Goal: Answer question/provide support: Share knowledge or assist other users

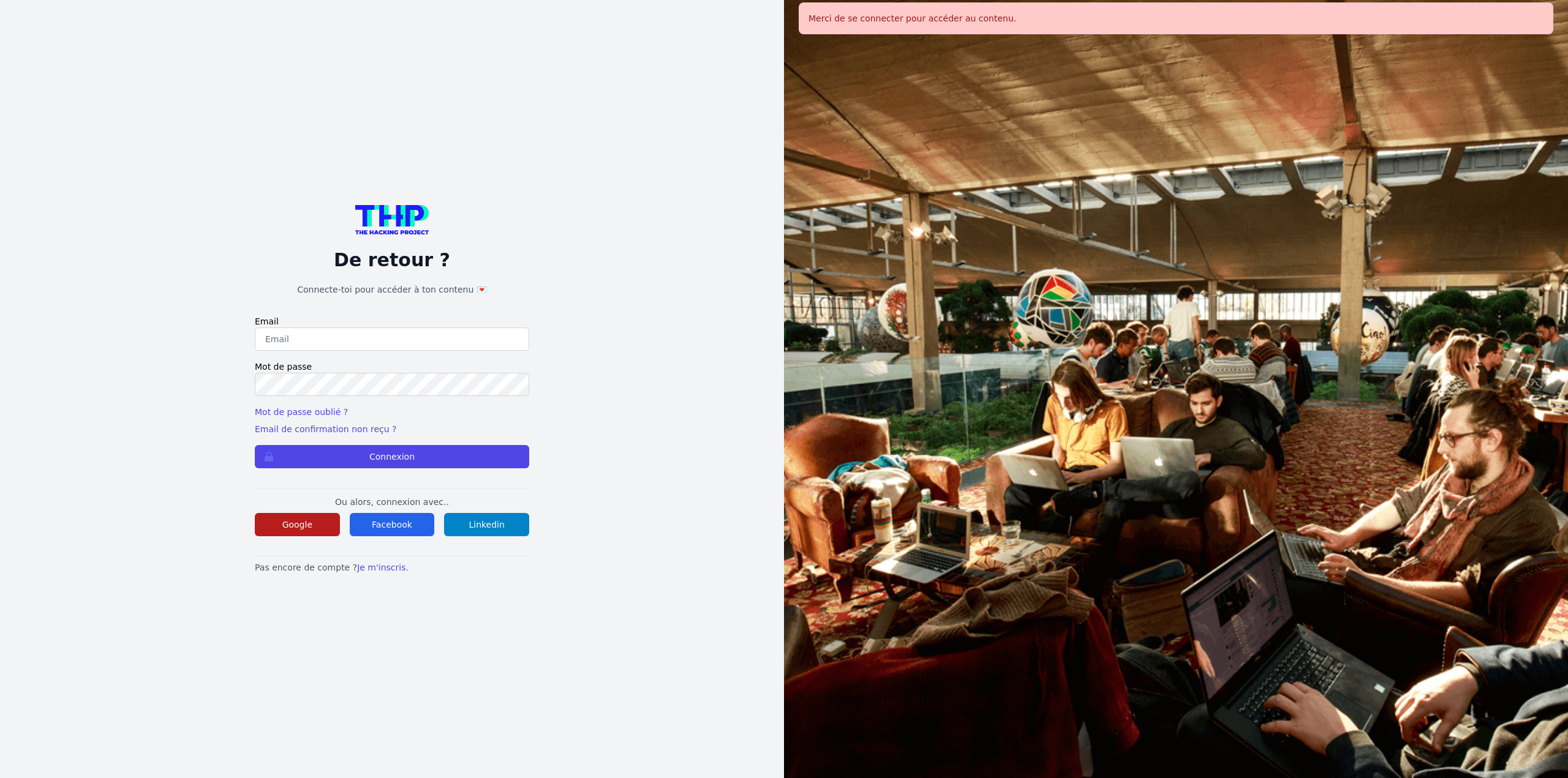
click at [313, 513] on button "Google" at bounding box center [297, 525] width 85 height 24
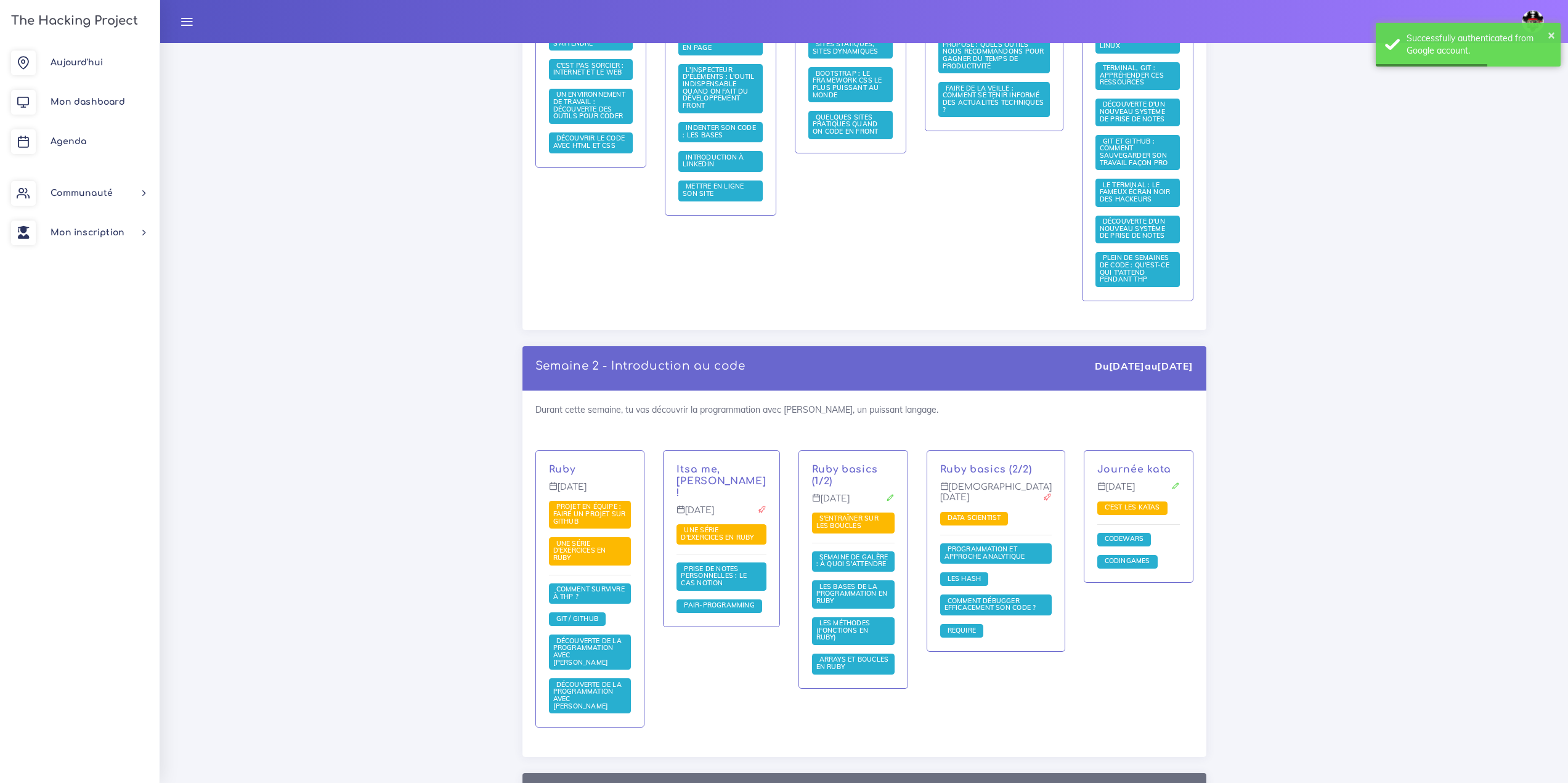
scroll to position [554, 0]
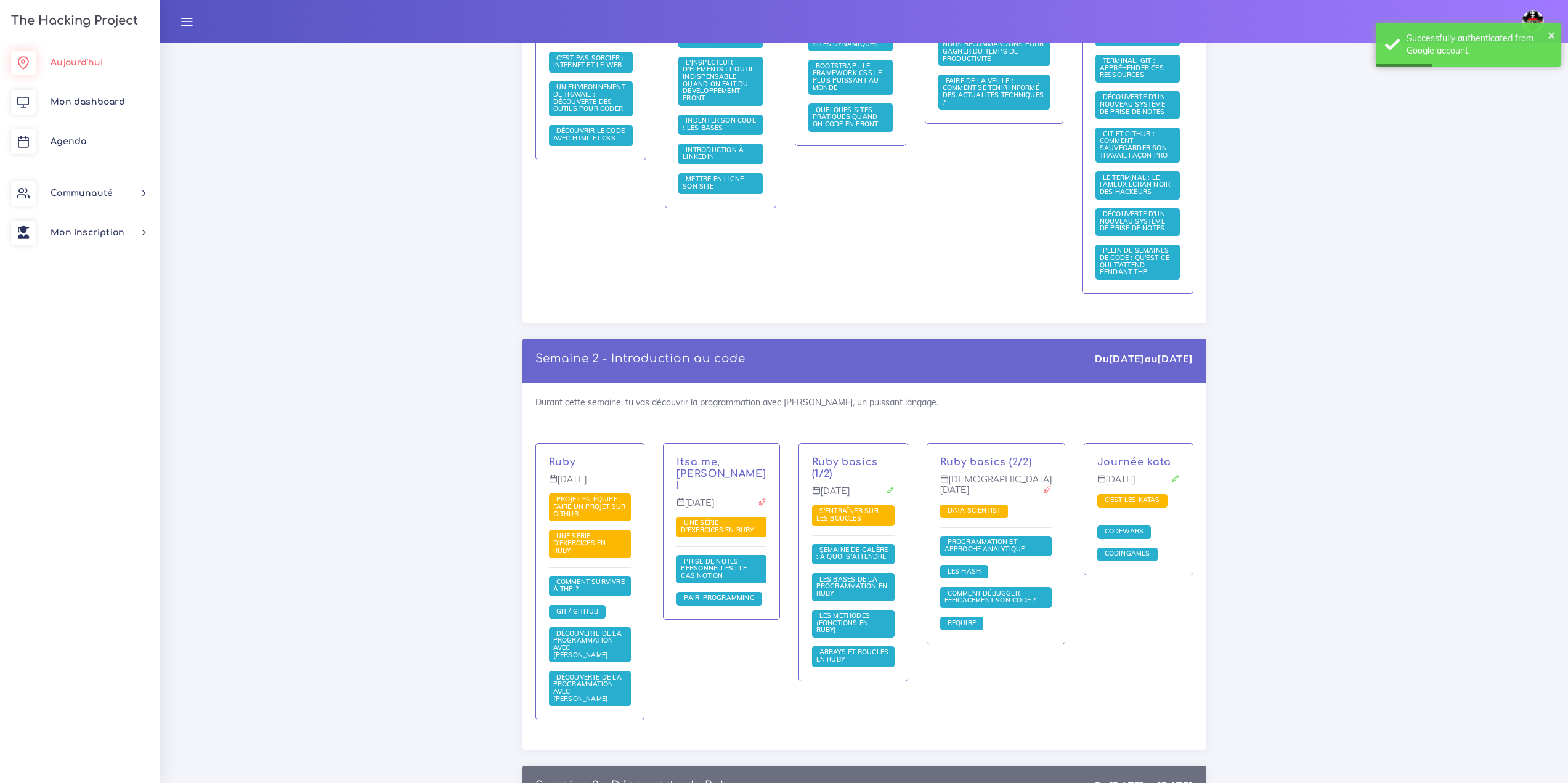
click at [64, 55] on link "Aujourd'hui" at bounding box center [80, 63] width 160 height 39
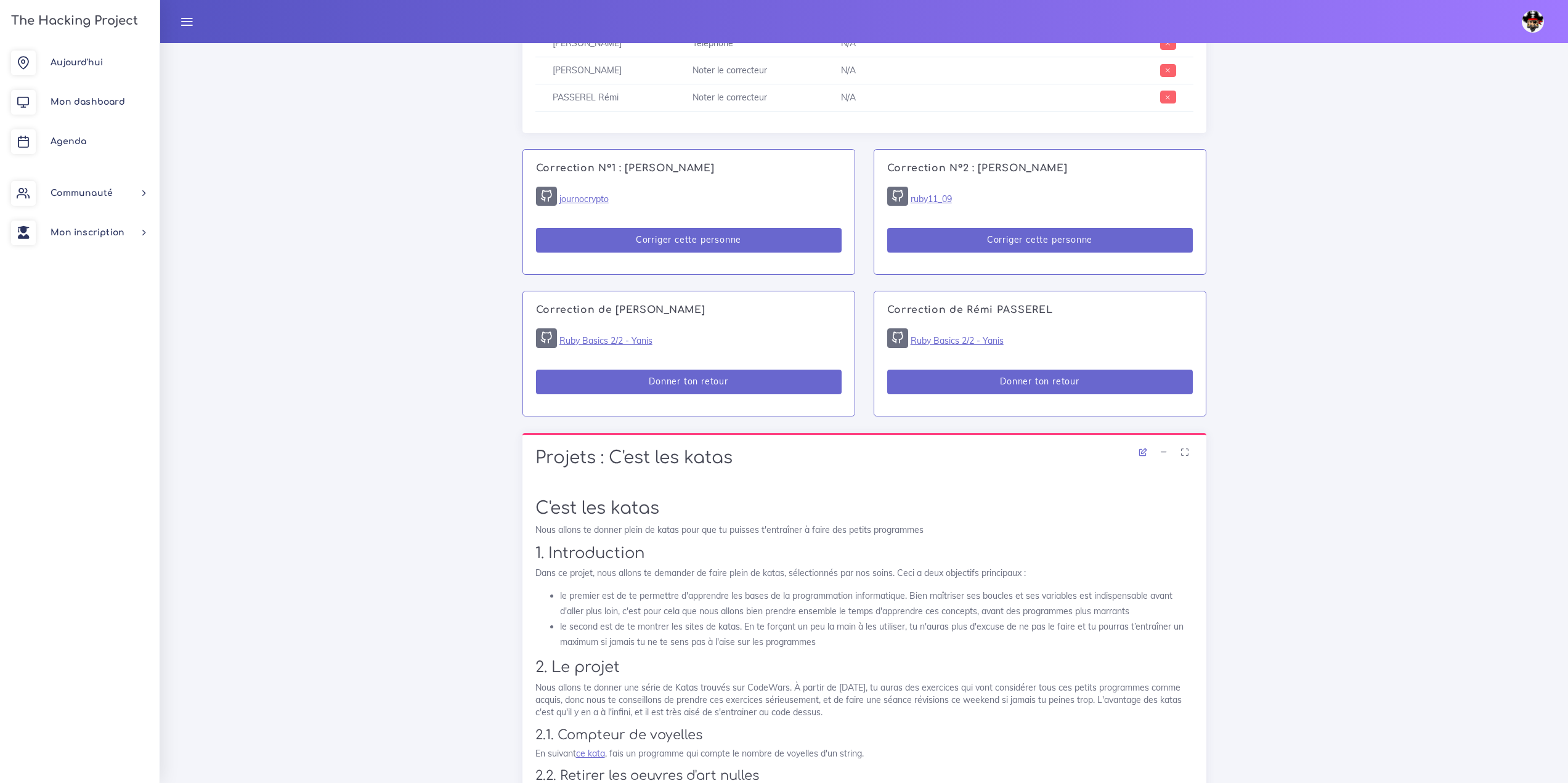
scroll to position [863, 0]
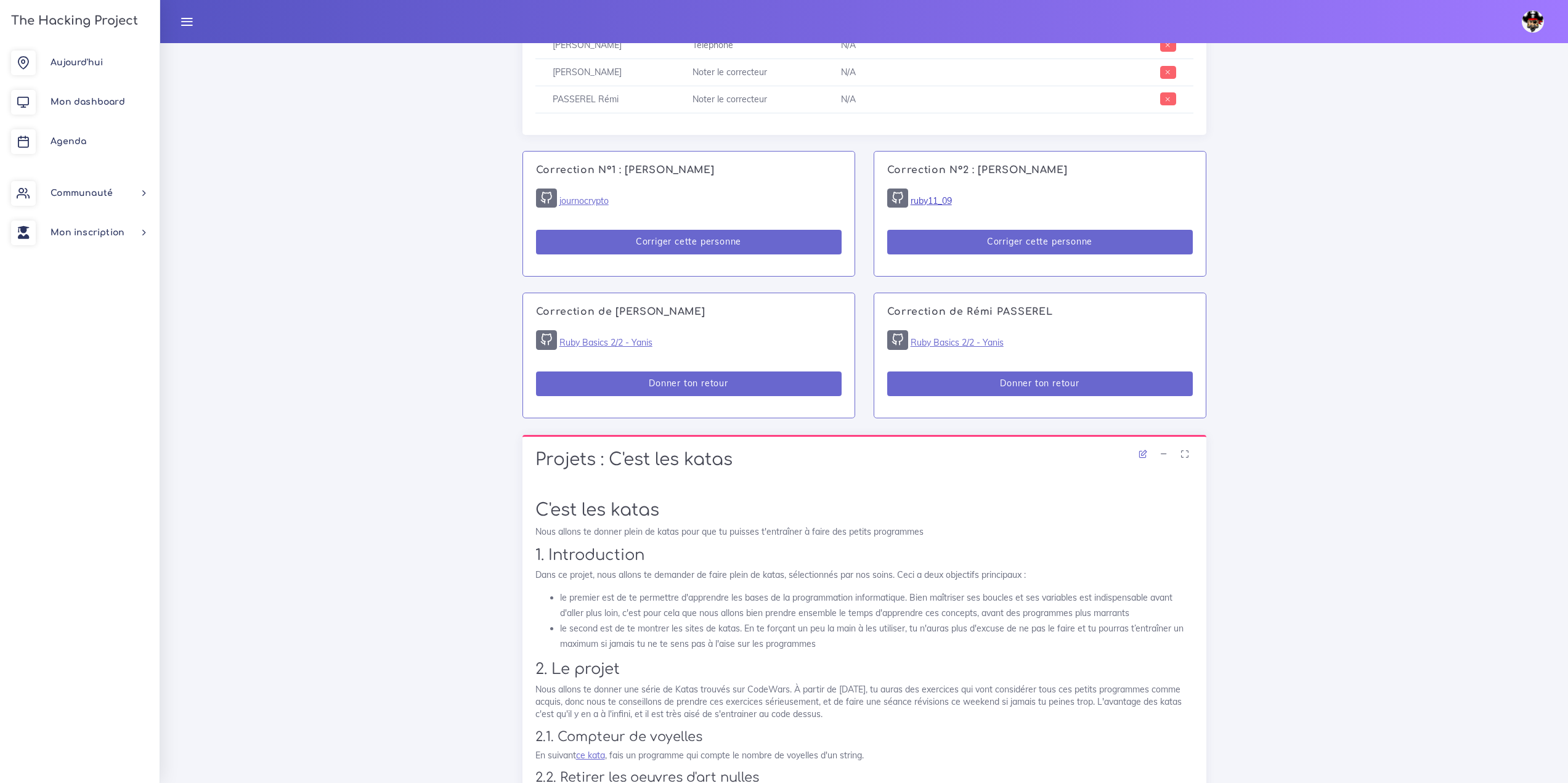
click at [938, 205] on link "ruby11_09" at bounding box center [931, 201] width 41 height 11
click at [589, 198] on link "journocrypto" at bounding box center [584, 201] width 49 height 11
click at [916, 209] on div "Correction N°2 : Johanna DELFIEUX ruby11_09 Corriger cette personne" at bounding box center [1040, 214] width 331 height 124
click at [914, 205] on link "ruby11_09" at bounding box center [931, 201] width 41 height 11
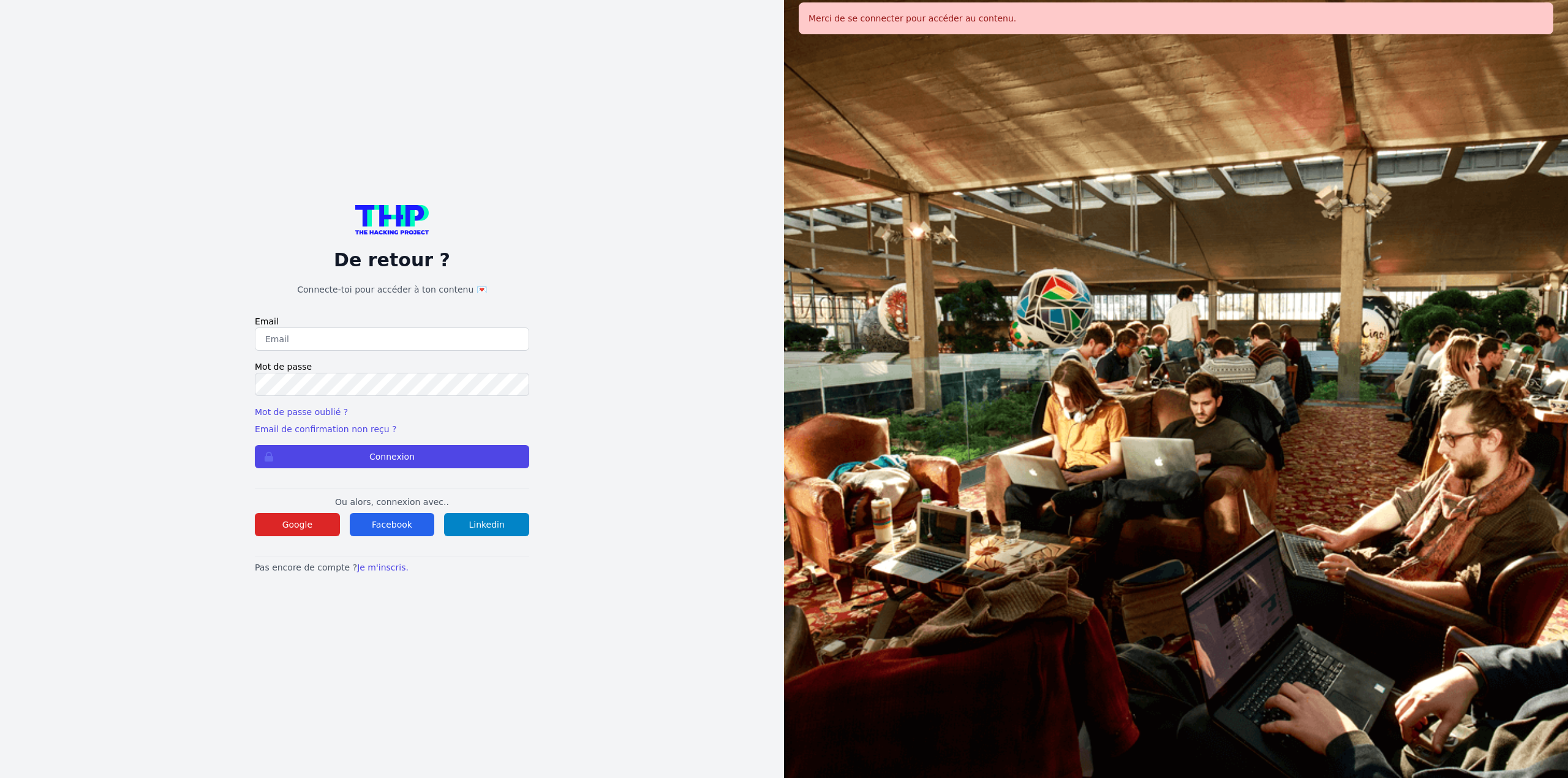
click at [298, 537] on div "De retour ? Connecte-toi pour accéder à ton contenu 💌 Email Mot de passe Mot de…" at bounding box center [392, 389] width 274 height 369
click at [304, 529] on button "Google" at bounding box center [297, 525] width 85 height 24
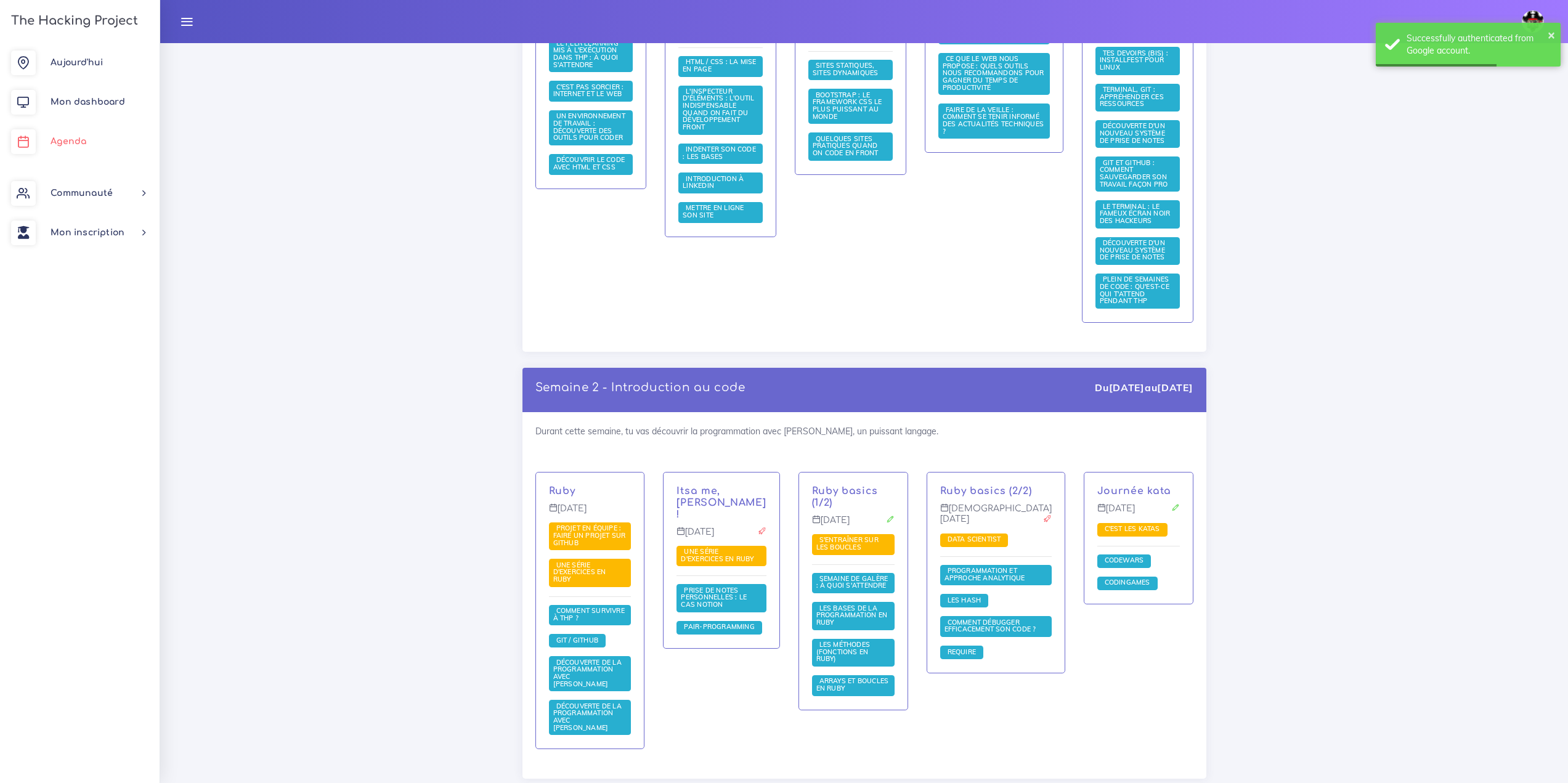
scroll to position [616, 0]
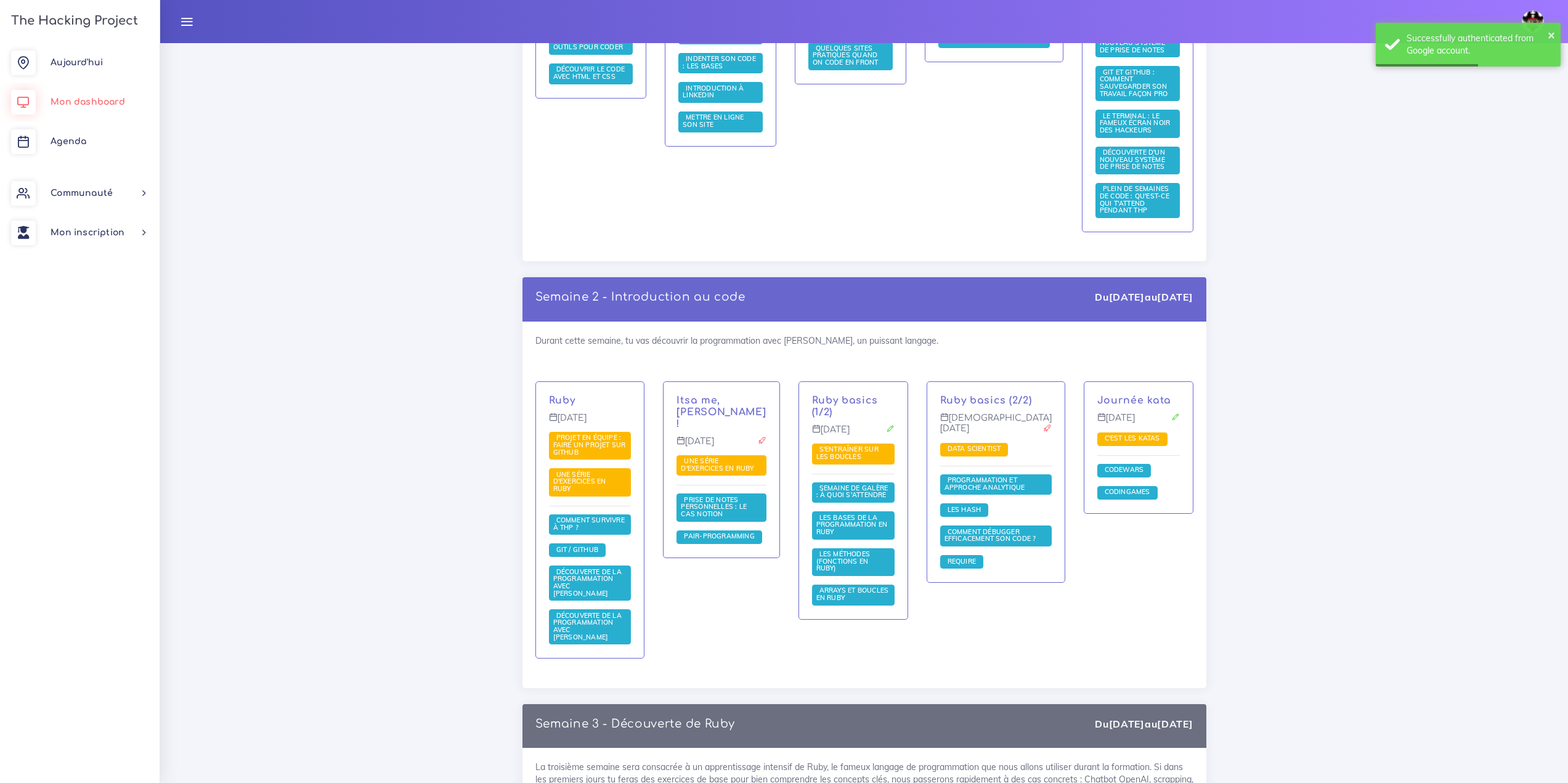
click at [89, 110] on link "Mon dashboard" at bounding box center [80, 102] width 160 height 39
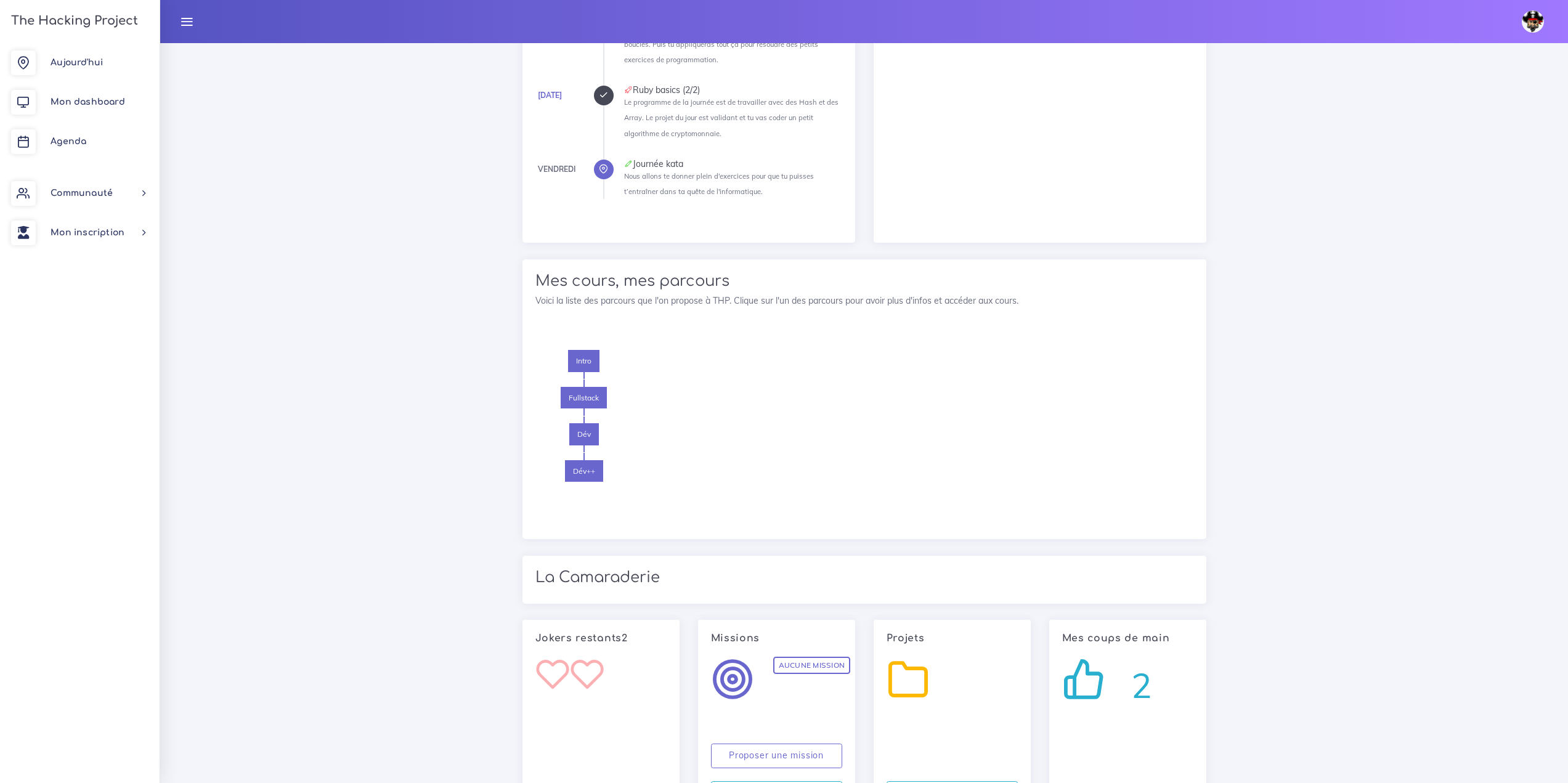
scroll to position [870, 0]
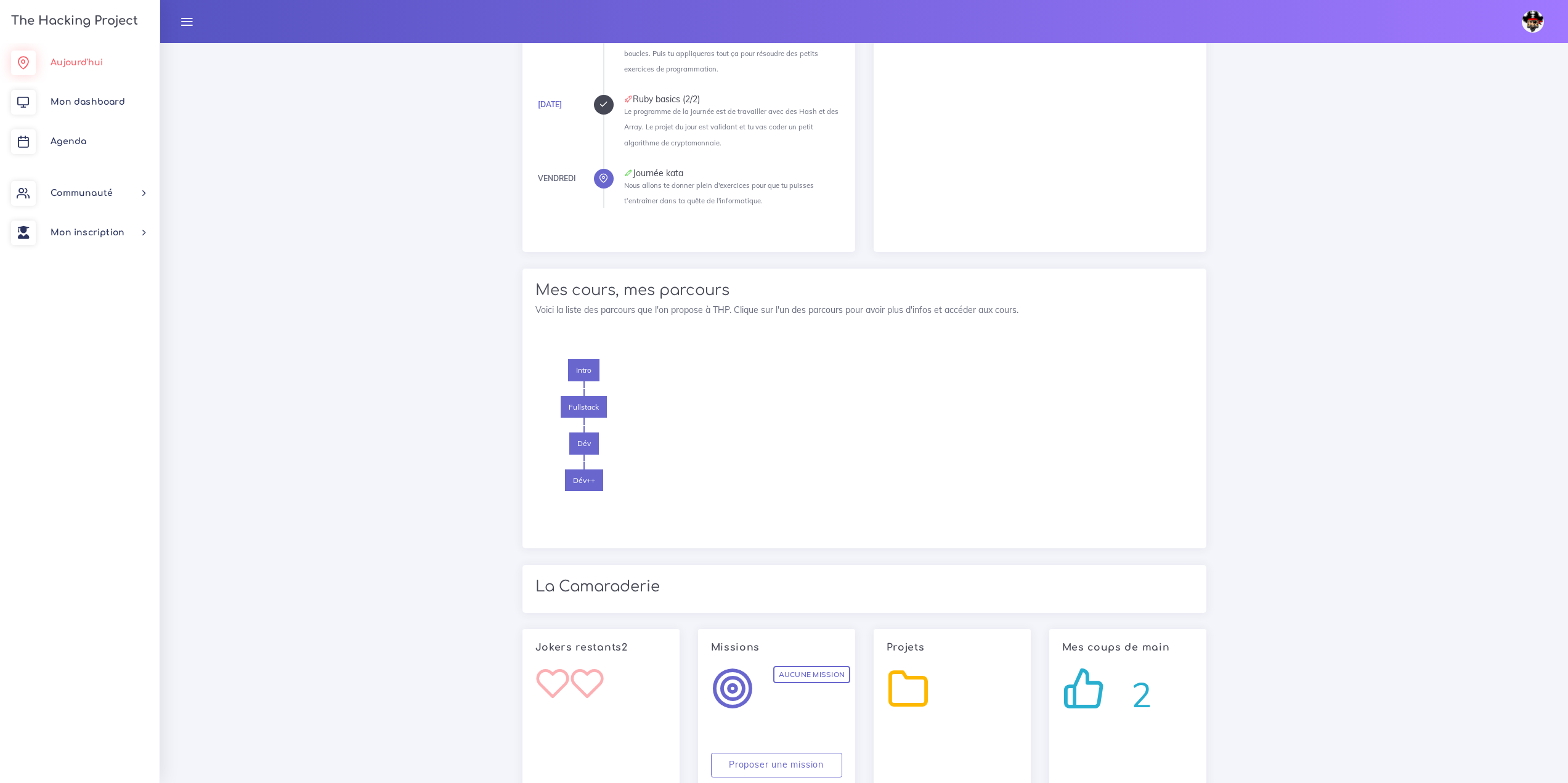
click at [122, 62] on link "Aujourd'hui" at bounding box center [80, 63] width 160 height 39
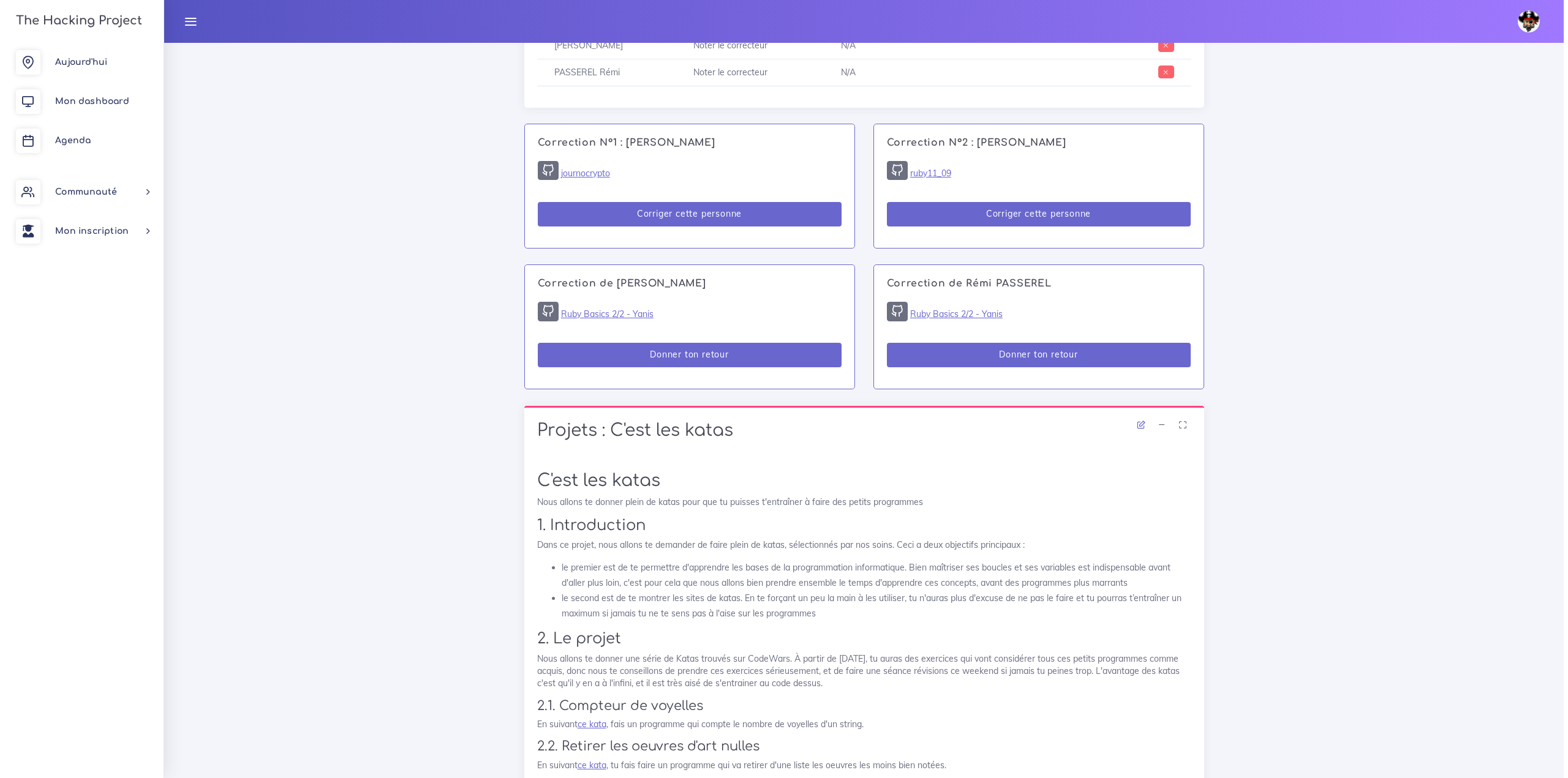
scroll to position [735, 0]
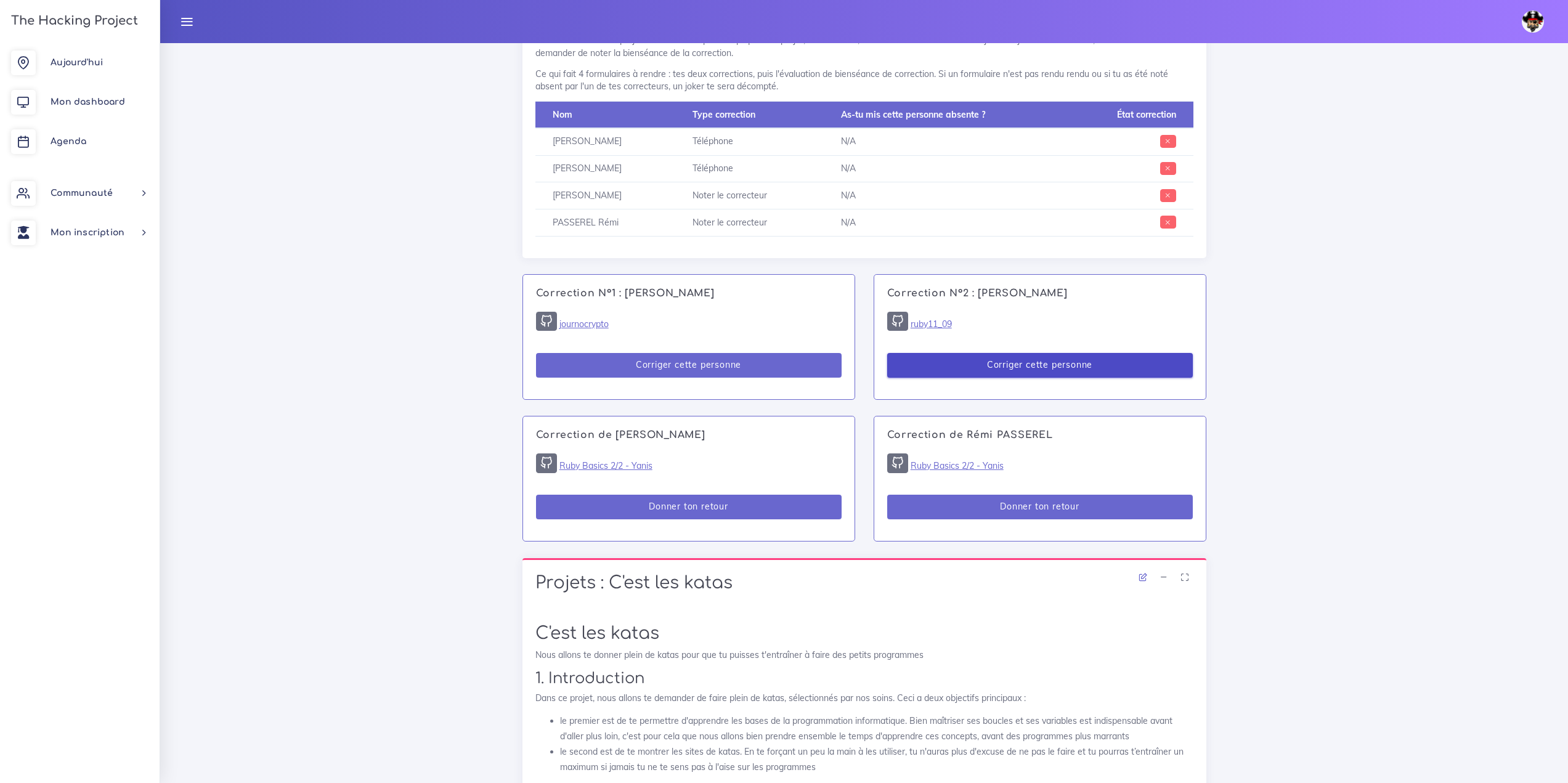
click at [938, 365] on button "Corriger cette personne" at bounding box center [1040, 365] width 306 height 25
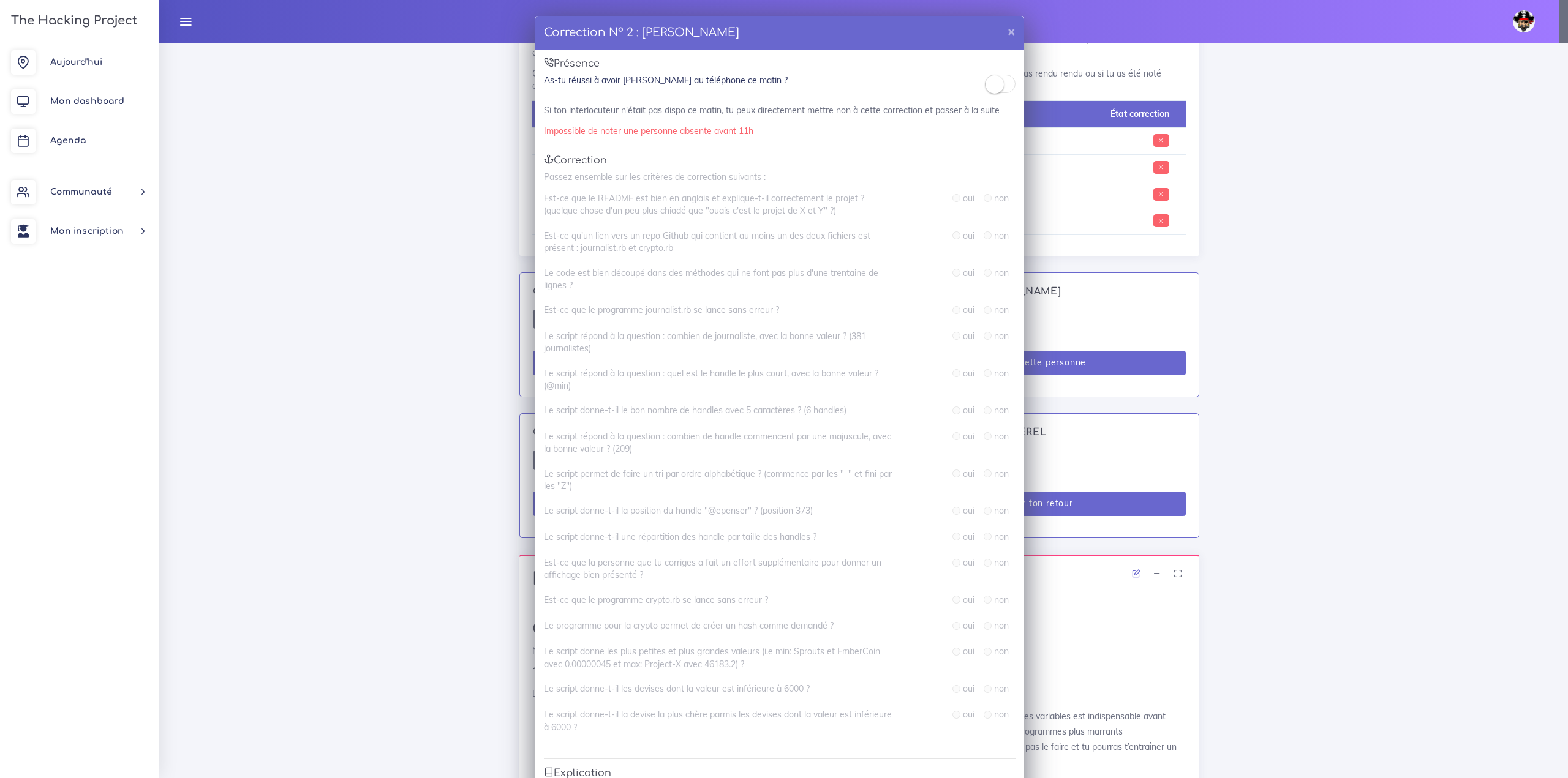
click at [999, 94] on div at bounding box center [1000, 86] width 31 height 24
click at [994, 88] on small at bounding box center [994, 84] width 18 height 18
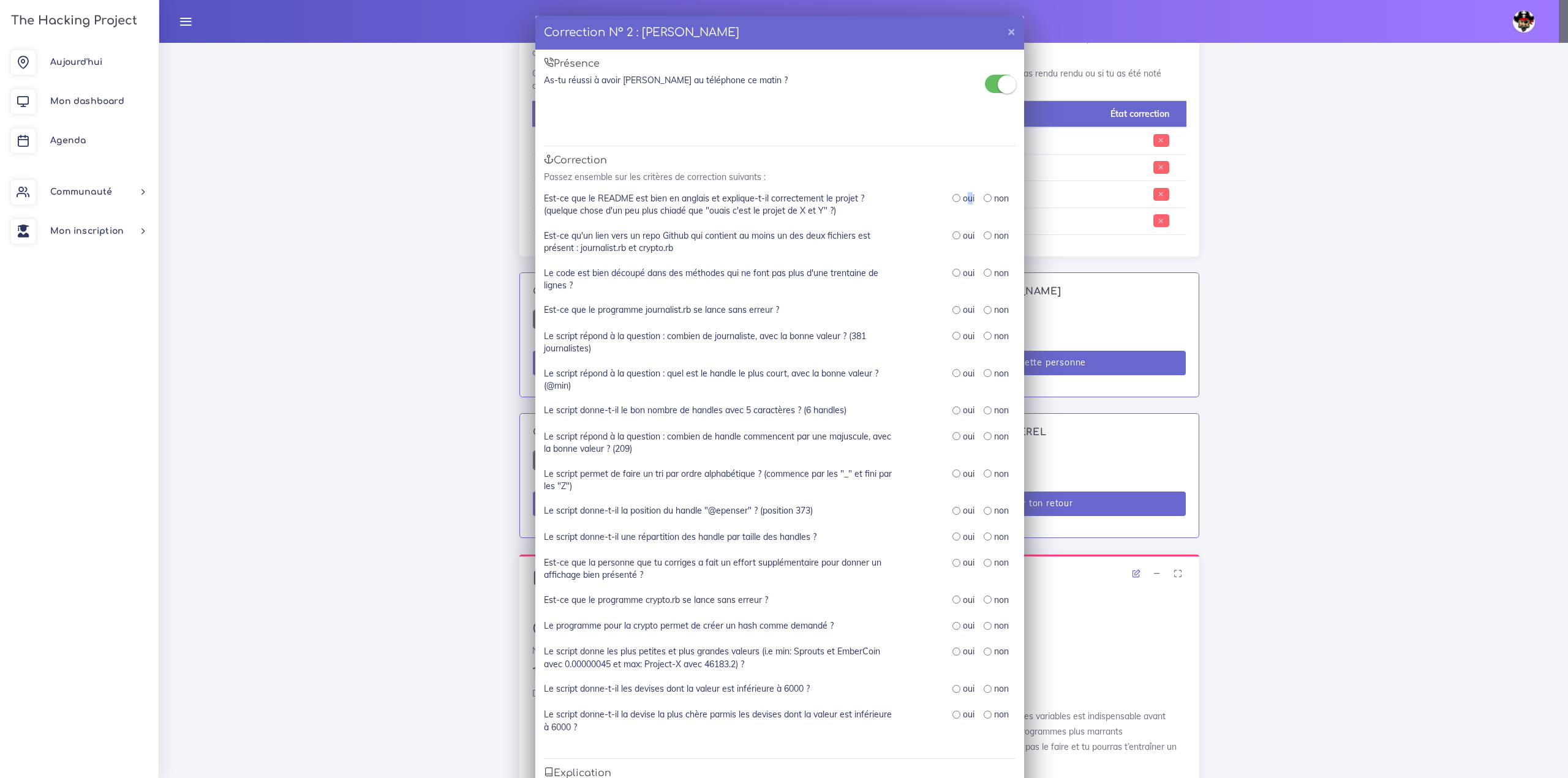
click at [963, 196] on label "oui" at bounding box center [968, 198] width 11 height 12
click at [956, 202] on div "oui" at bounding box center [963, 198] width 22 height 12
click at [952, 200] on input "radio" at bounding box center [956, 198] width 8 height 8
radio input "true"
click at [952, 239] on input "radio" at bounding box center [956, 235] width 8 height 8
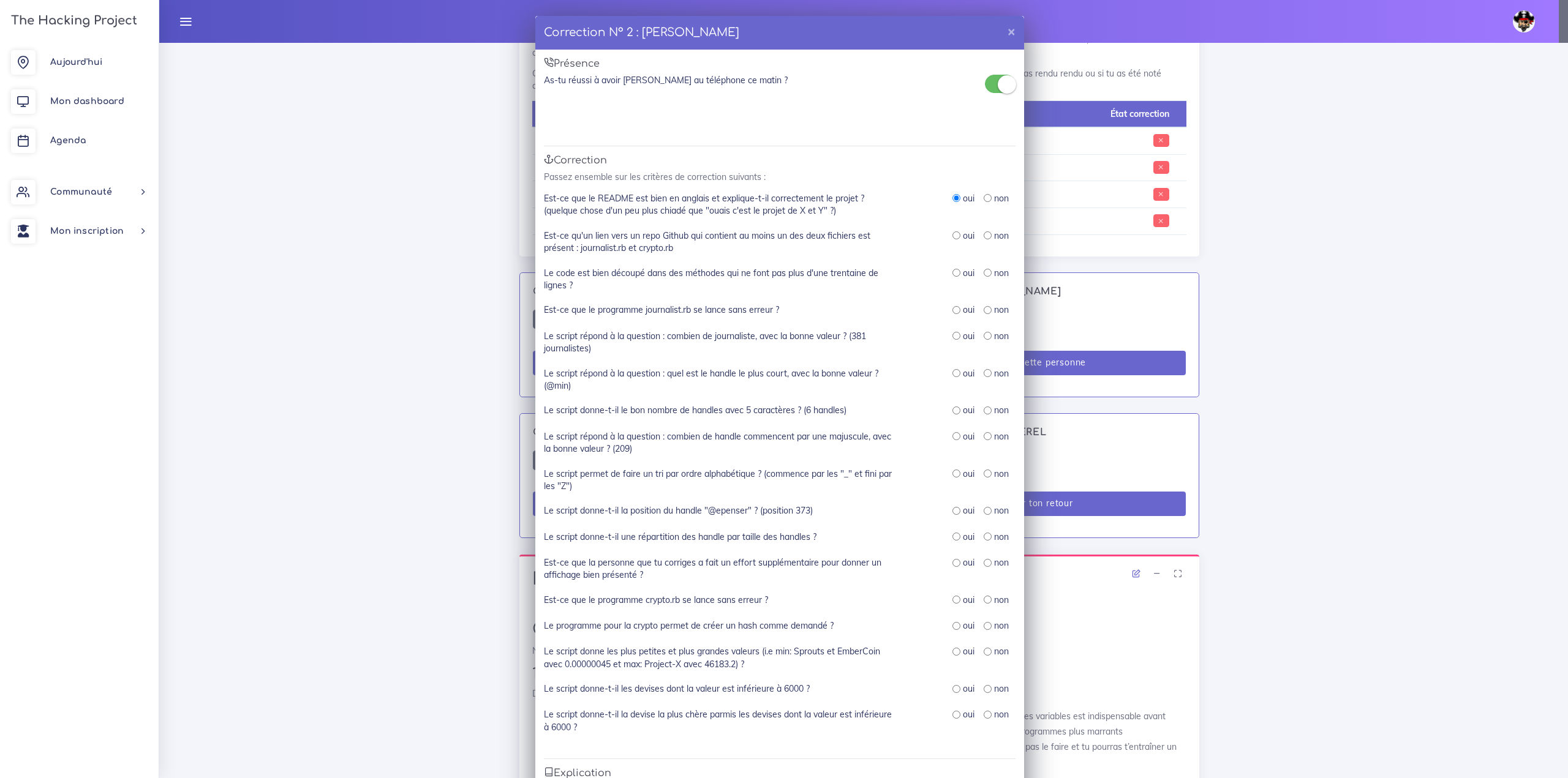
radio input "true"
click at [946, 272] on div "oui non" at bounding box center [963, 279] width 122 height 25
click at [957, 271] on div "oui" at bounding box center [963, 273] width 22 height 12
click at [952, 271] on input "radio" at bounding box center [956, 273] width 8 height 8
radio input "true"
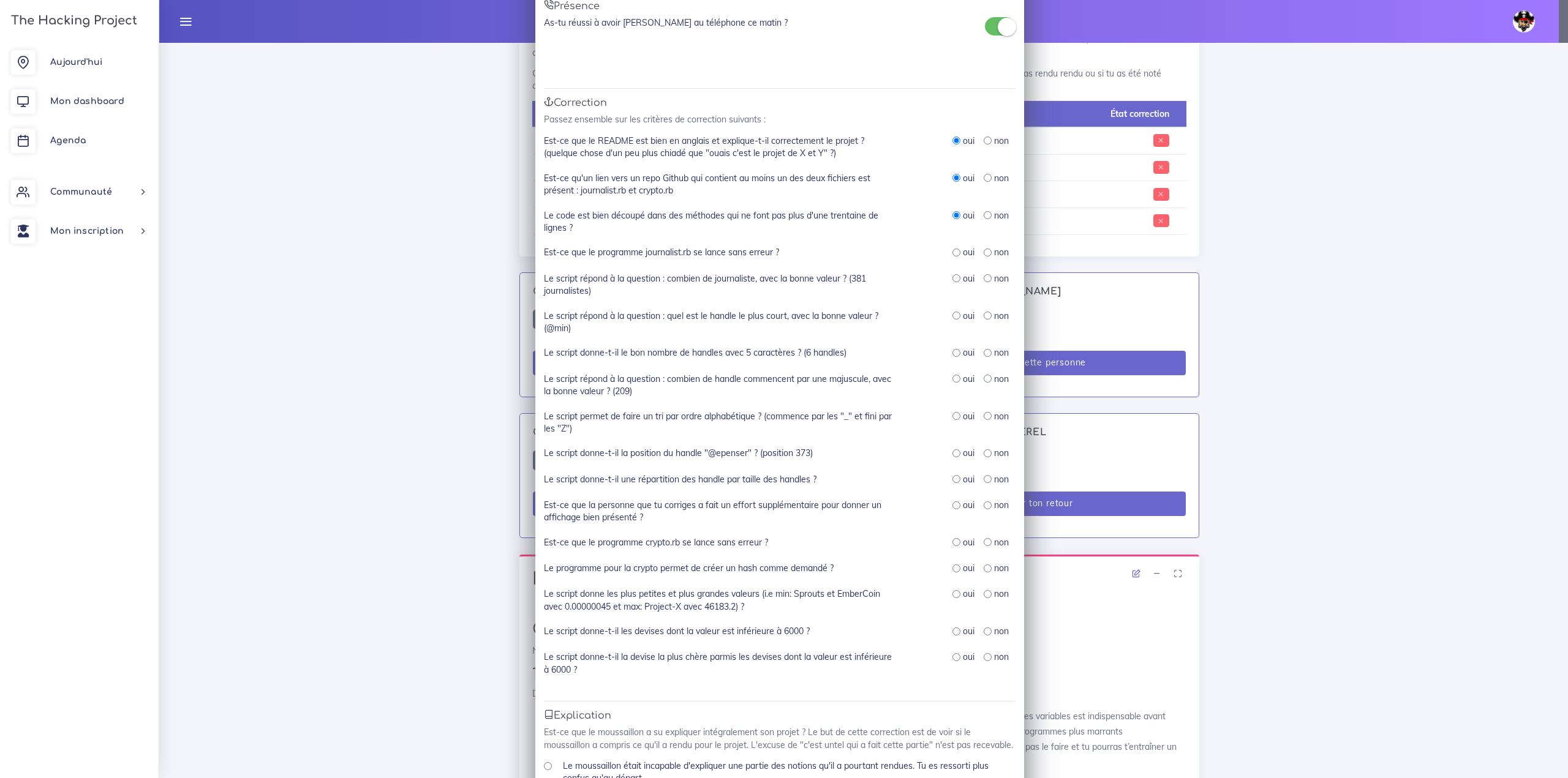
scroll to position [61, 0]
click at [952, 249] on input "radio" at bounding box center [956, 249] width 8 height 8
radio input "true"
click at [952, 273] on input "radio" at bounding box center [956, 275] width 8 height 8
radio input "true"
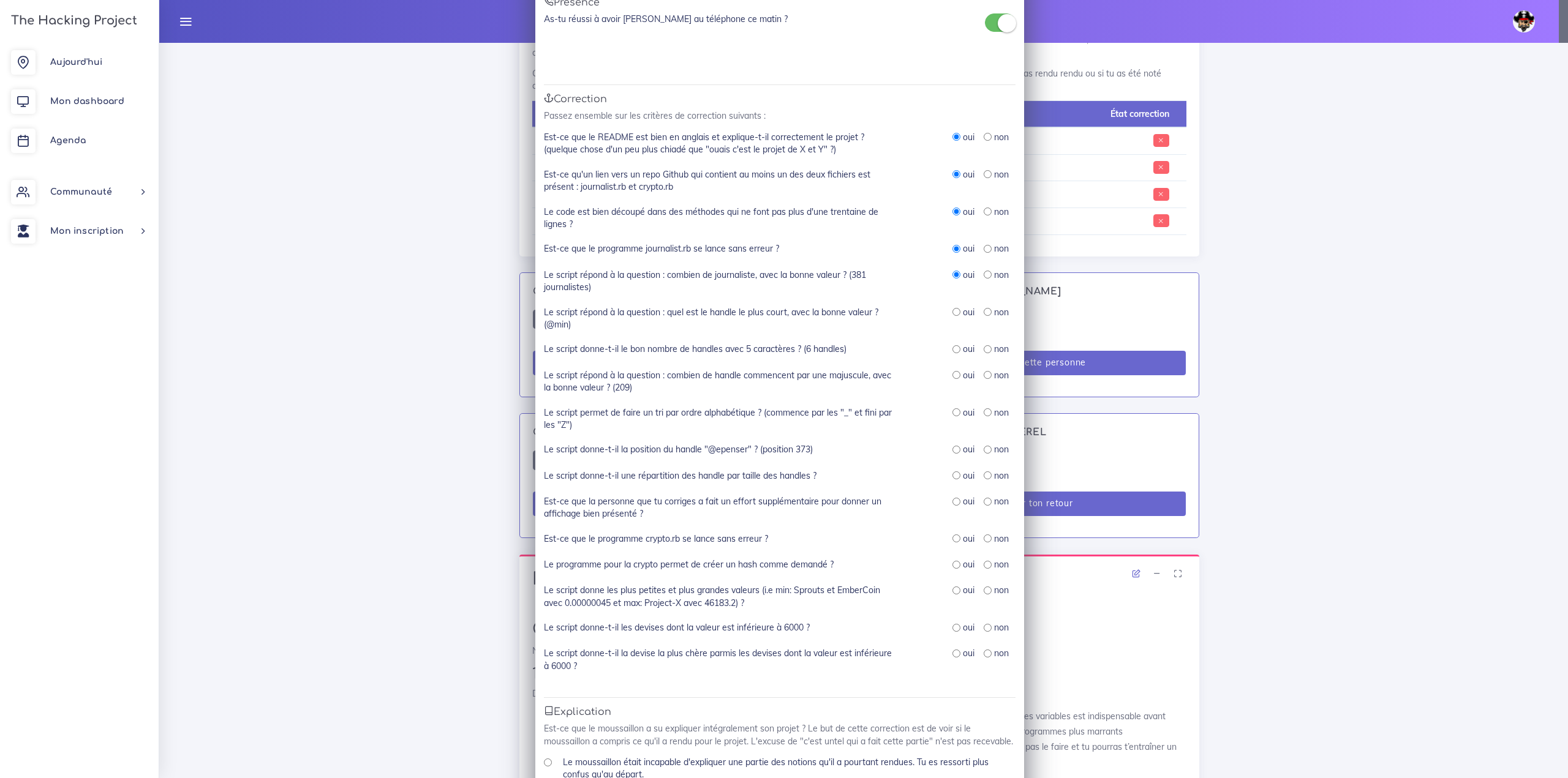
click at [952, 310] on input "radio" at bounding box center [956, 312] width 8 height 8
radio input "true"
click at [952, 354] on div "oui" at bounding box center [963, 349] width 22 height 12
click at [952, 349] on input "radio" at bounding box center [956, 349] width 8 height 8
radio input "true"
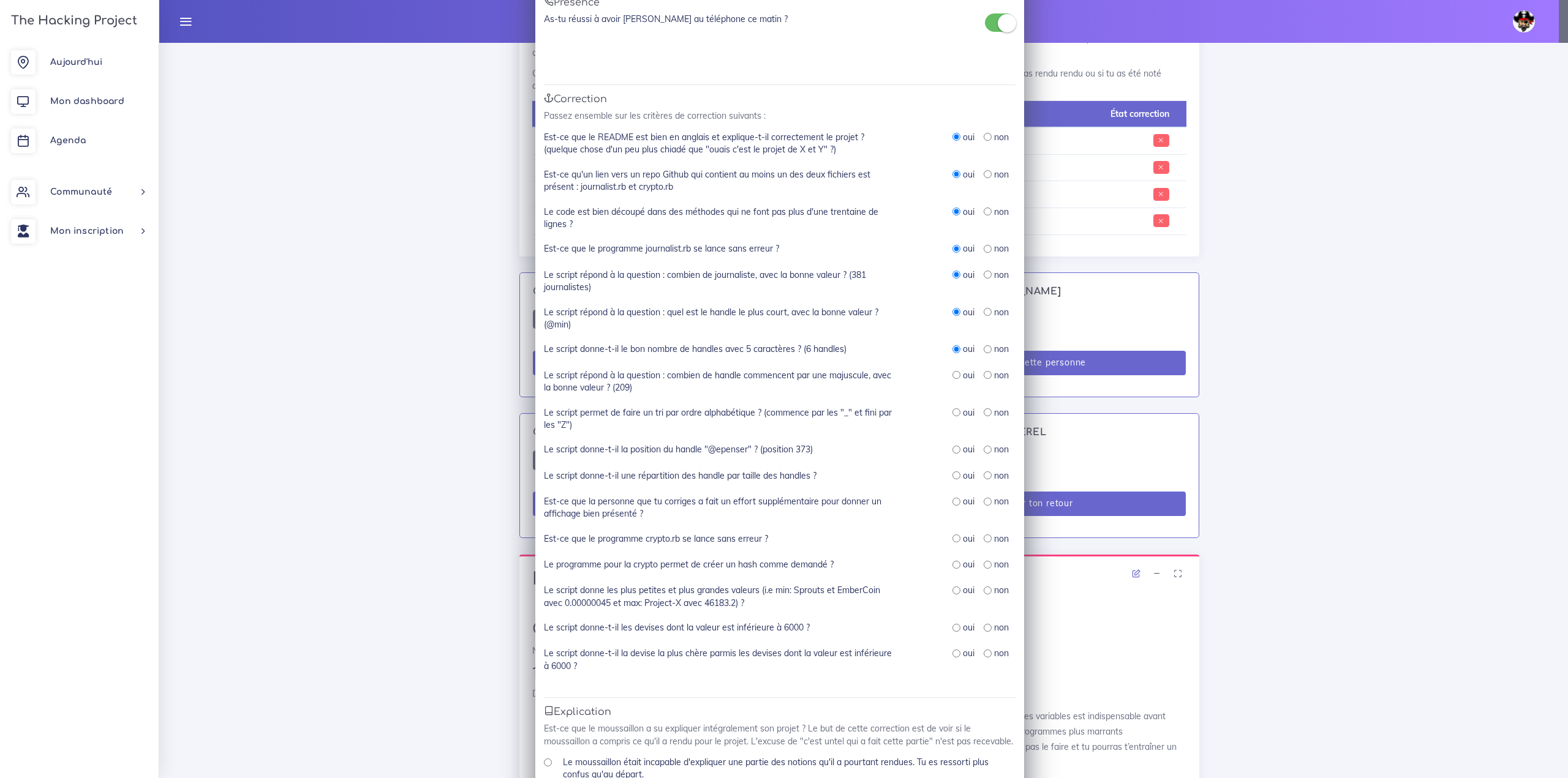
click at [952, 376] on input "radio" at bounding box center [956, 375] width 8 height 8
radio input "true"
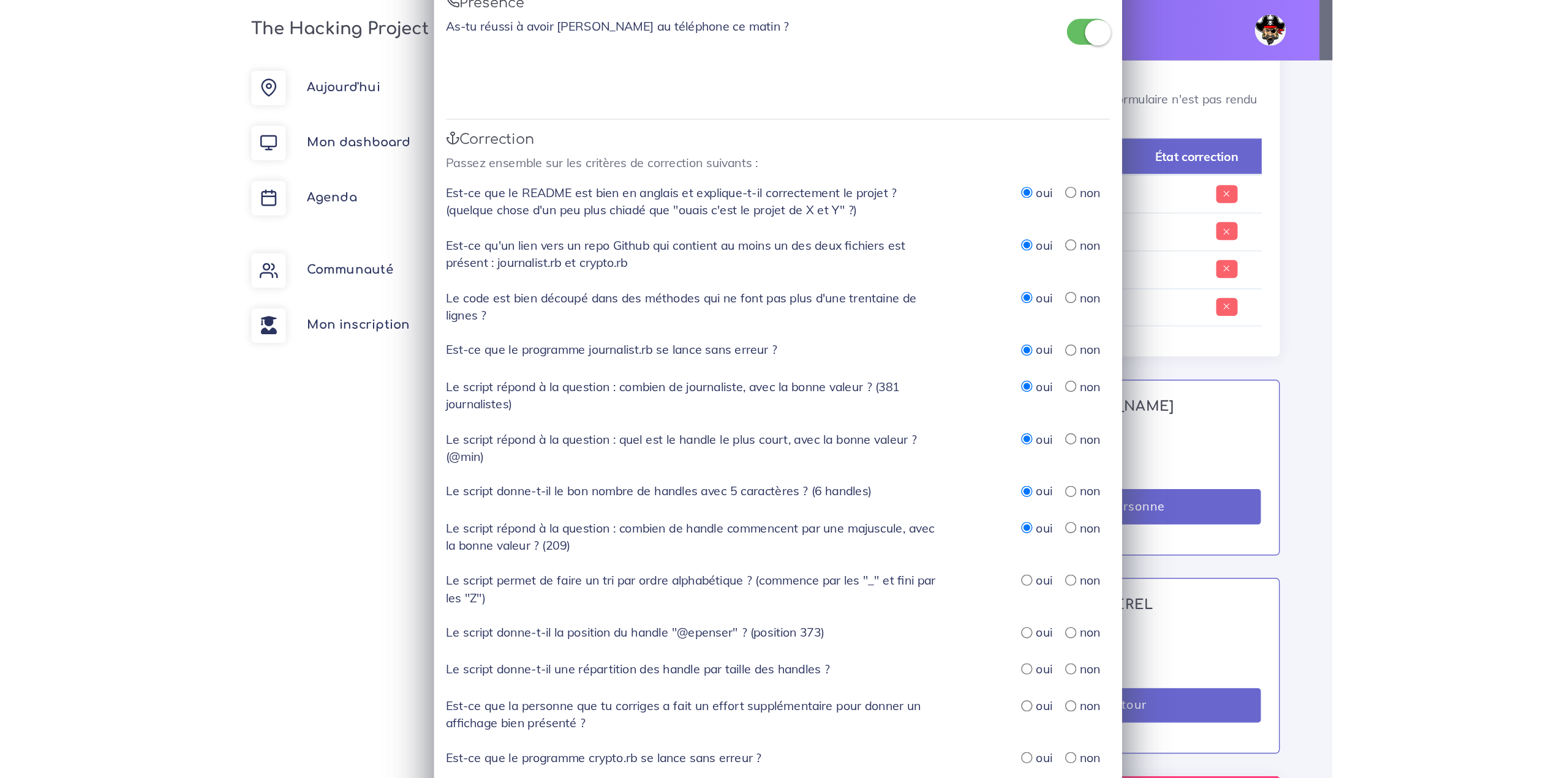
scroll to position [735, 0]
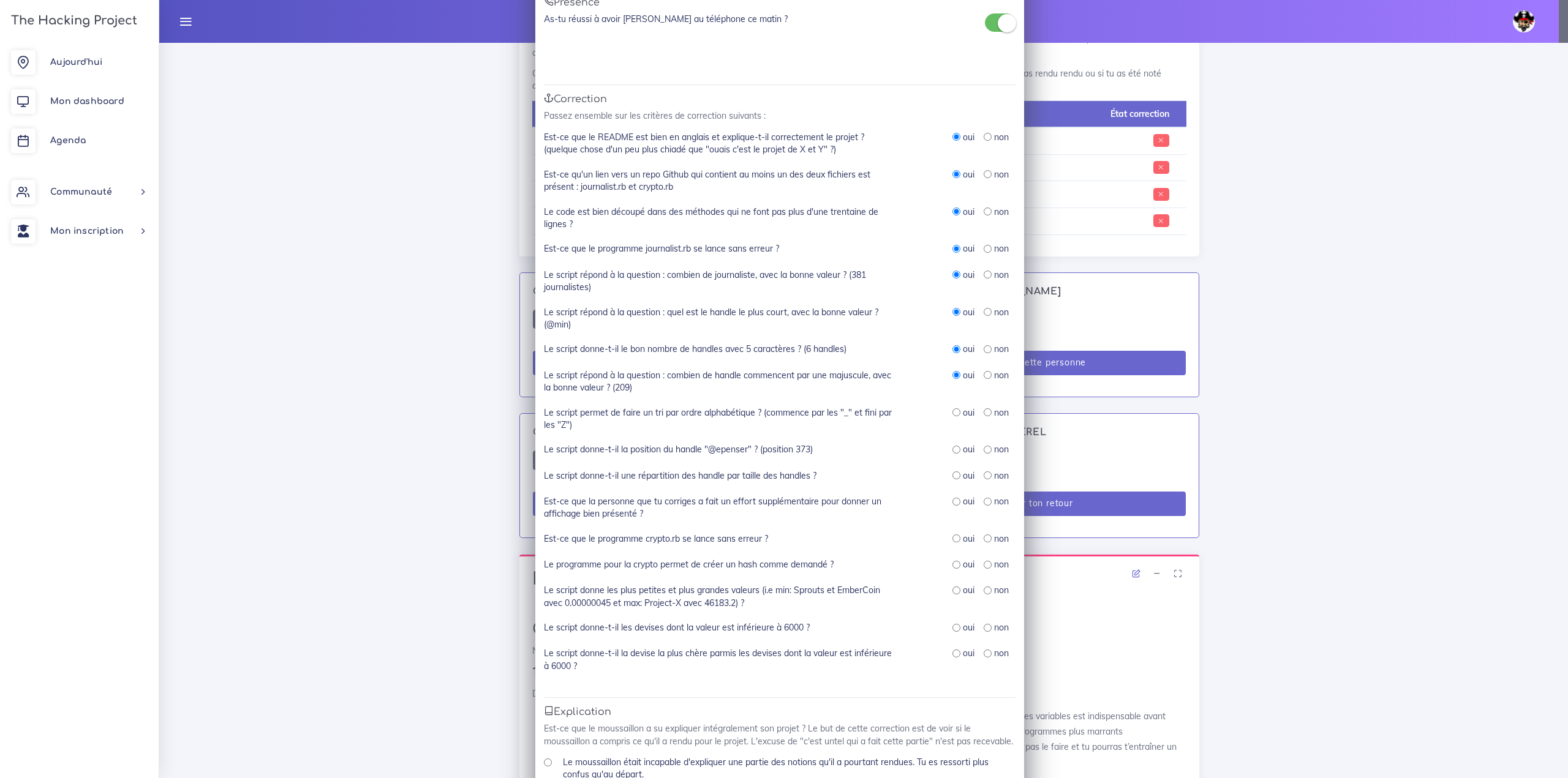
click at [953, 413] on input "radio" at bounding box center [956, 413] width 8 height 8
radio input "true"
click at [952, 451] on input "radio" at bounding box center [956, 449] width 8 height 8
radio input "true"
click at [952, 473] on input "radio" at bounding box center [956, 476] width 8 height 8
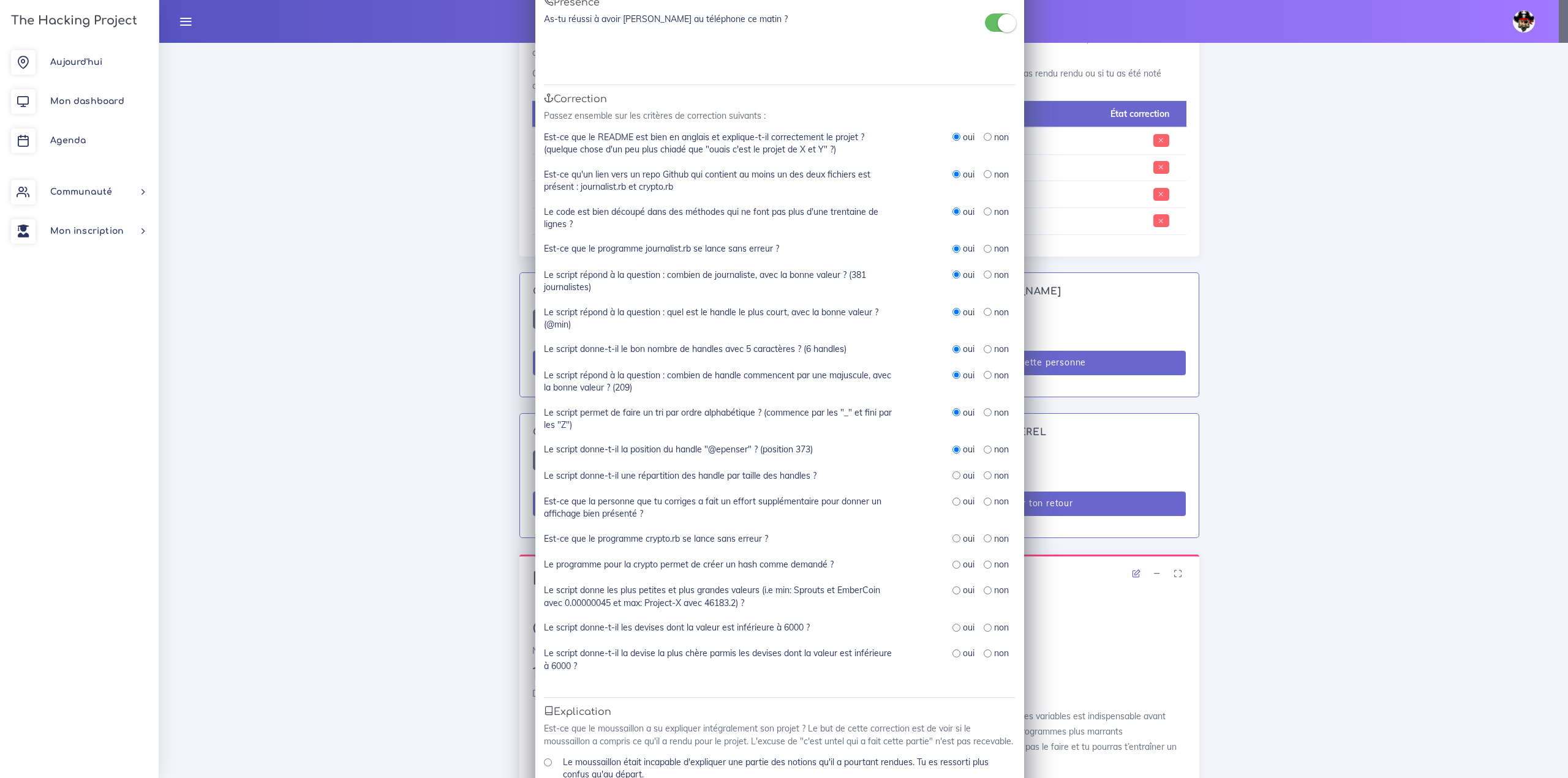
radio input "true"
click at [952, 503] on input "radio" at bounding box center [956, 502] width 8 height 8
radio input "true"
click at [679, 62] on div "Présence As-tu réussi à avoir Johanna au téléphone ce matin ? Si ton interlocut…" at bounding box center [780, 507] width 489 height 1038
click at [952, 539] on input "radio" at bounding box center [956, 539] width 8 height 8
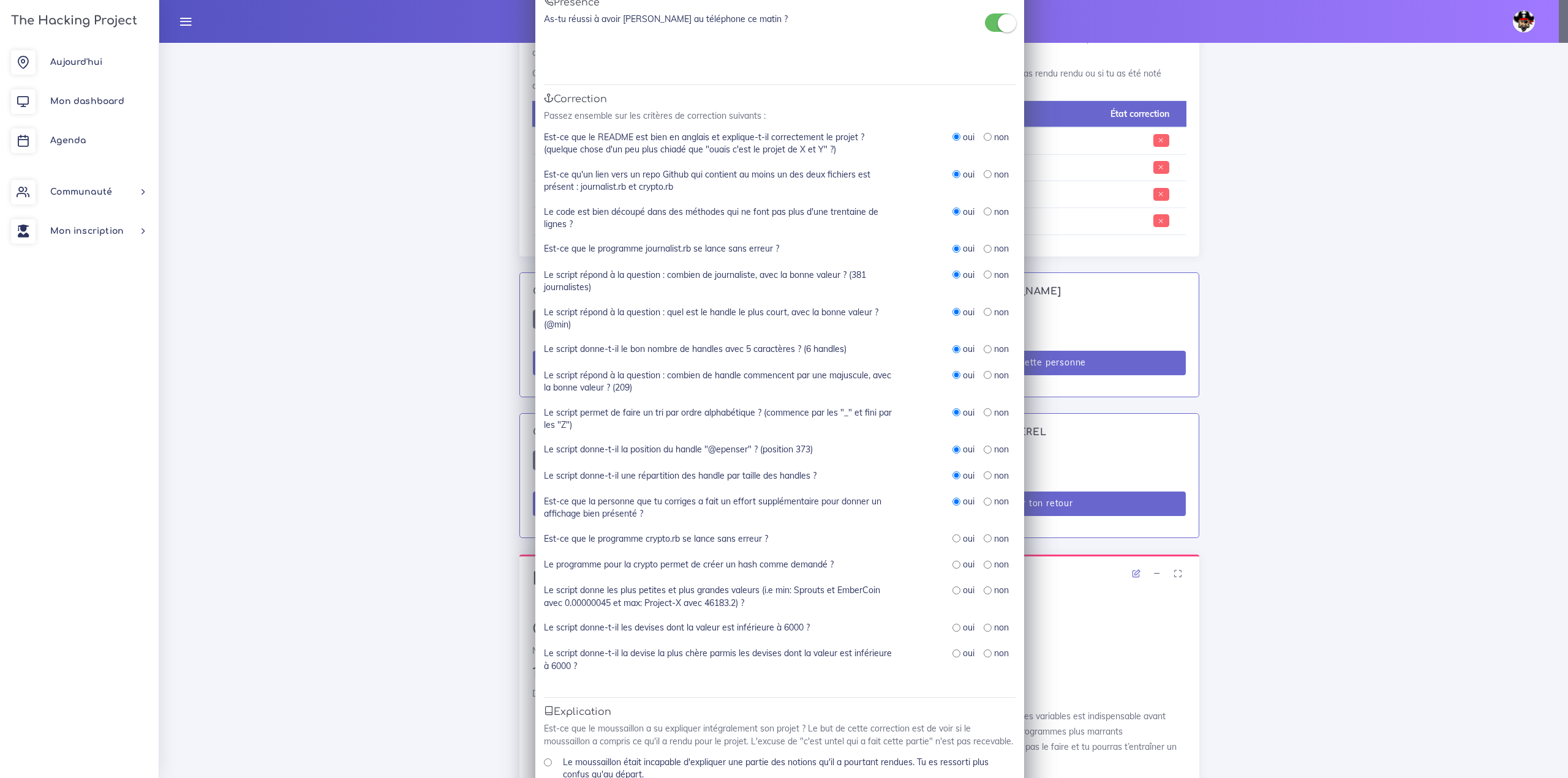
radio input "true"
click at [952, 567] on input "radio" at bounding box center [956, 565] width 8 height 8
radio input "true"
click at [953, 590] on input "radio" at bounding box center [956, 591] width 8 height 8
radio input "true"
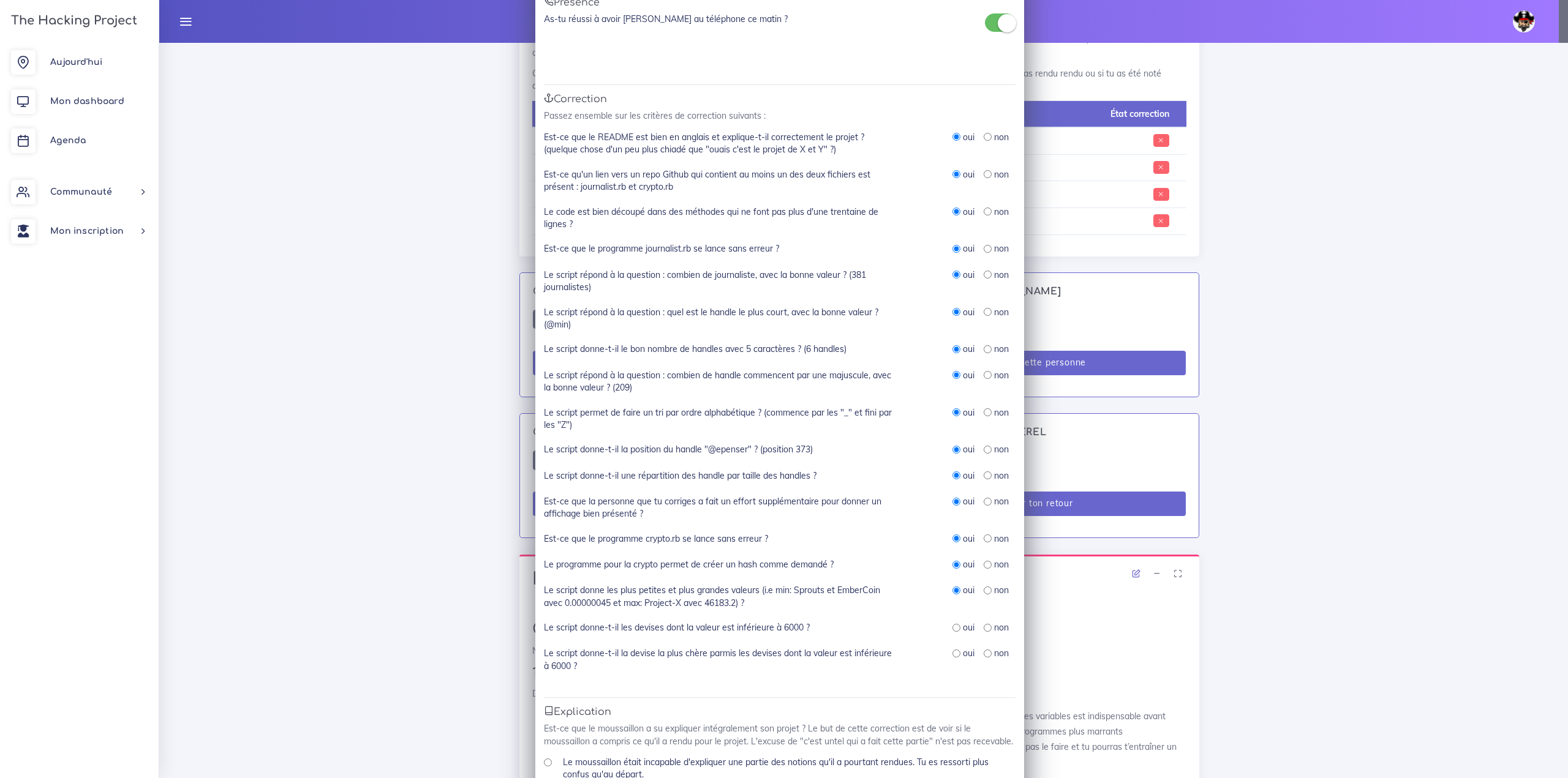
click at [952, 628] on input "radio" at bounding box center [956, 628] width 8 height 8
radio input "true"
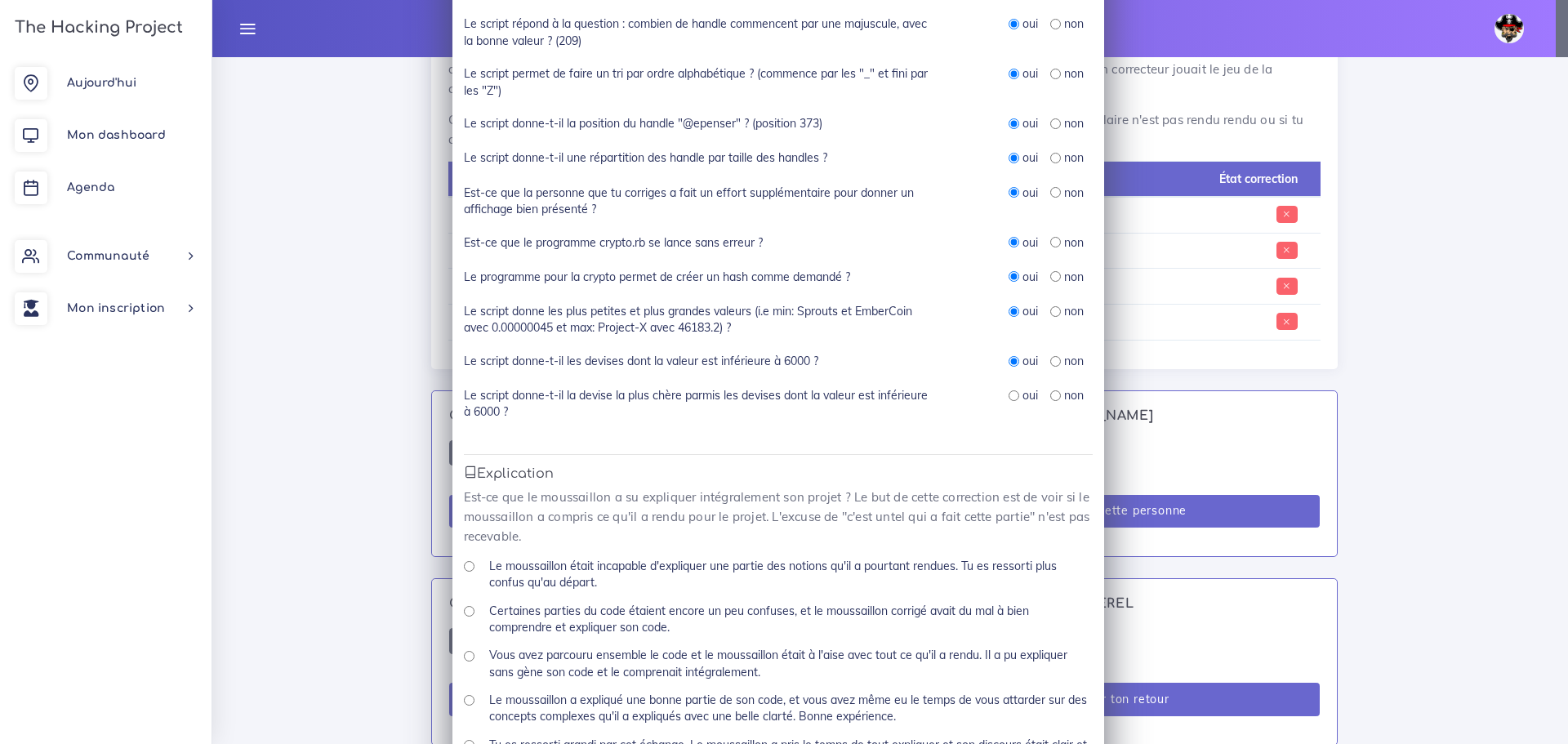
scroll to position [817, 0]
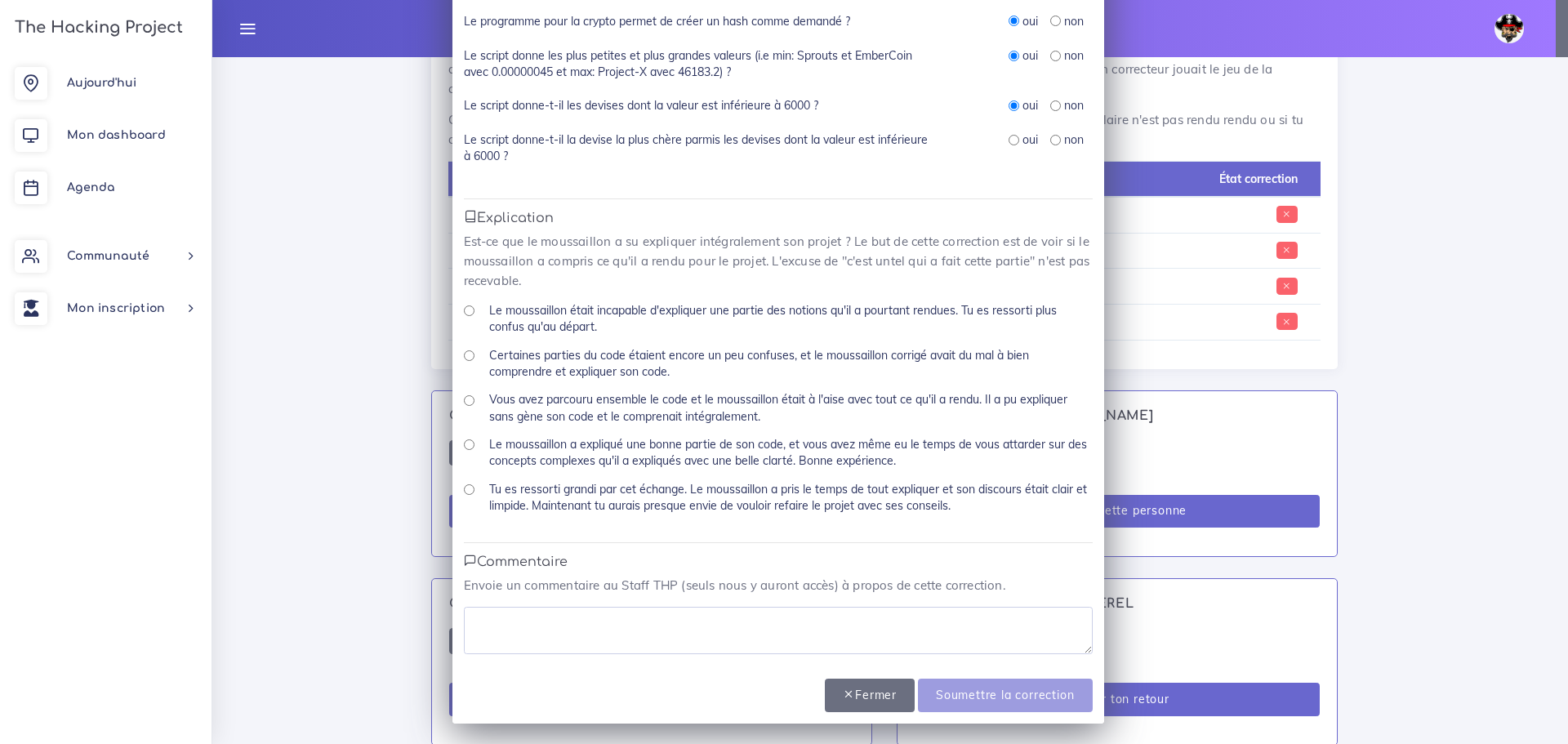
click at [561, 446] on label "Le moussaillon a expliqué une bonne partie de son code, et vous avez même eu le…" at bounding box center [791, 453] width 604 height 33
click at [464, 444] on input "Le moussaillon a expliqué une bonne partie de son code, et vous avez même eu le…" at bounding box center [470, 445] width 11 height 11
radio input "true"
click at [1009, 139] on input "radio" at bounding box center [1014, 140] width 11 height 11
radio input "true"
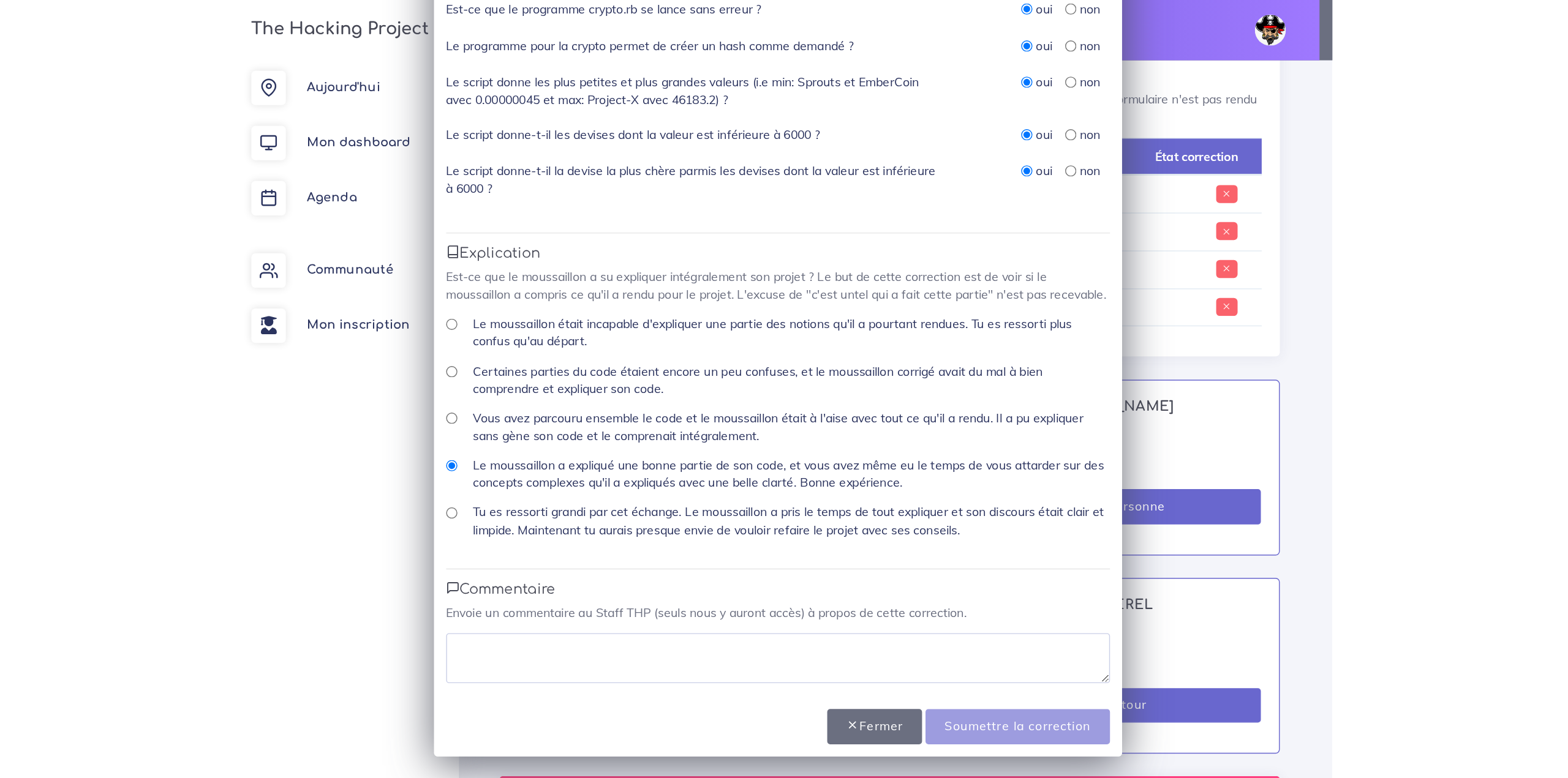
scroll to position [368, 0]
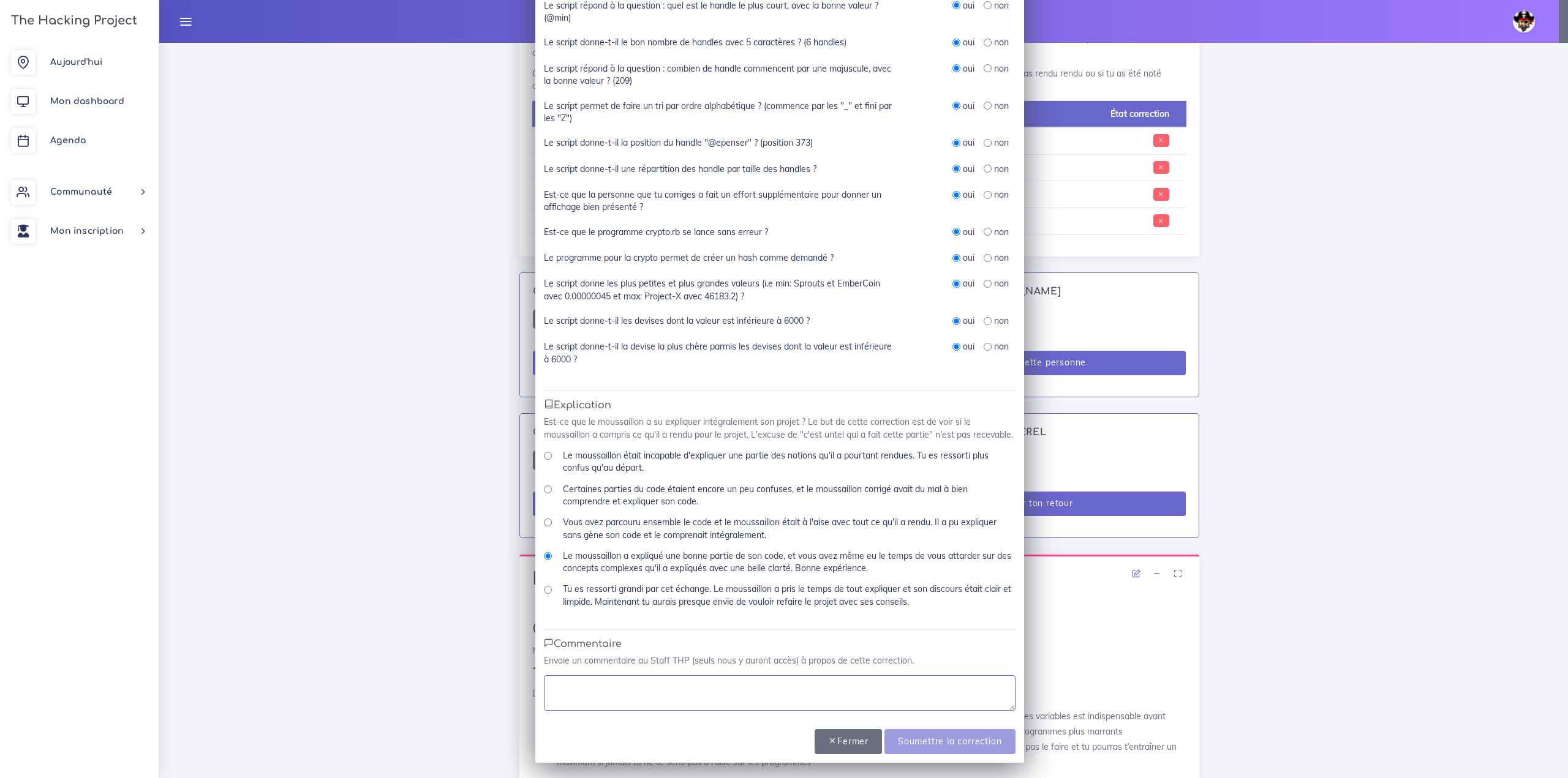
drag, startPoint x: 688, startPoint y: 679, endPoint x: 690, endPoint y: 671, distance: 8.2
click at [690, 671] on div "Envoie un commentaire au Staff THP (seuls nous y auront accès) à propos de cett…" at bounding box center [780, 683] width 472 height 56
type textarea "Au top"
click at [544, 590] on input "Tu es ressorti grandi par cet échange. Le moussaillon a pris le temps de tout e…" at bounding box center [548, 590] width 8 height 8
radio input "true"
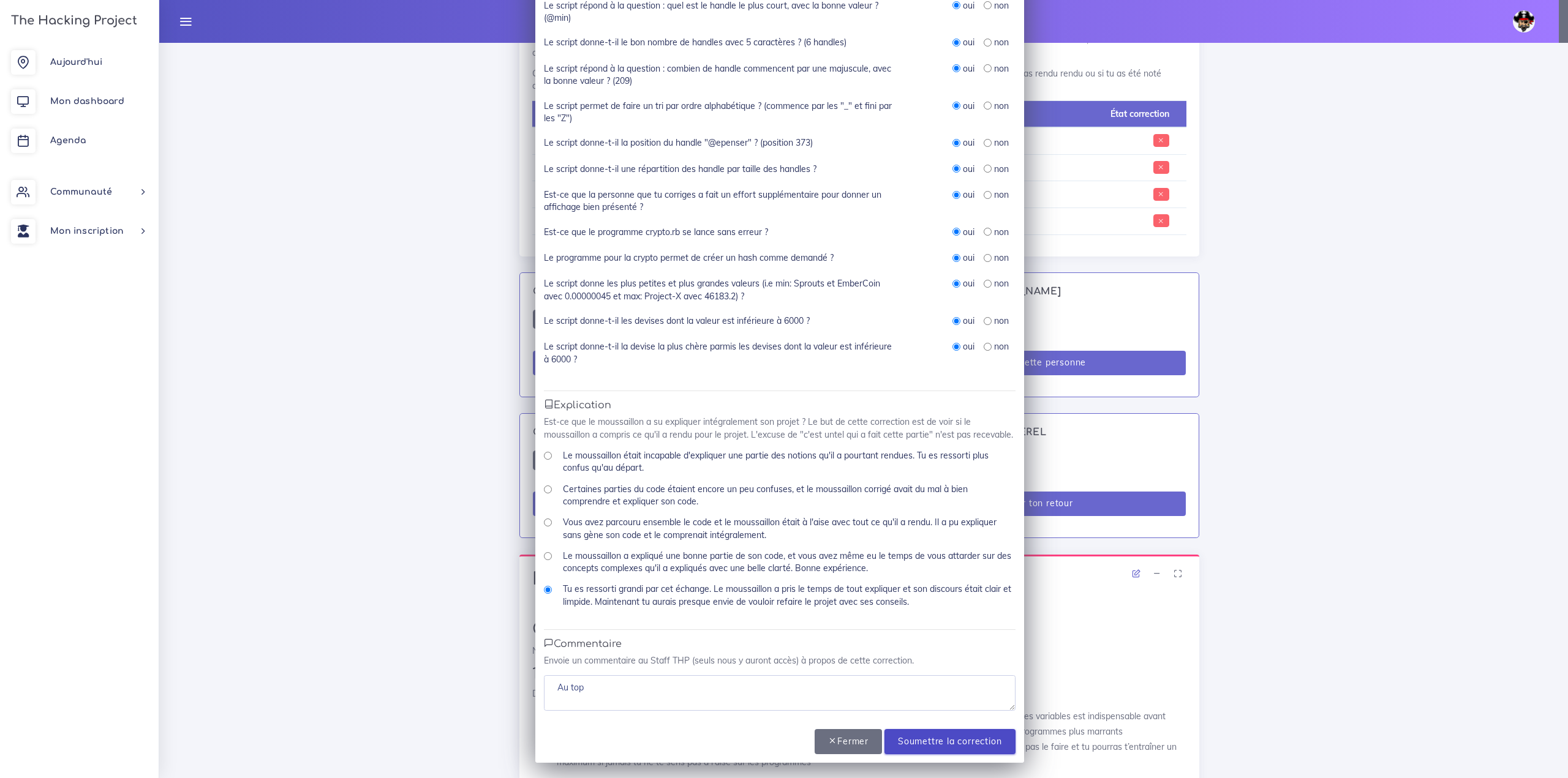
click at [976, 751] on input "Soumettre la correction" at bounding box center [950, 741] width 130 height 25
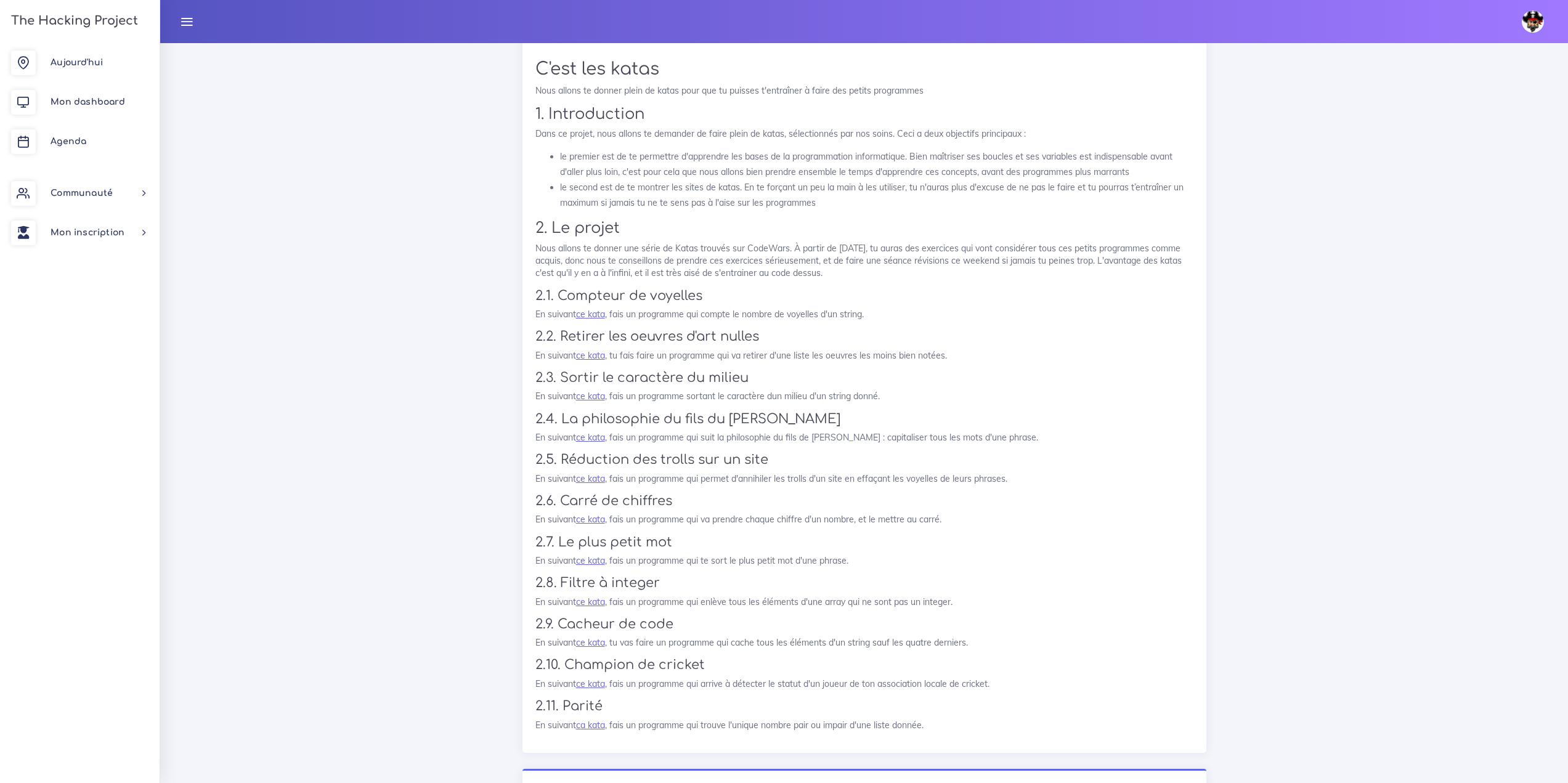
scroll to position [1356, 0]
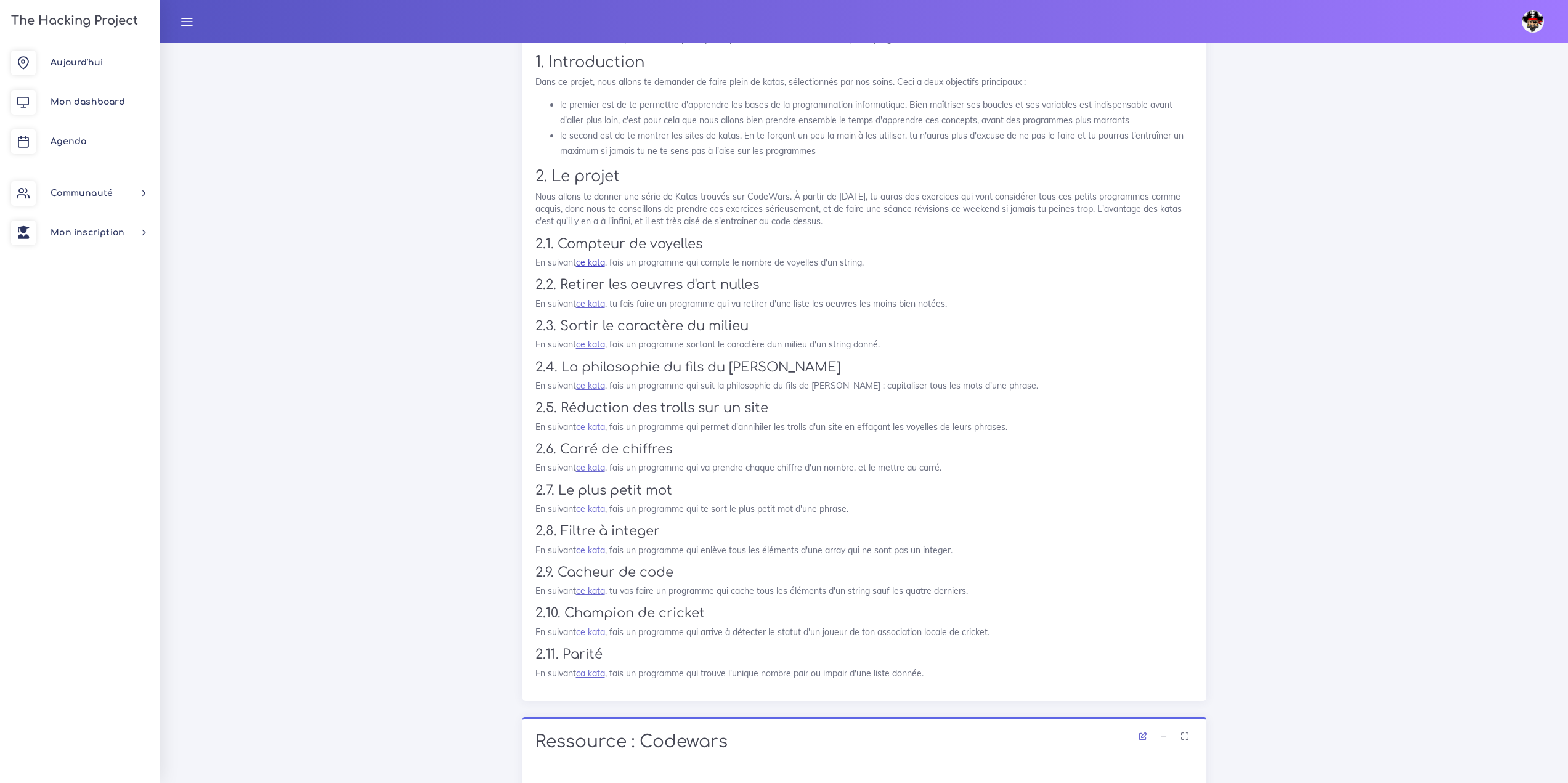
click at [593, 260] on link "ce kata" at bounding box center [590, 262] width 29 height 11
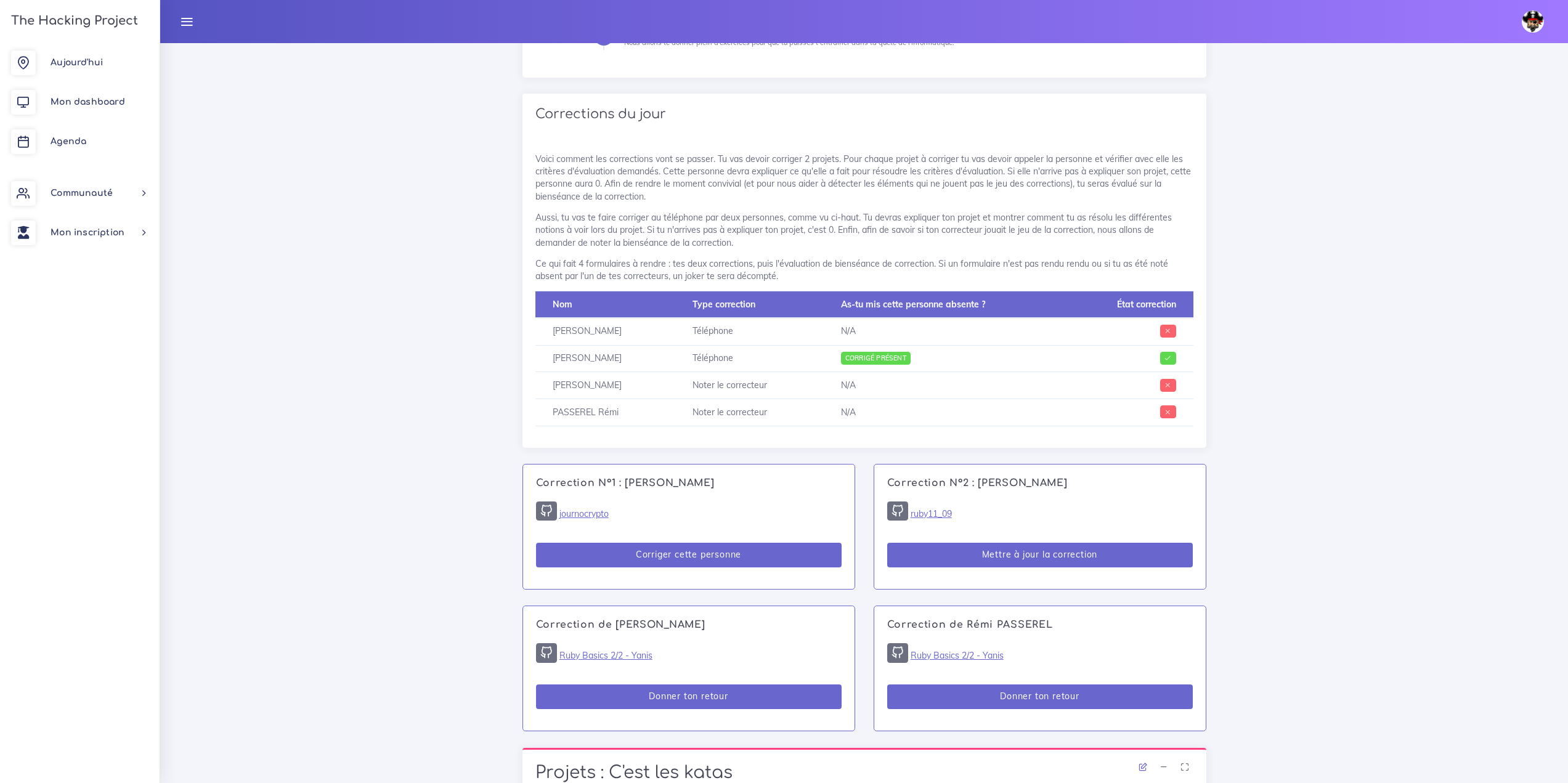
scroll to position [554, 0]
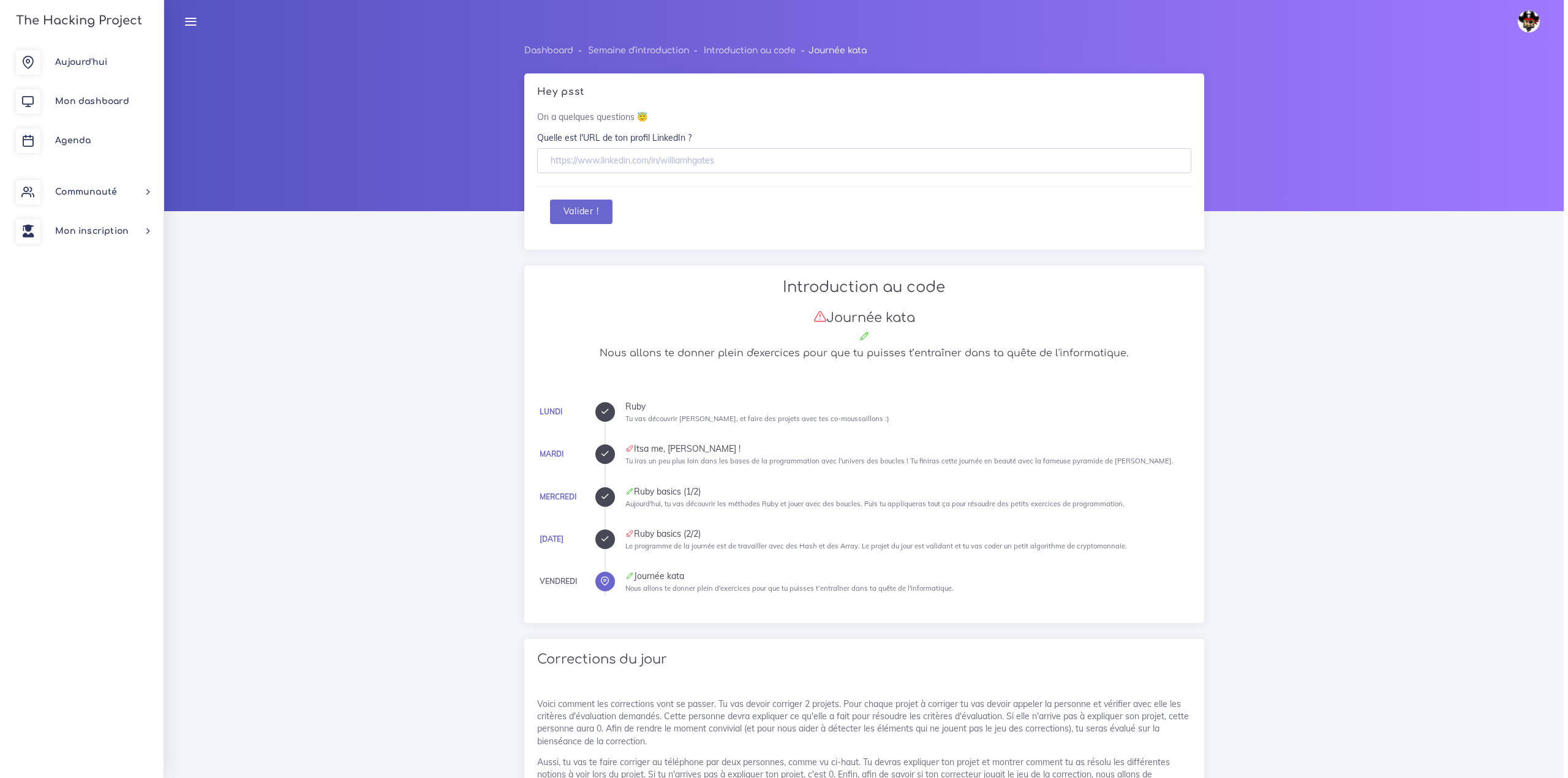
scroll to position [551, 0]
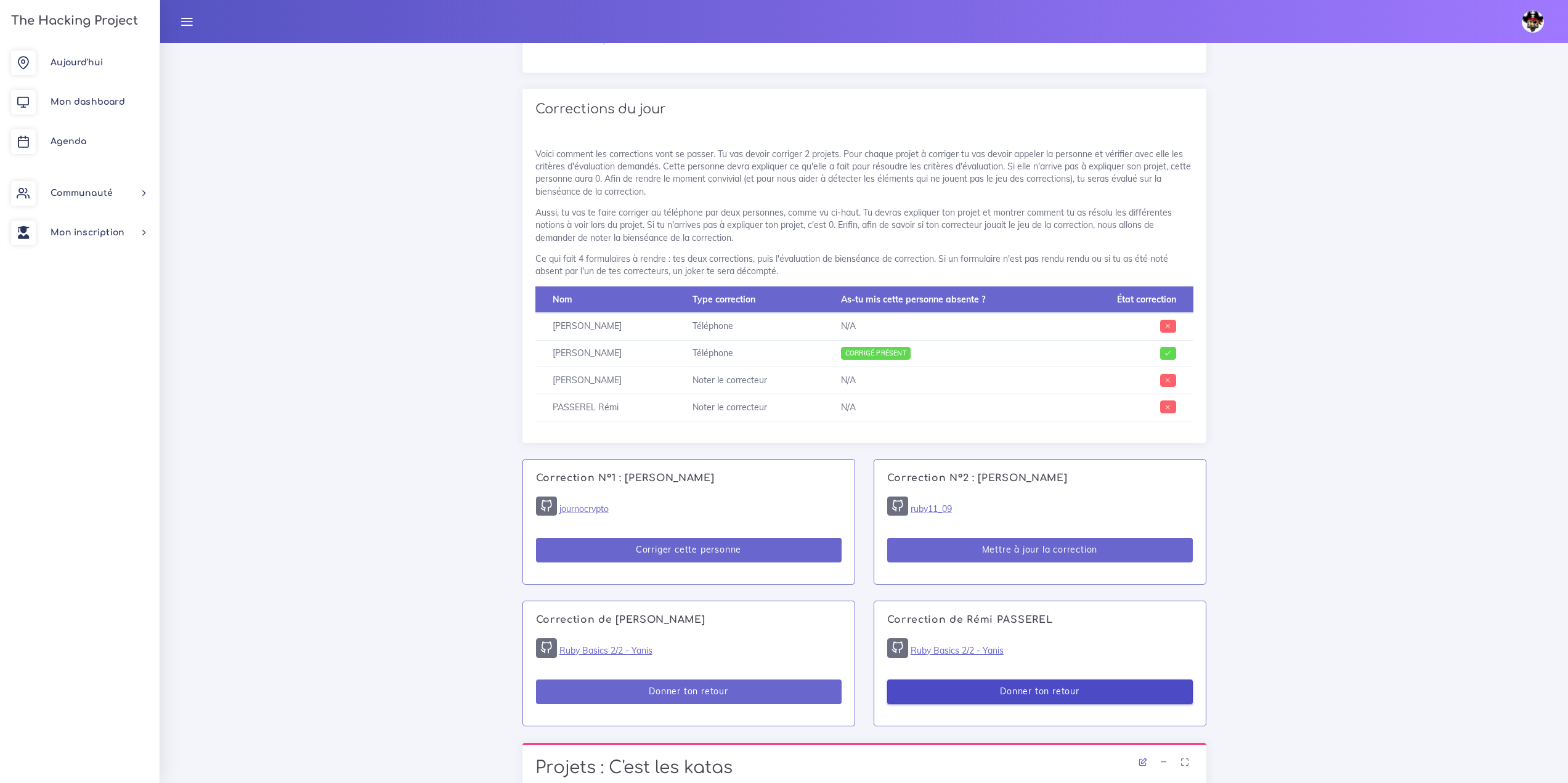
click at [1040, 698] on button "Donner ton retour" at bounding box center [1040, 692] width 306 height 25
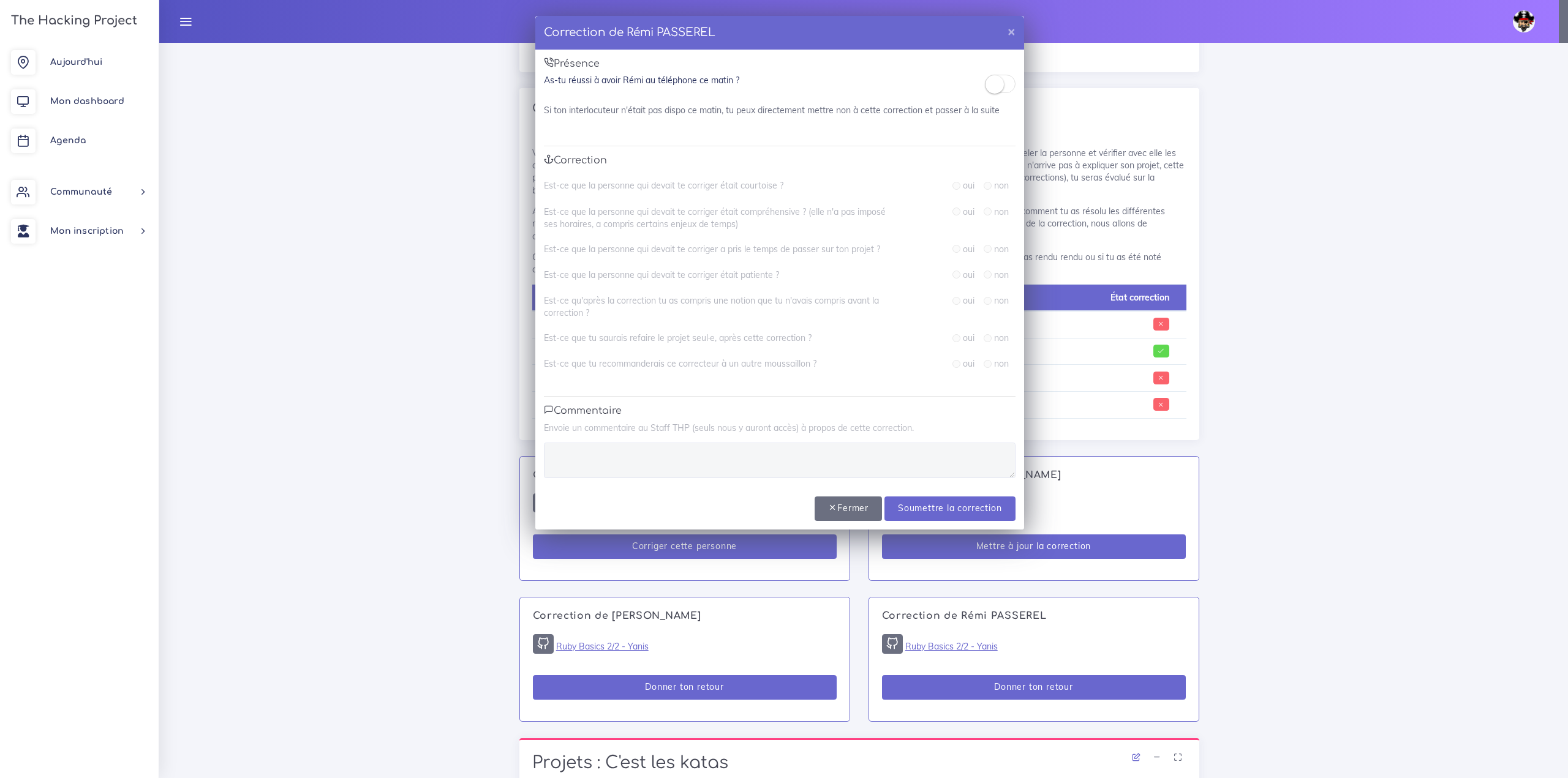
click at [1005, 88] on span at bounding box center [1000, 83] width 31 height 18
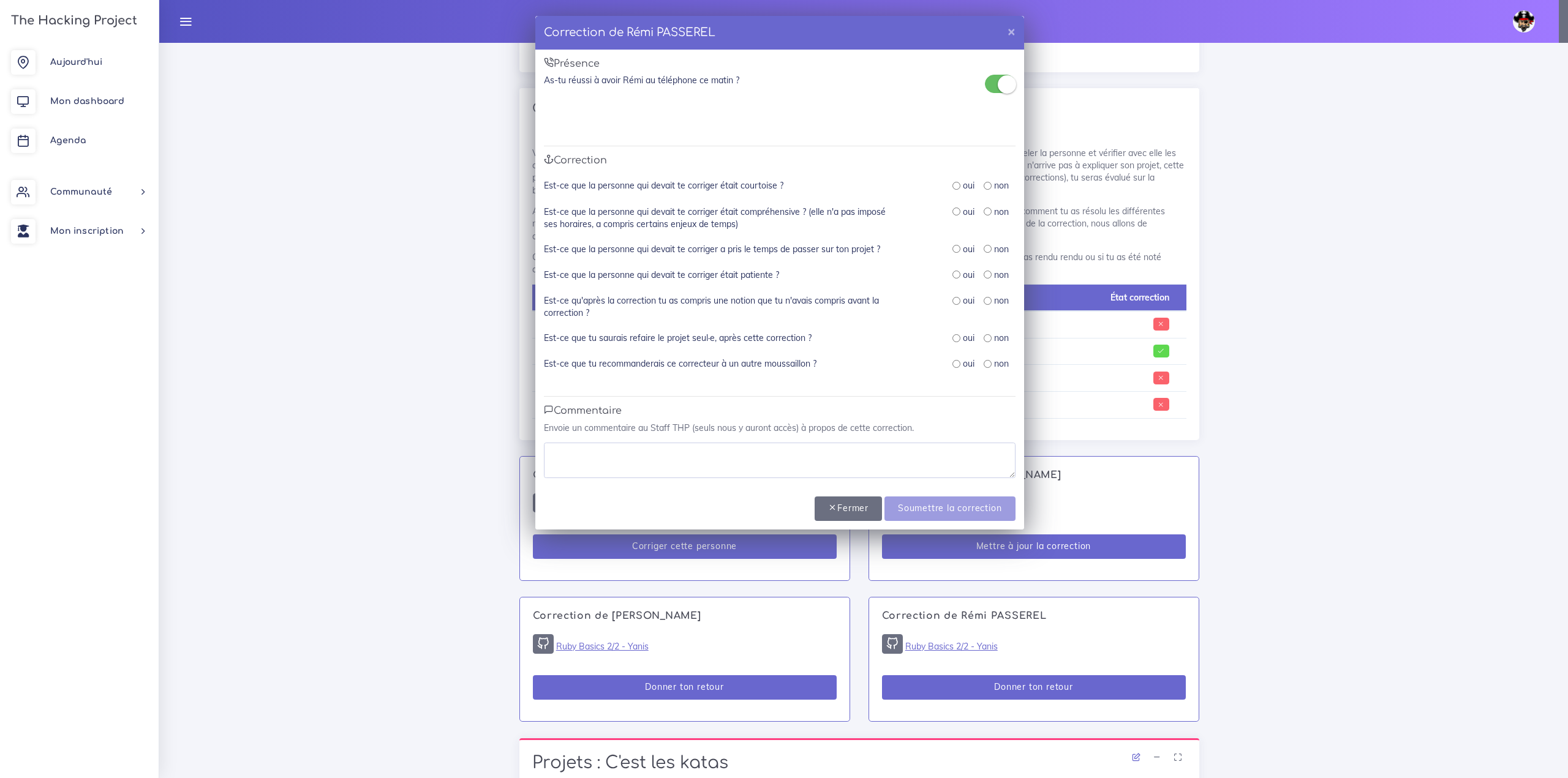
click at [956, 183] on input "radio" at bounding box center [956, 186] width 8 height 8
radio input "true"
click at [958, 213] on input "radio" at bounding box center [956, 212] width 8 height 8
radio input "true"
click at [955, 252] on input "radio" at bounding box center [956, 249] width 8 height 8
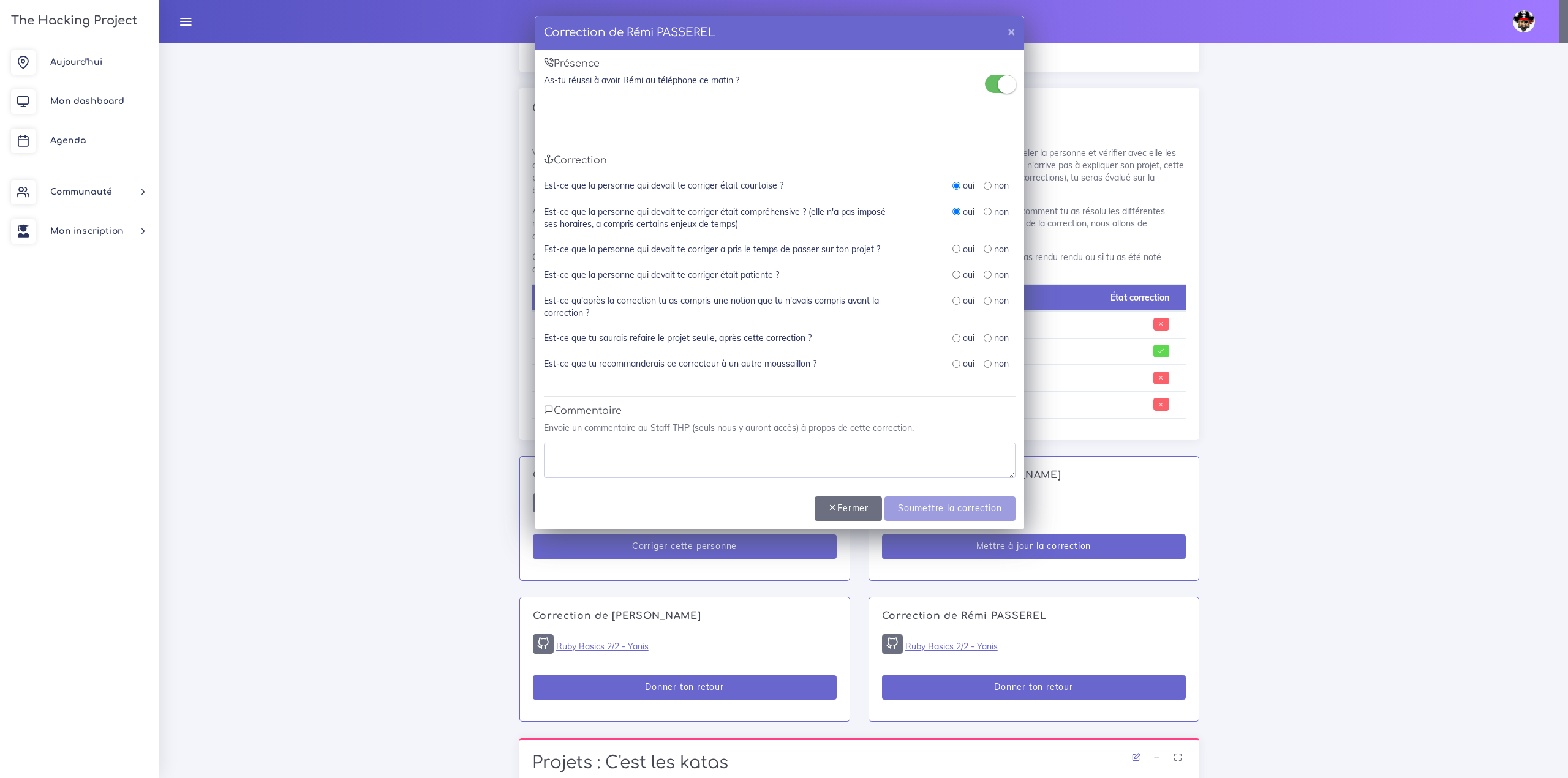
radio input "true"
click at [957, 278] on input "radio" at bounding box center [956, 275] width 8 height 8
radio input "true"
click at [953, 367] on input "radio" at bounding box center [956, 364] width 8 height 8
radio input "true"
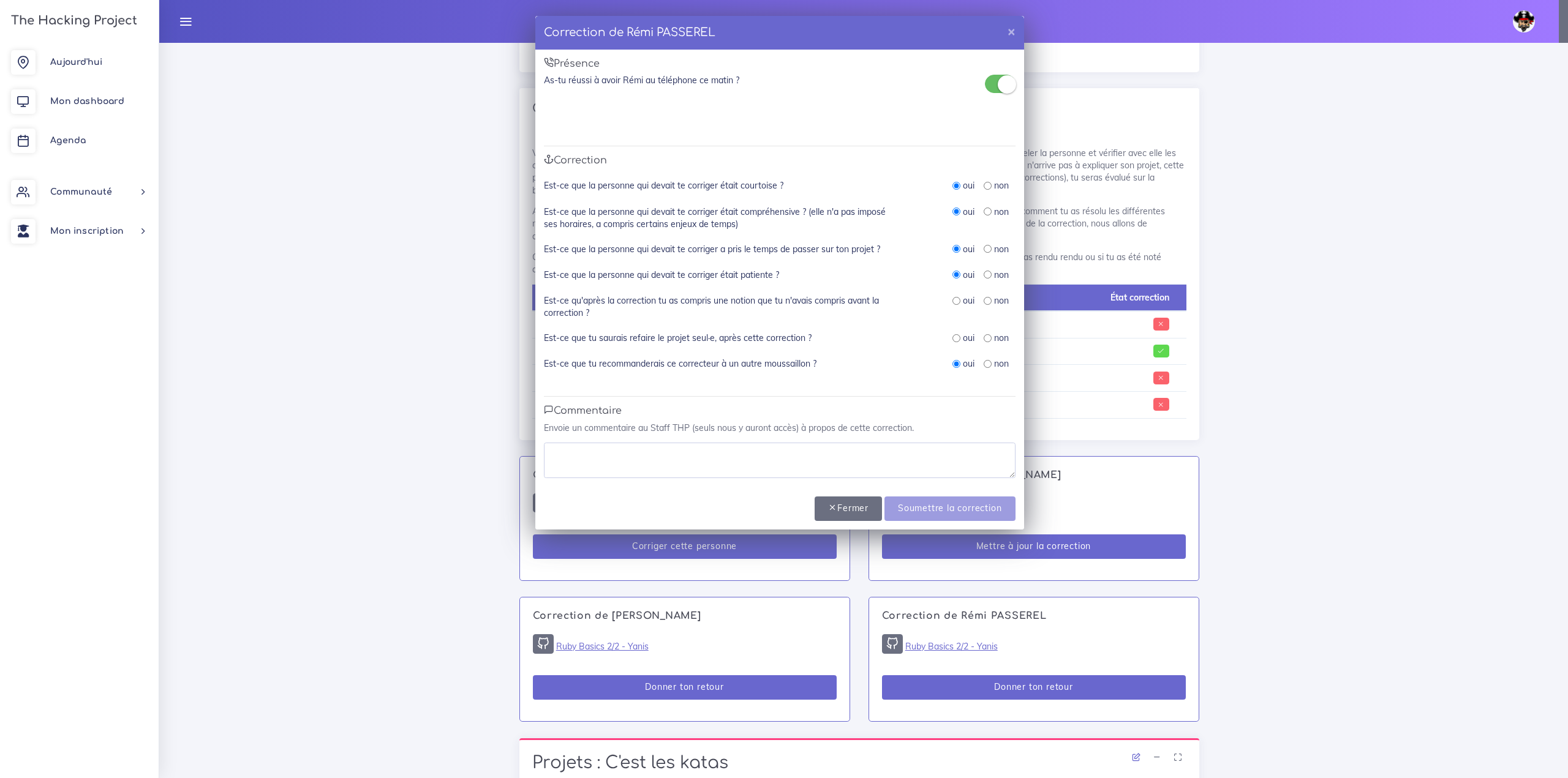
click at [954, 335] on input "radio" at bounding box center [956, 339] width 8 height 8
radio input "true"
click at [956, 303] on input "radio" at bounding box center [956, 301] width 8 height 8
radio input "true"
click at [745, 476] on textarea at bounding box center [780, 460] width 472 height 36
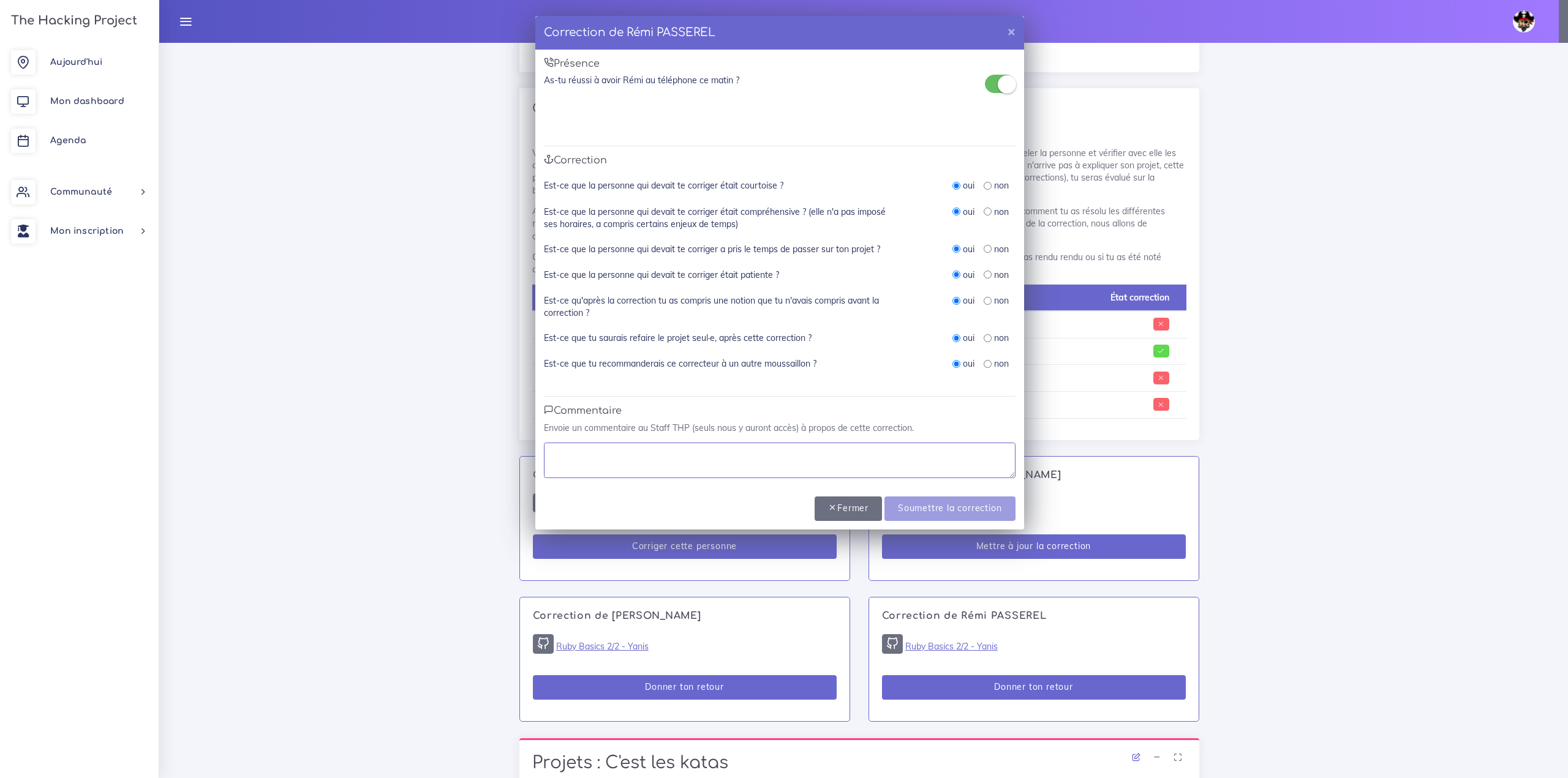
type textarea "p"
type textarea "Pa"
click at [740, 475] on textarea "Pa" at bounding box center [780, 460] width 472 height 36
type textarea "Parfait"
click at [960, 517] on input "Soumettre la correction" at bounding box center [950, 509] width 130 height 25
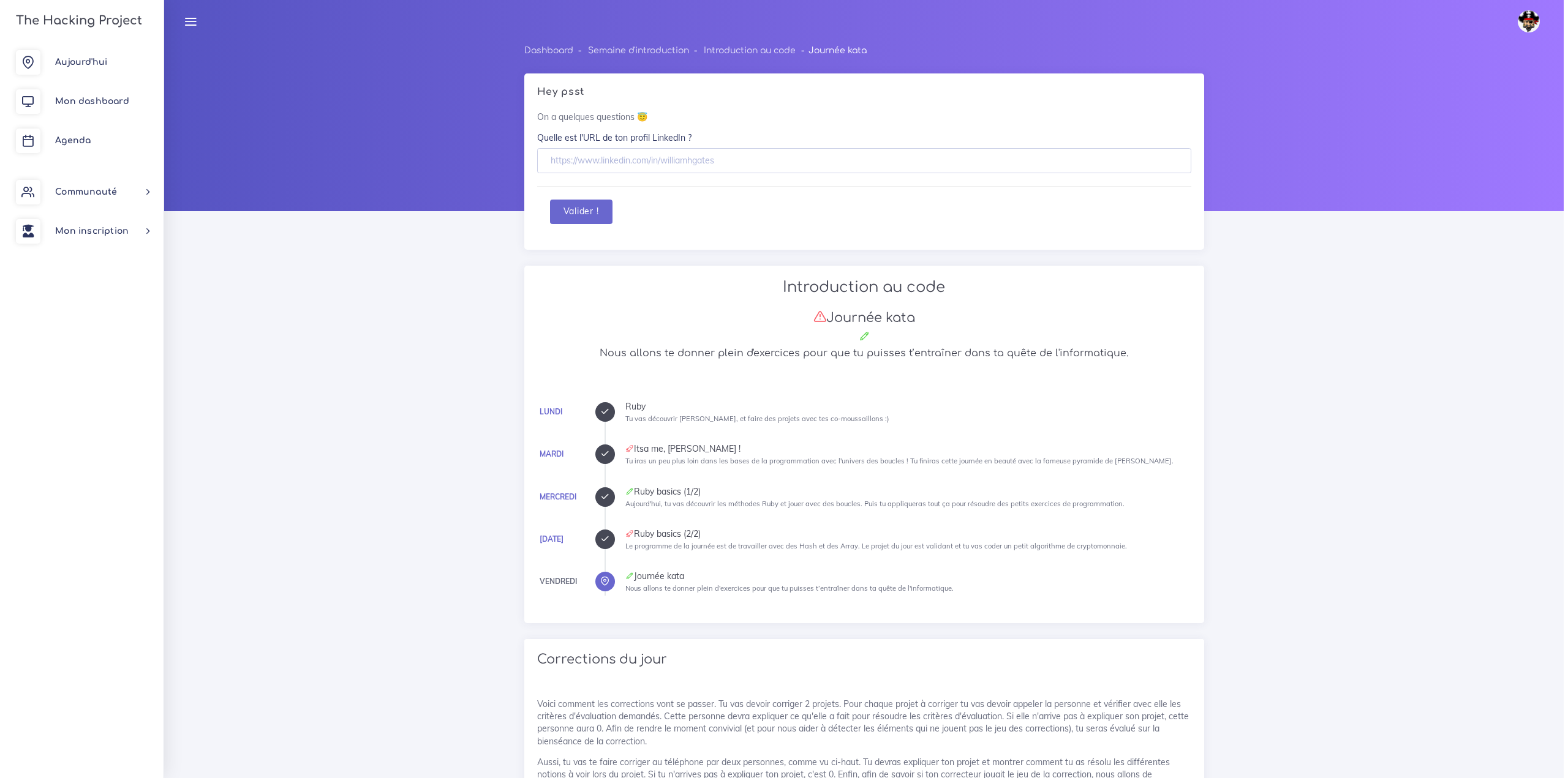
scroll to position [551, 0]
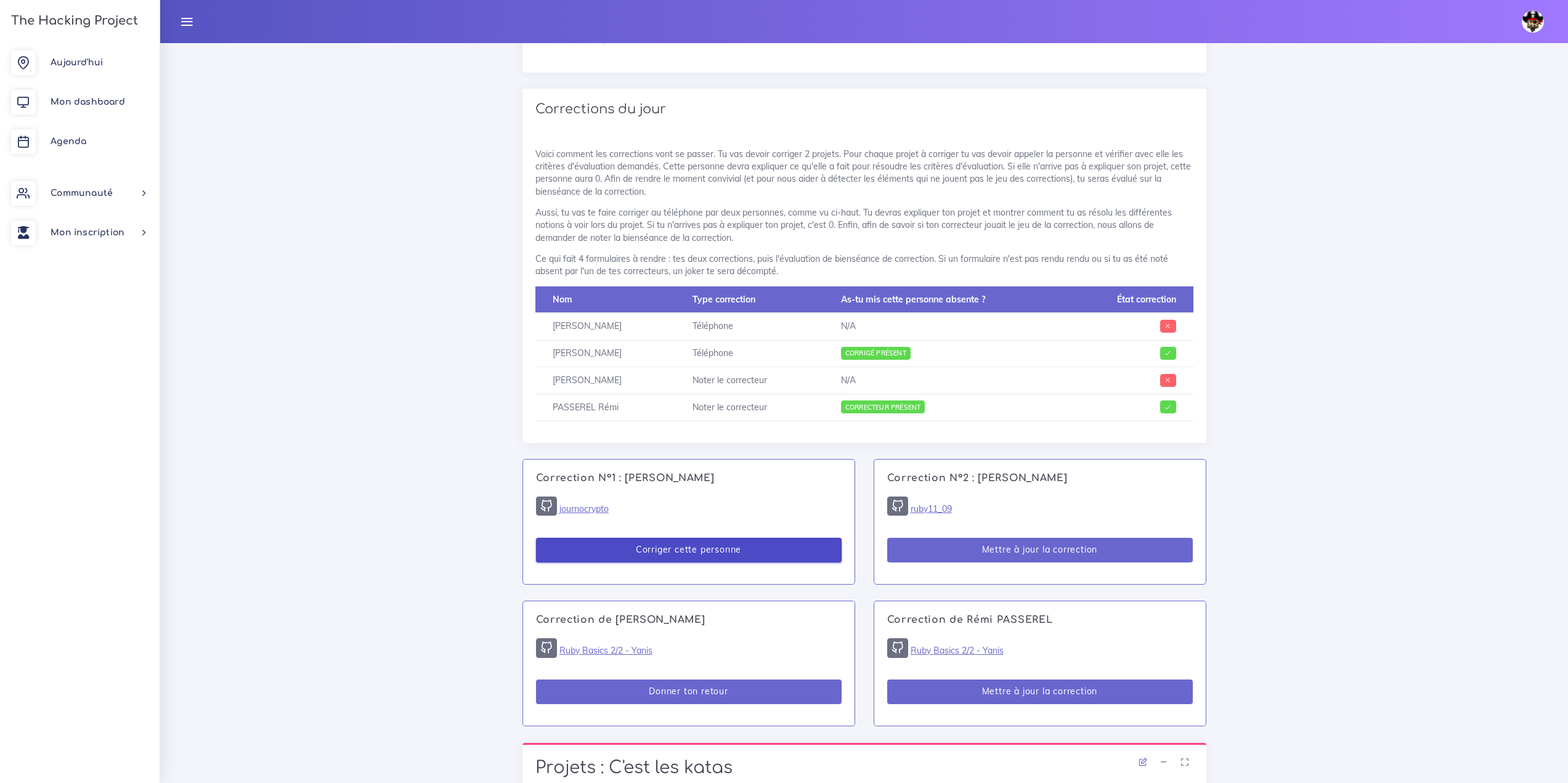
click at [655, 548] on button "Corriger cette personne" at bounding box center [689, 550] width 306 height 25
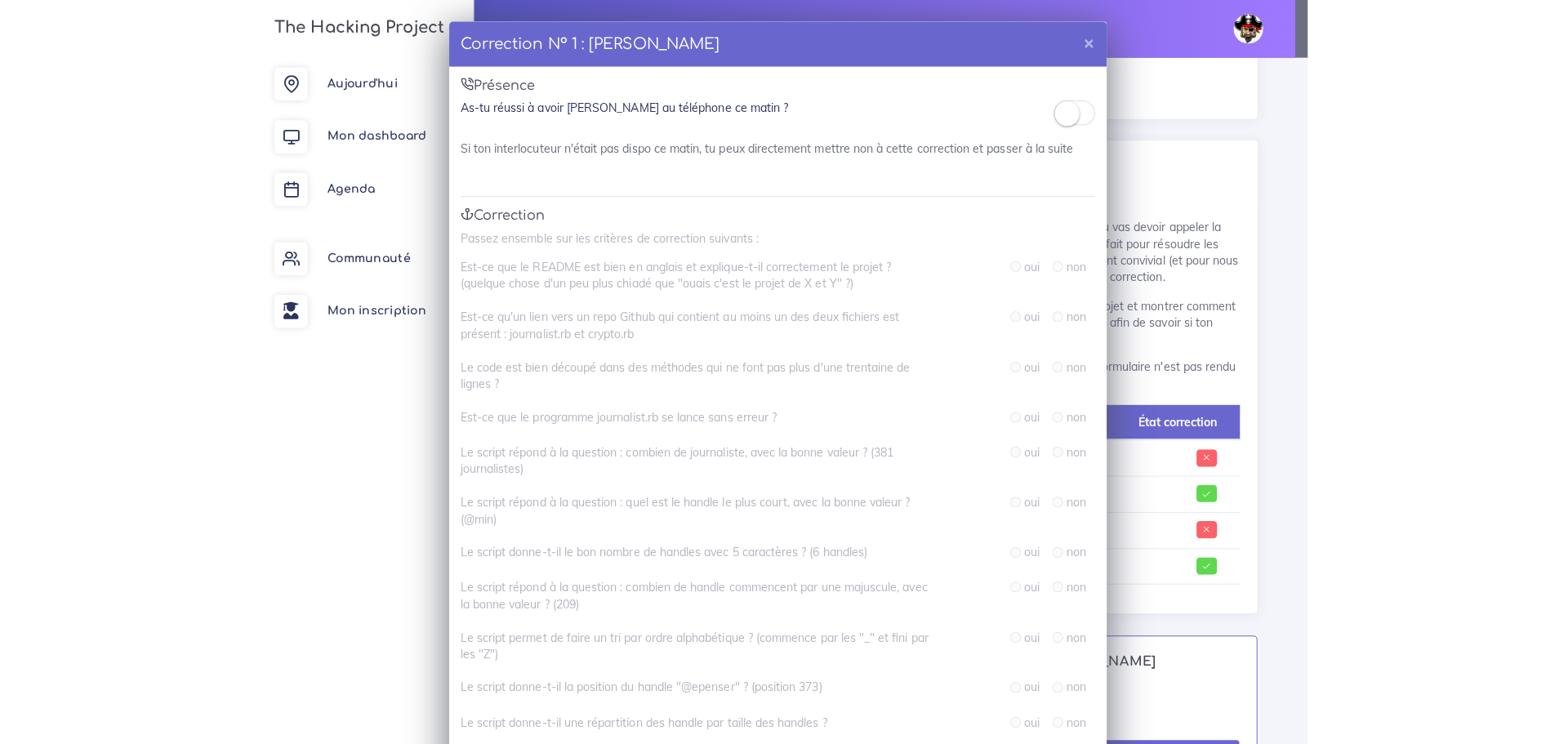
scroll to position [739, 0]
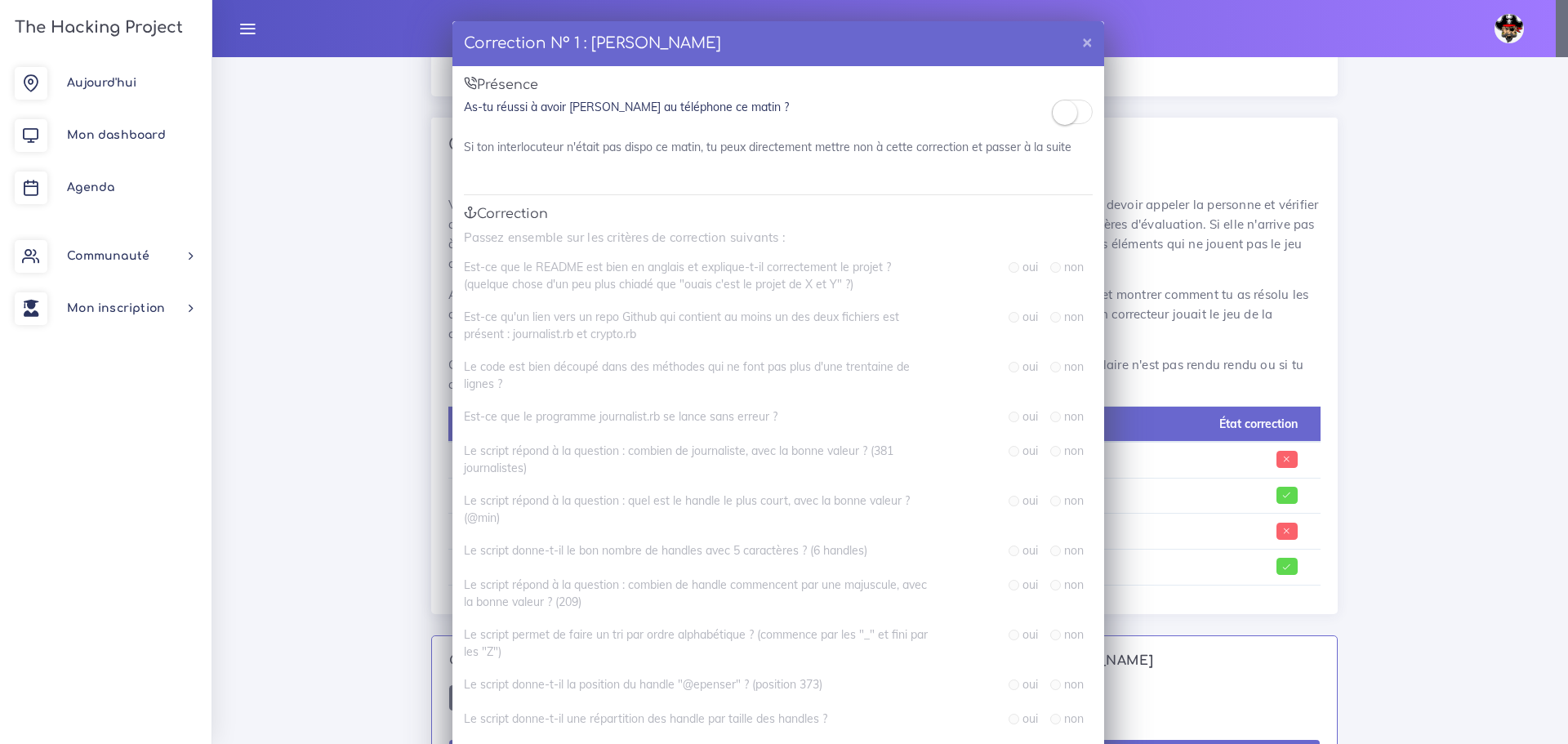
click at [1078, 117] on span at bounding box center [1073, 111] width 41 height 24
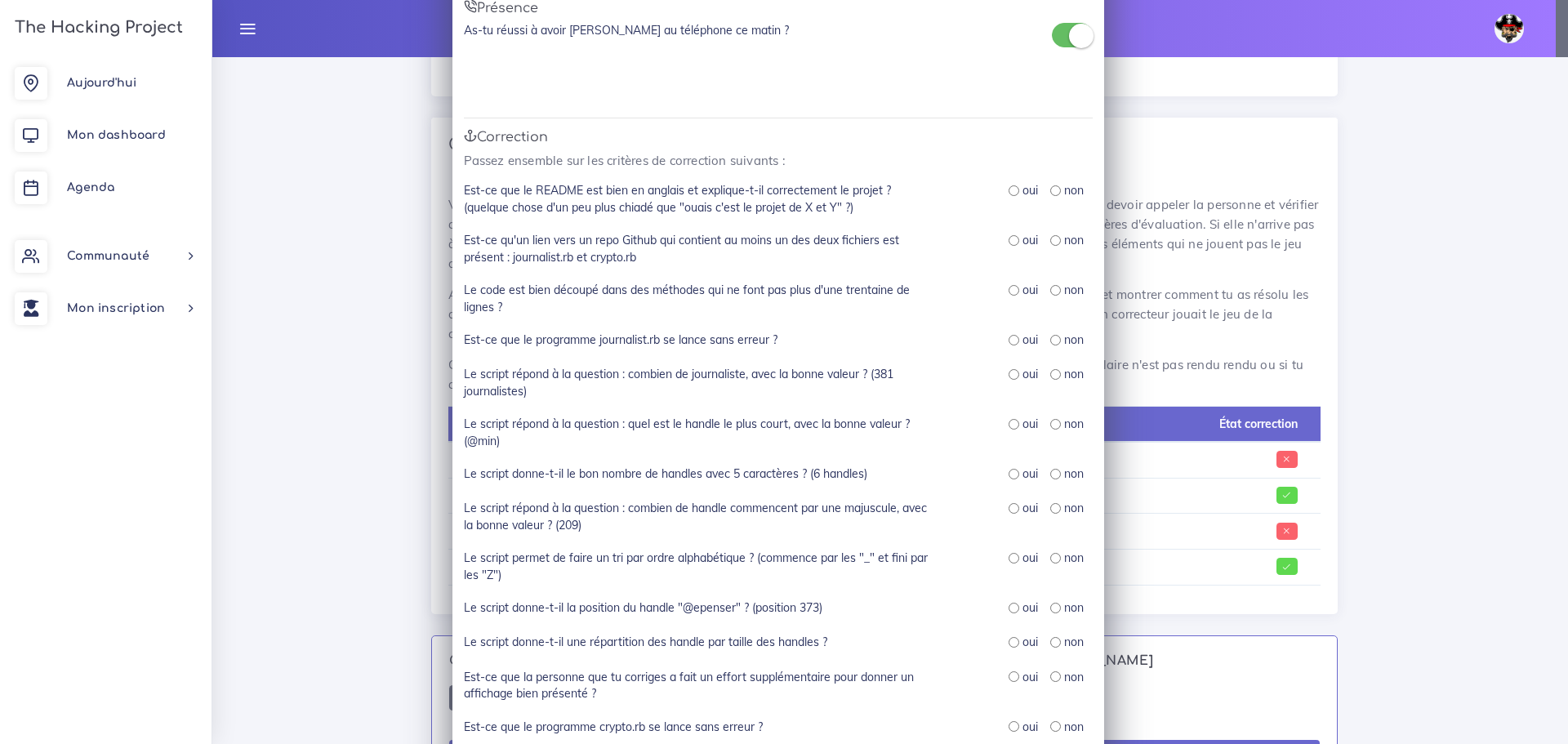
scroll to position [82, 0]
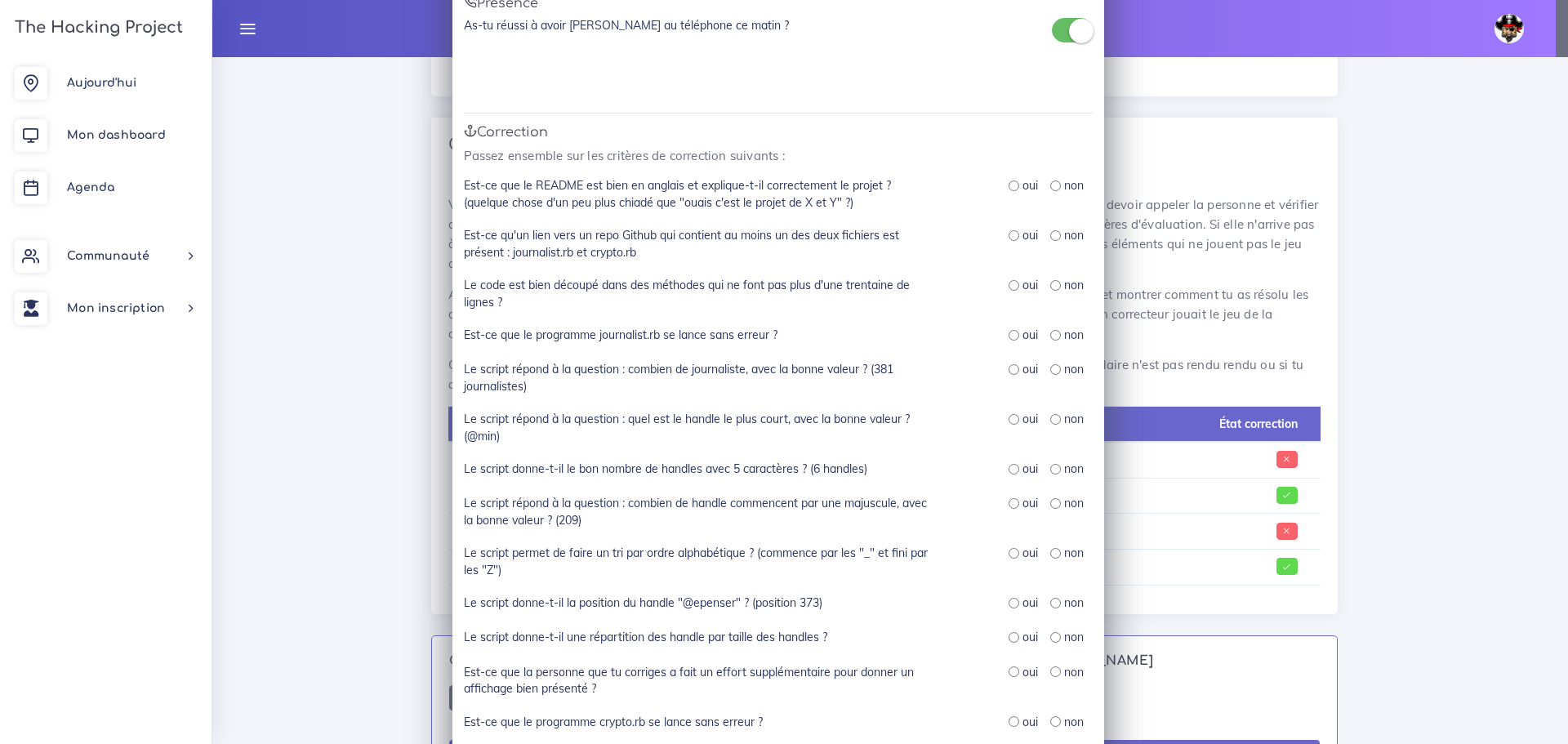
click at [1009, 186] on input "radio" at bounding box center [1014, 186] width 11 height 11
radio input "true"
click at [1009, 238] on input "radio" at bounding box center [1014, 236] width 11 height 11
radio input "true"
click at [1009, 281] on input "radio" at bounding box center [1014, 286] width 11 height 11
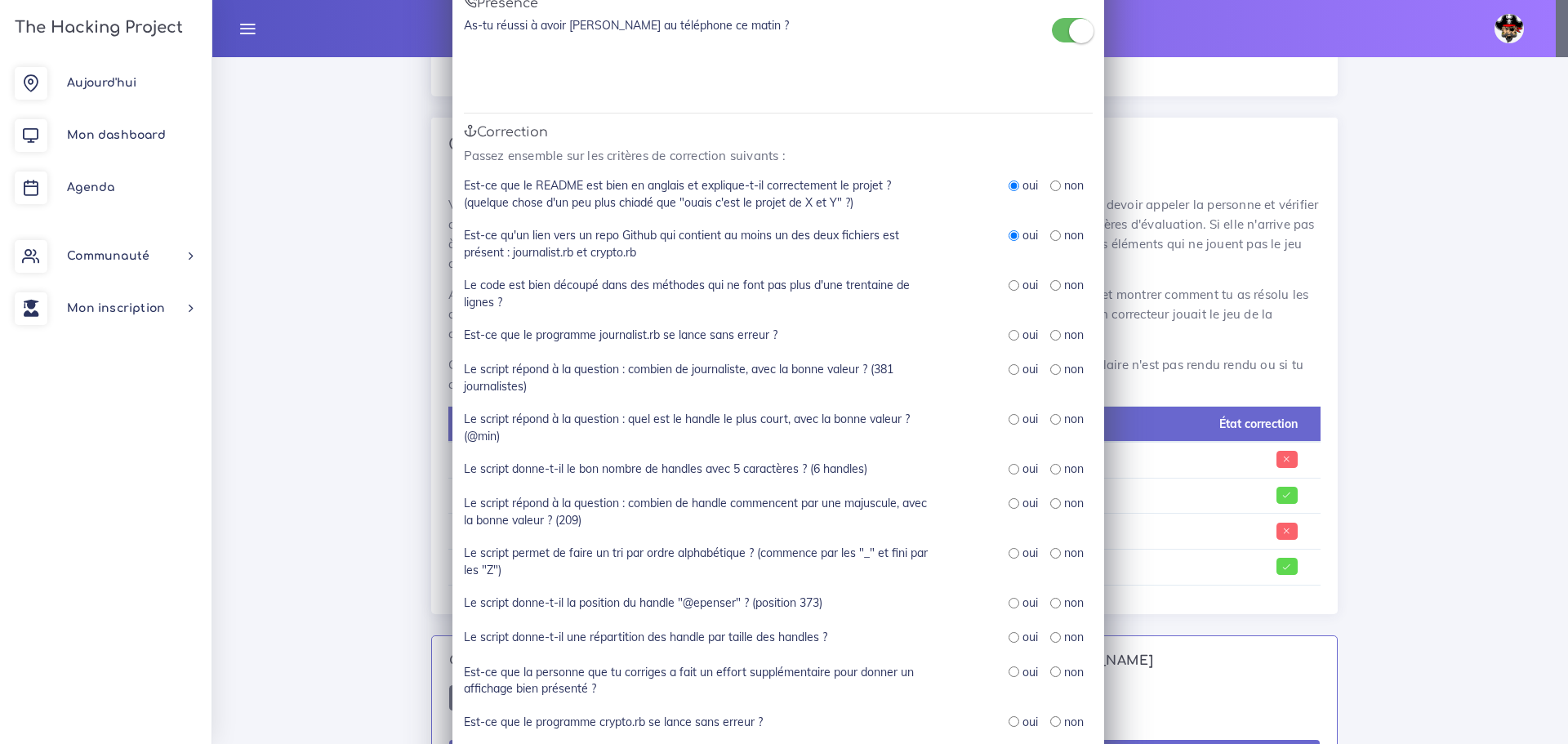
radio input "true"
click at [1009, 332] on input "radio" at bounding box center [1014, 335] width 11 height 11
radio input "true"
click at [1009, 371] on input "radio" at bounding box center [1014, 369] width 11 height 11
radio input "true"
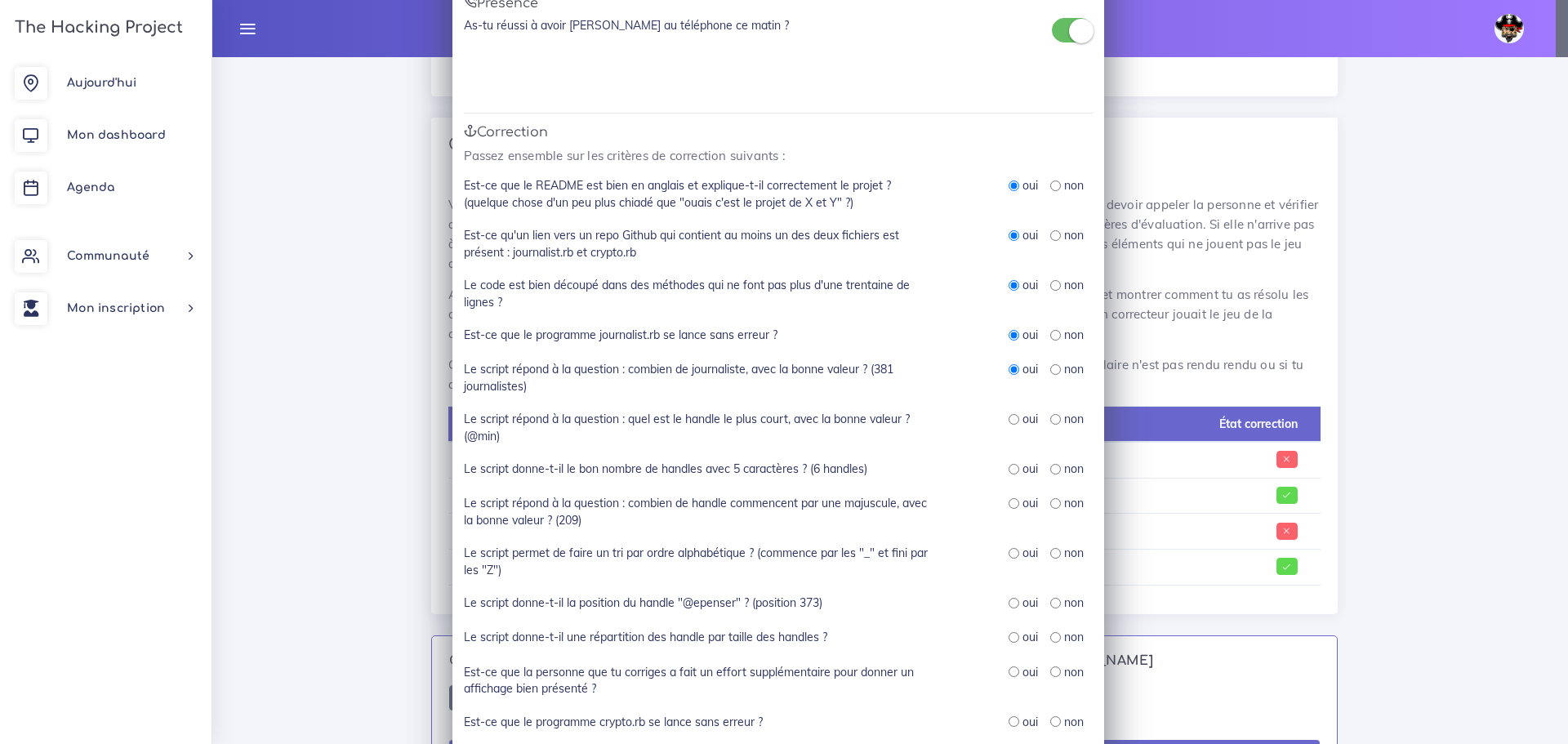
click at [1009, 419] on input "radio" at bounding box center [1014, 420] width 11 height 11
radio input "true"
click at [986, 471] on div "oui non" at bounding box center [1023, 470] width 163 height 18
click at [1009, 467] on input "radio" at bounding box center [1014, 470] width 11 height 11
radio input "true"
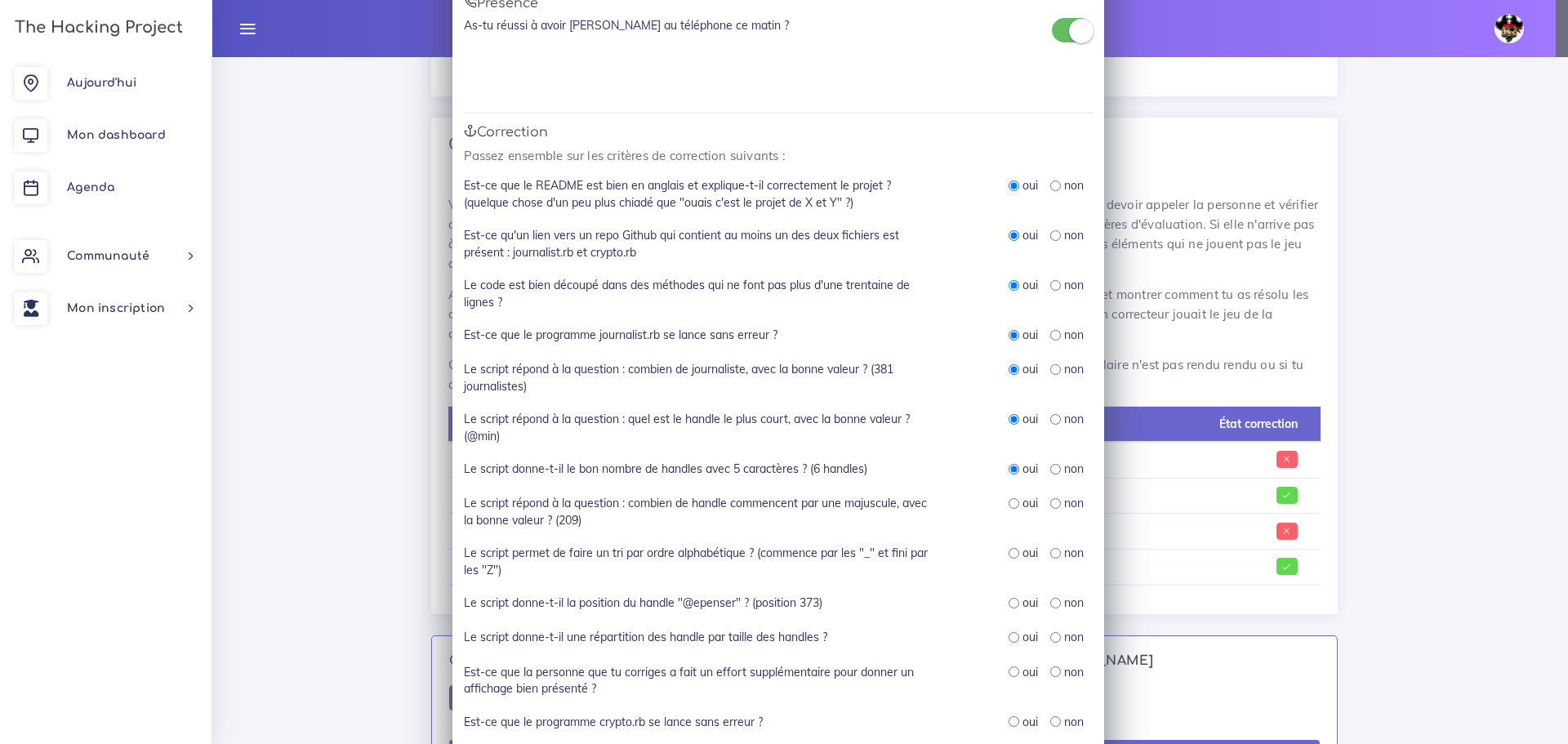
click at [1009, 502] on input "radio" at bounding box center [1014, 504] width 11 height 11
radio input "true"
click at [1009, 552] on input "radio" at bounding box center [1014, 554] width 11 height 11
radio input "true"
click at [1009, 603] on input "radio" at bounding box center [1014, 603] width 11 height 11
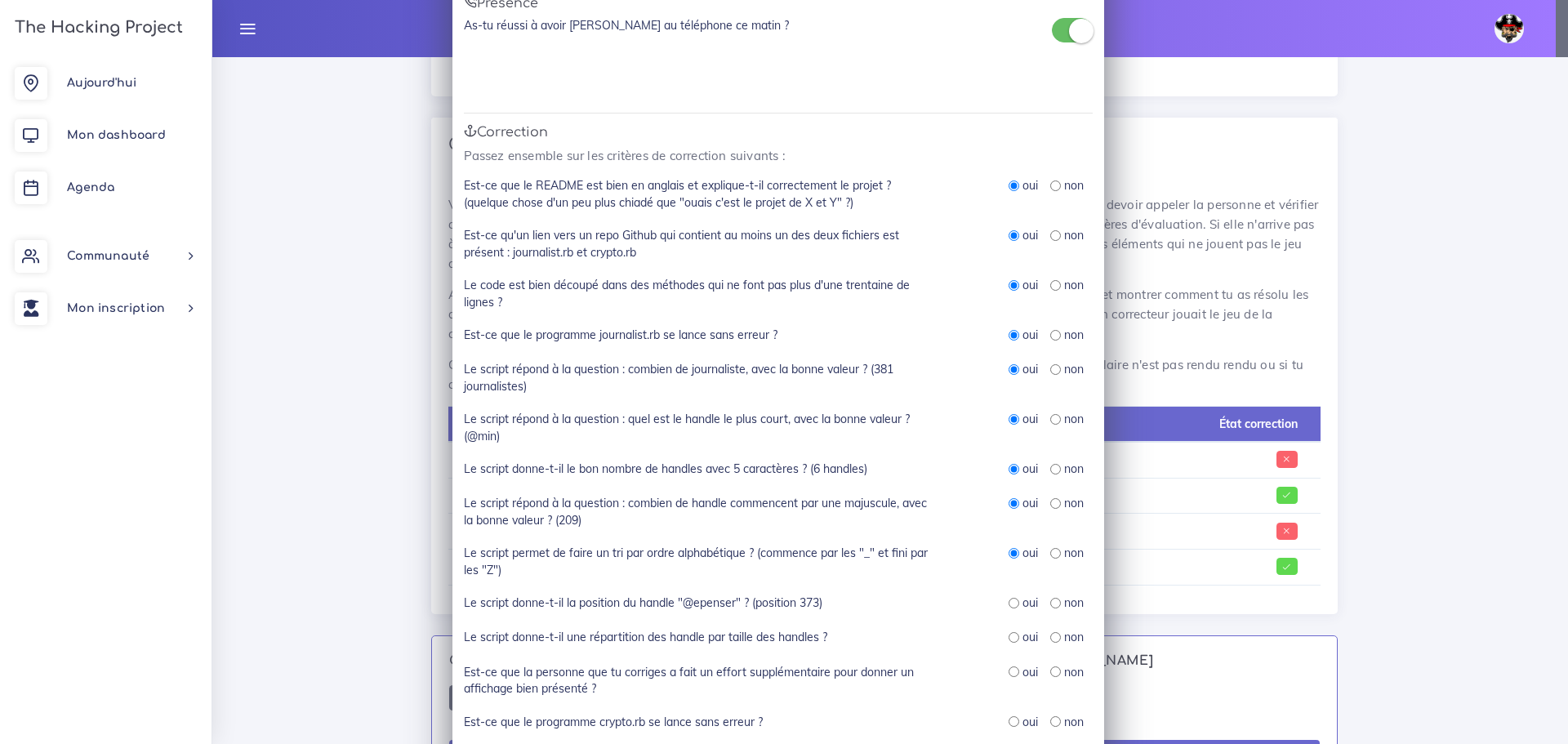
radio input "true"
click at [1009, 637] on input "radio" at bounding box center [1014, 637] width 11 height 11
radio input "true"
click at [1010, 675] on input "radio" at bounding box center [1014, 672] width 11 height 11
radio input "true"
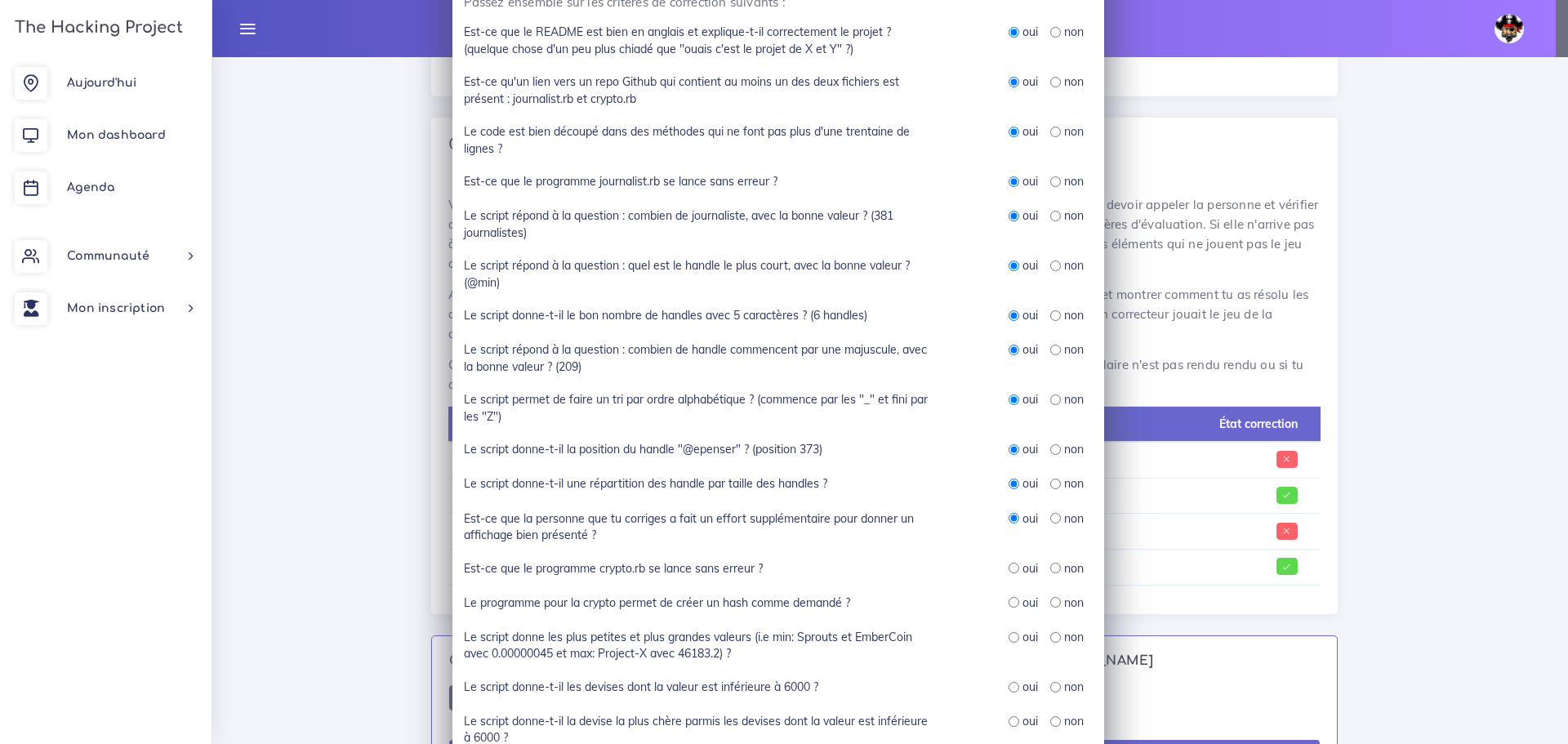
scroll to position [245, 0]
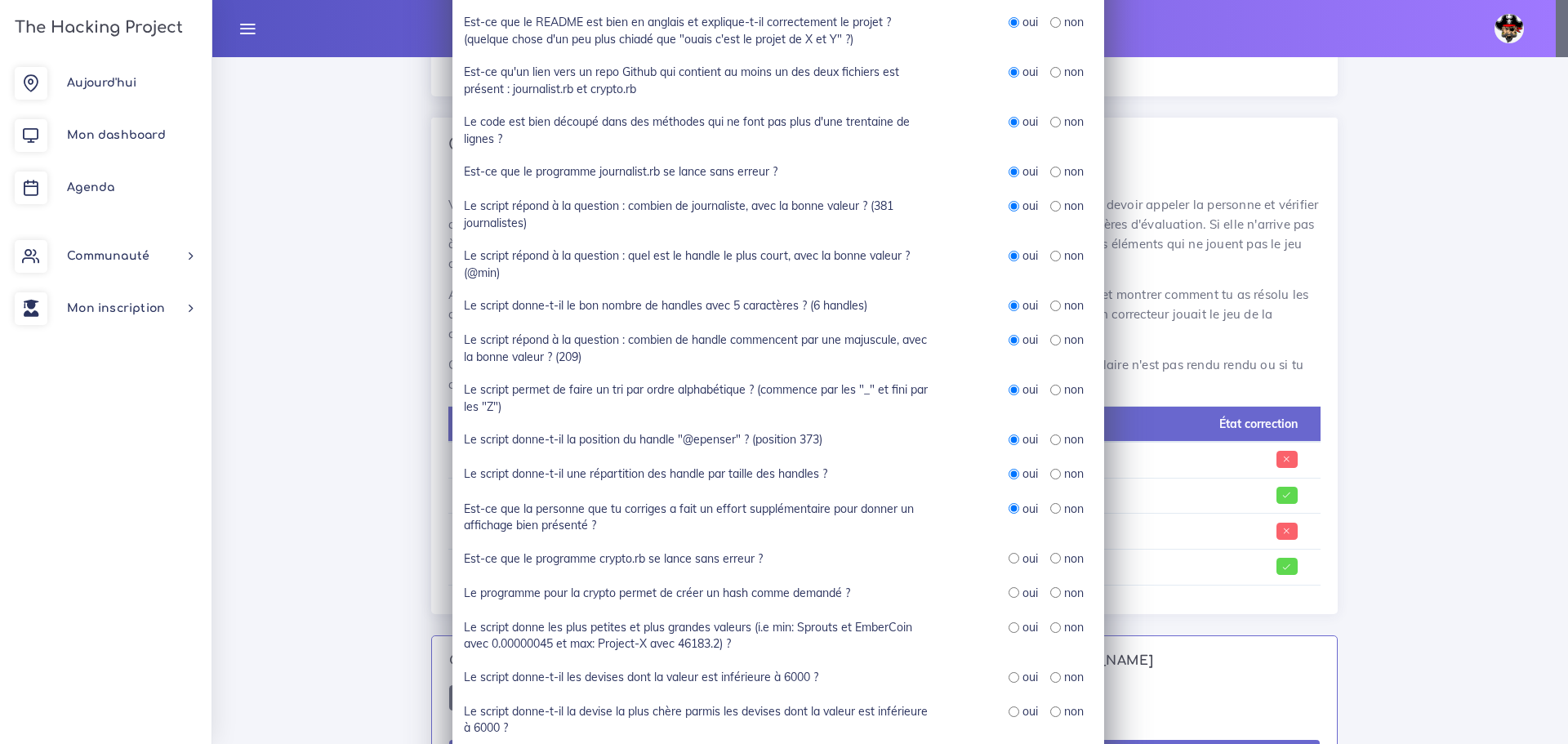
click at [1000, 563] on div "oui non" at bounding box center [1023, 559] width 163 height 18
click at [1009, 562] on input "radio" at bounding box center [1014, 558] width 11 height 11
radio input "true"
click at [1009, 594] on input "radio" at bounding box center [1014, 593] width 11 height 11
radio input "true"
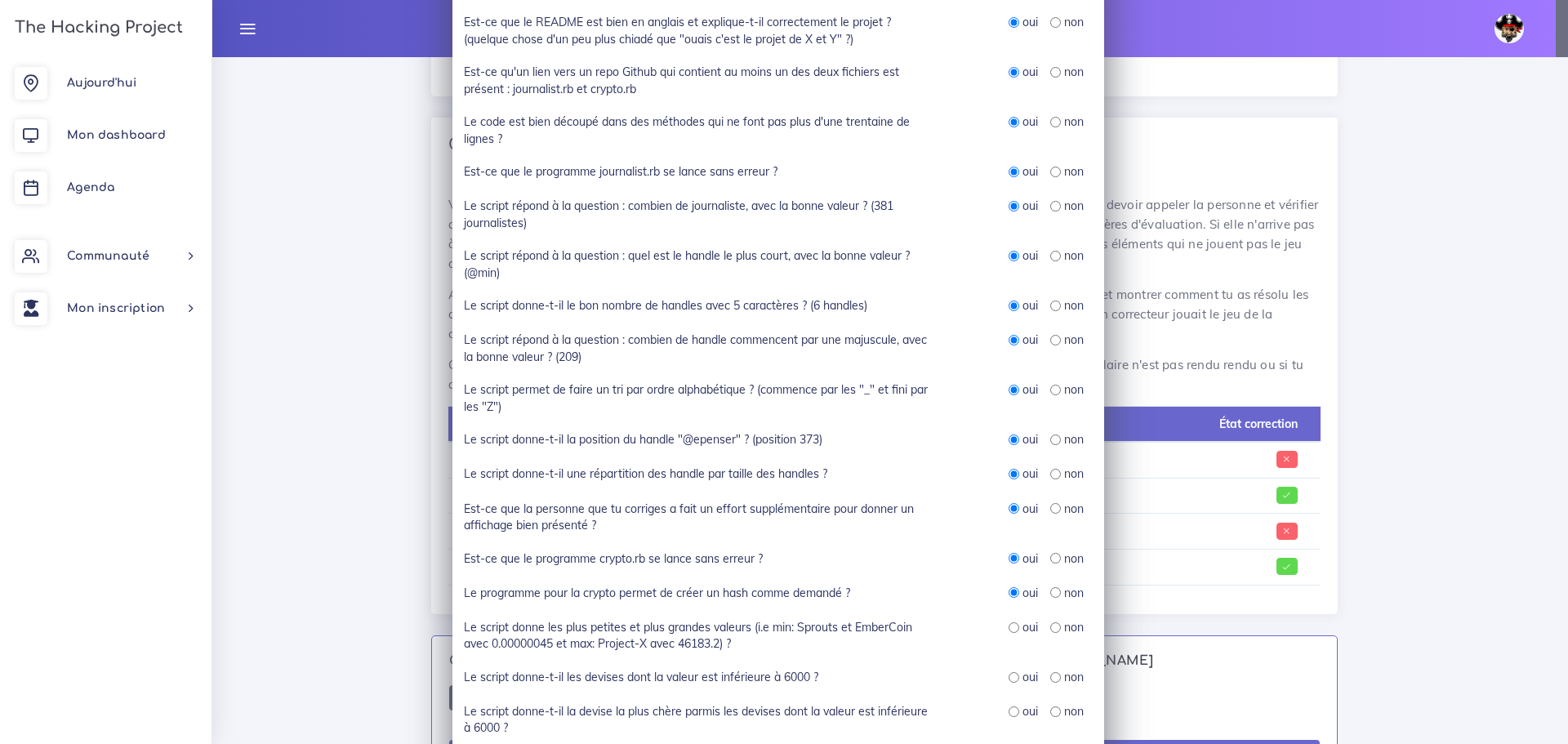
click at [1011, 627] on input "radio" at bounding box center [1014, 627] width 11 height 11
radio input "true"
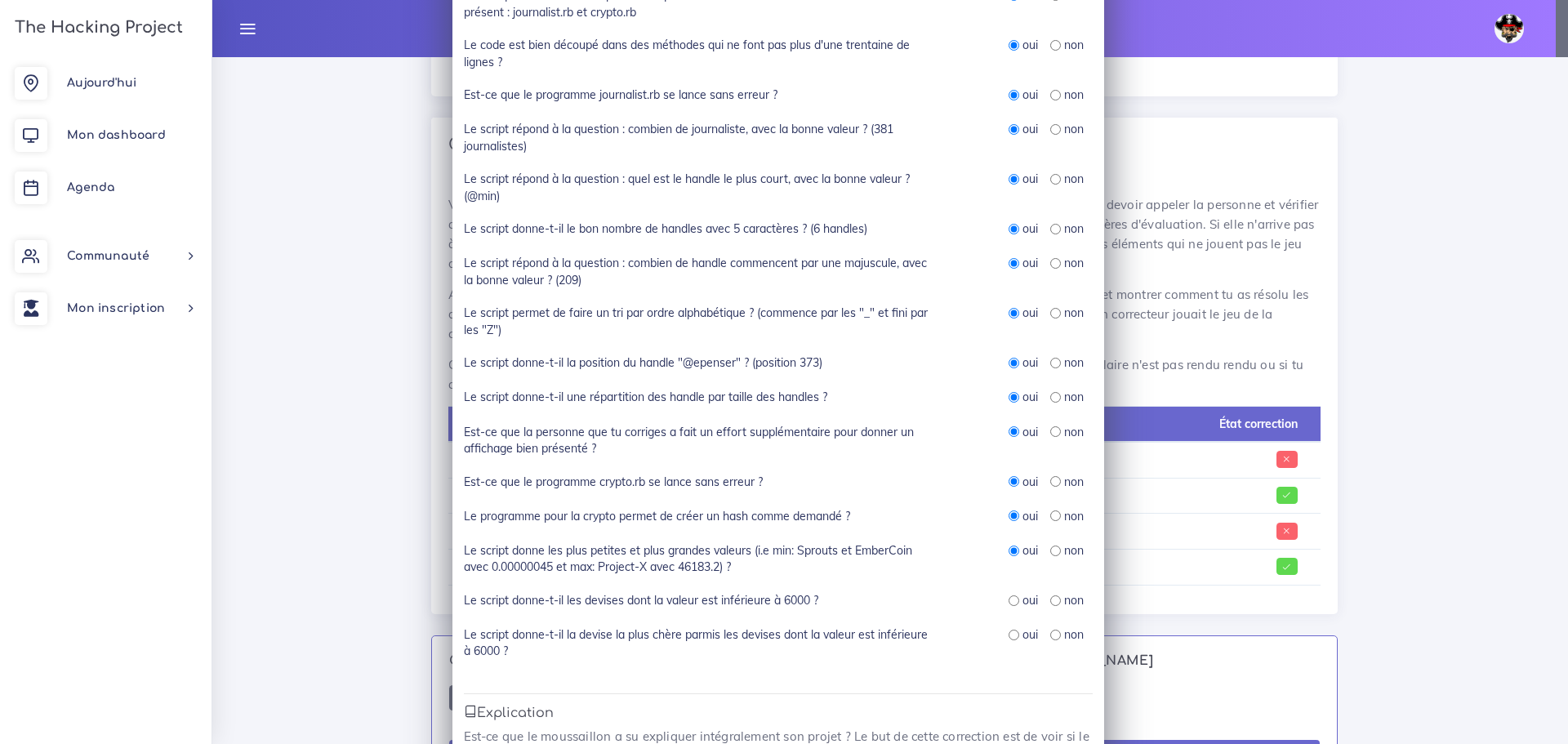
scroll to position [327, 0]
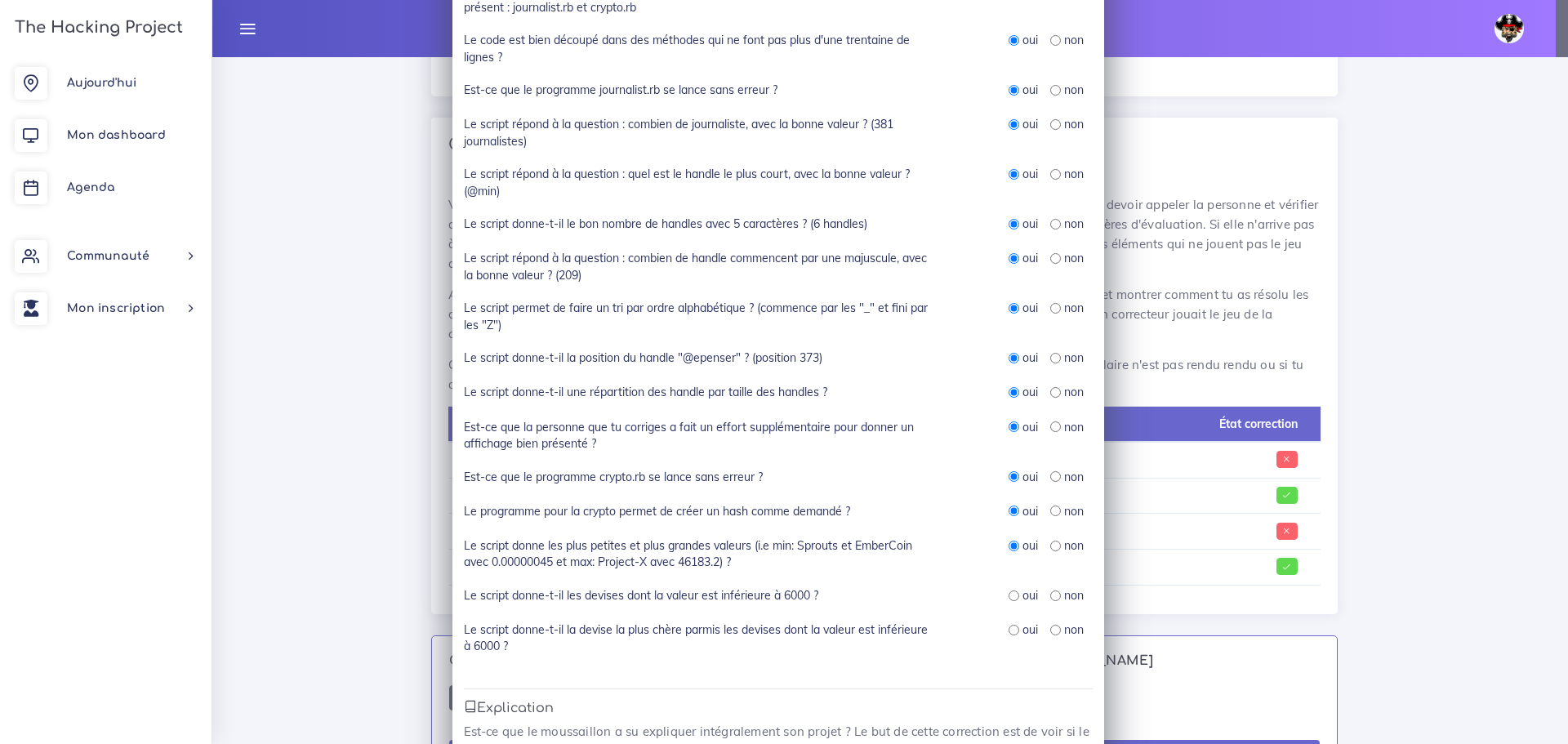
click at [1009, 597] on input "radio" at bounding box center [1014, 596] width 11 height 11
radio input "true"
click at [1009, 634] on input "radio" at bounding box center [1014, 630] width 11 height 11
radio input "true"
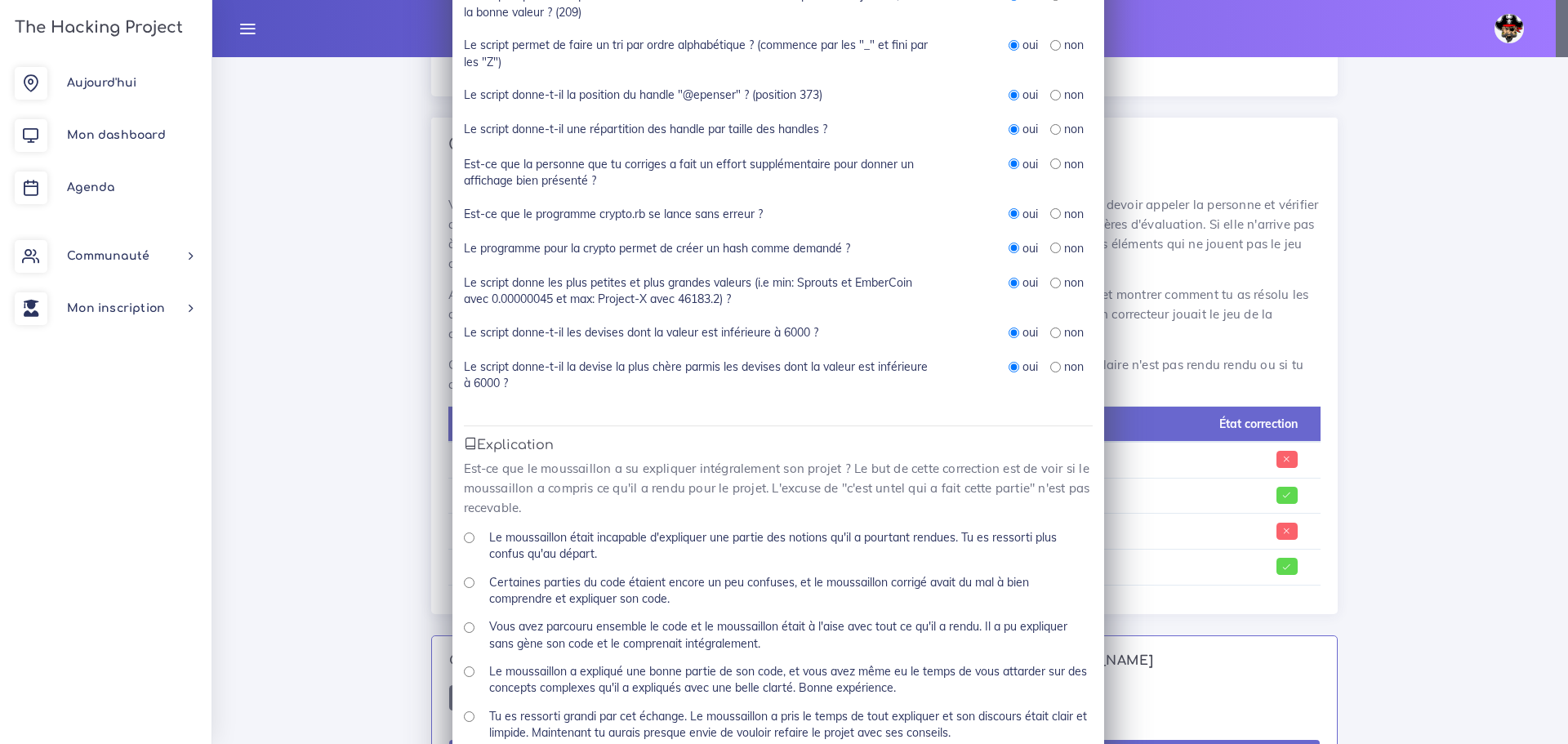
scroll to position [817, 0]
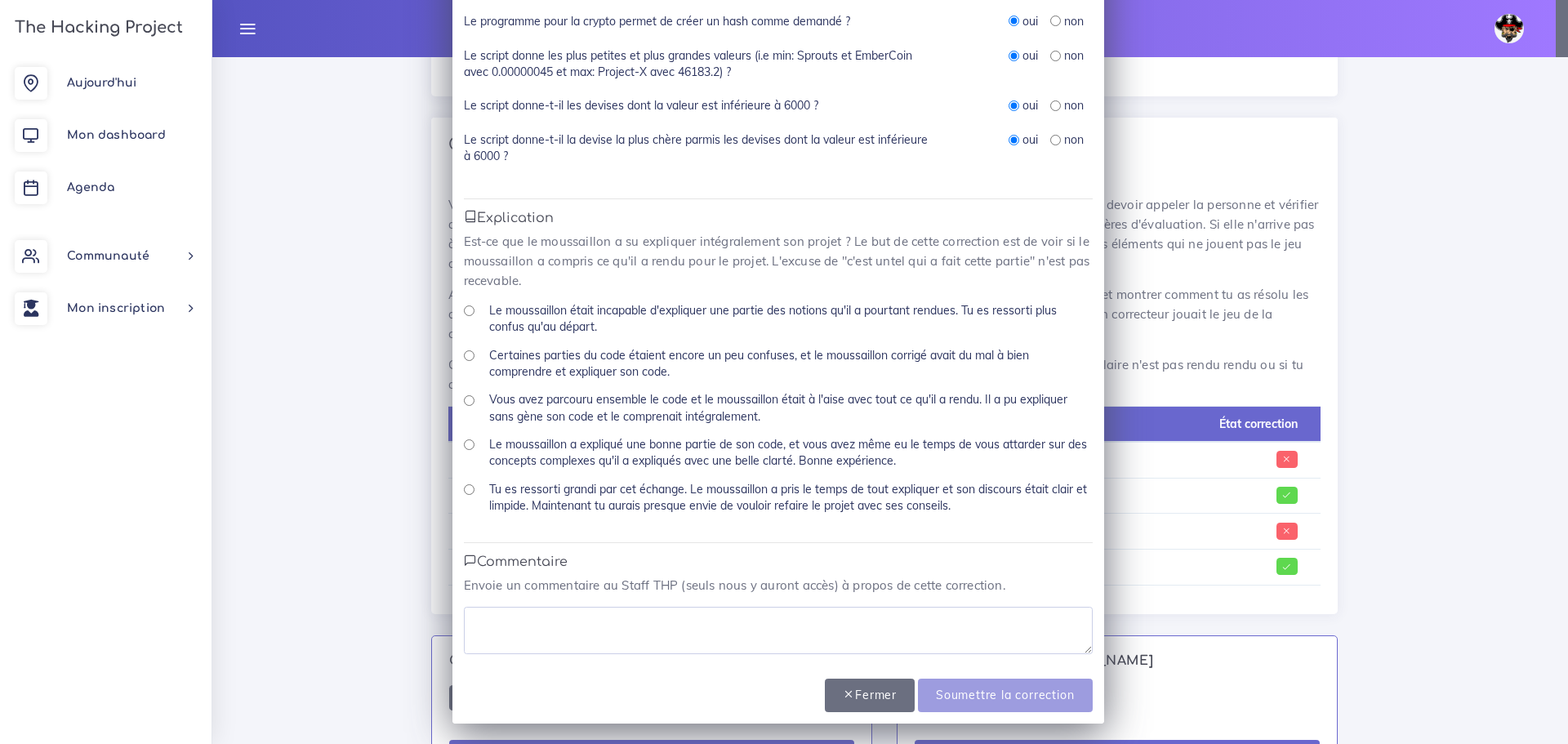
click at [464, 487] on input "Tu es ressorti grandi par cet échange. Le moussaillon a pris le temps de tout e…" at bounding box center [470, 489] width 11 height 11
radio input "true"
click at [702, 622] on textarea at bounding box center [779, 630] width 629 height 48
type textarea "Parfait"
click at [1050, 696] on input "Soumettre la correction" at bounding box center [1004, 695] width 174 height 33
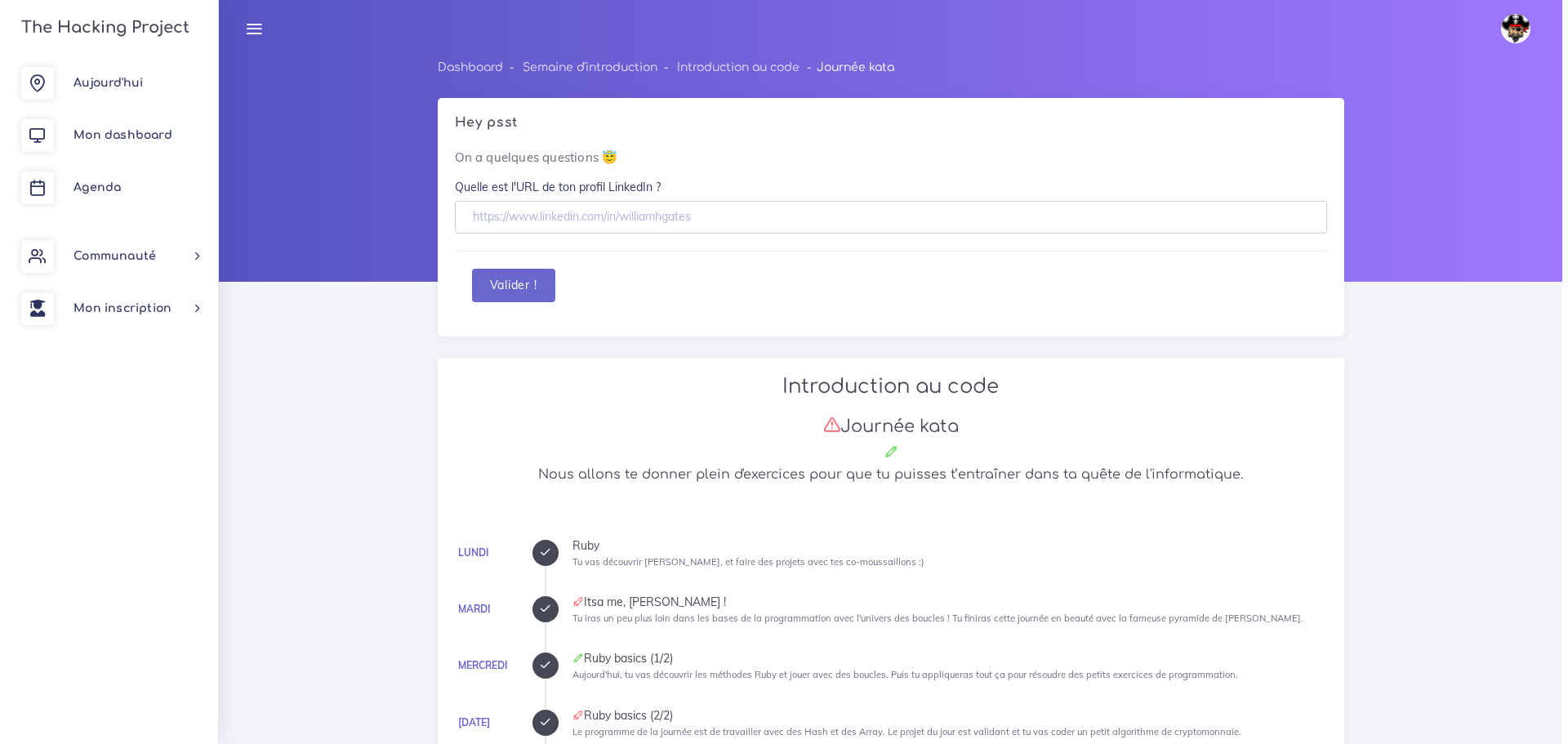
scroll to position [1339, 0]
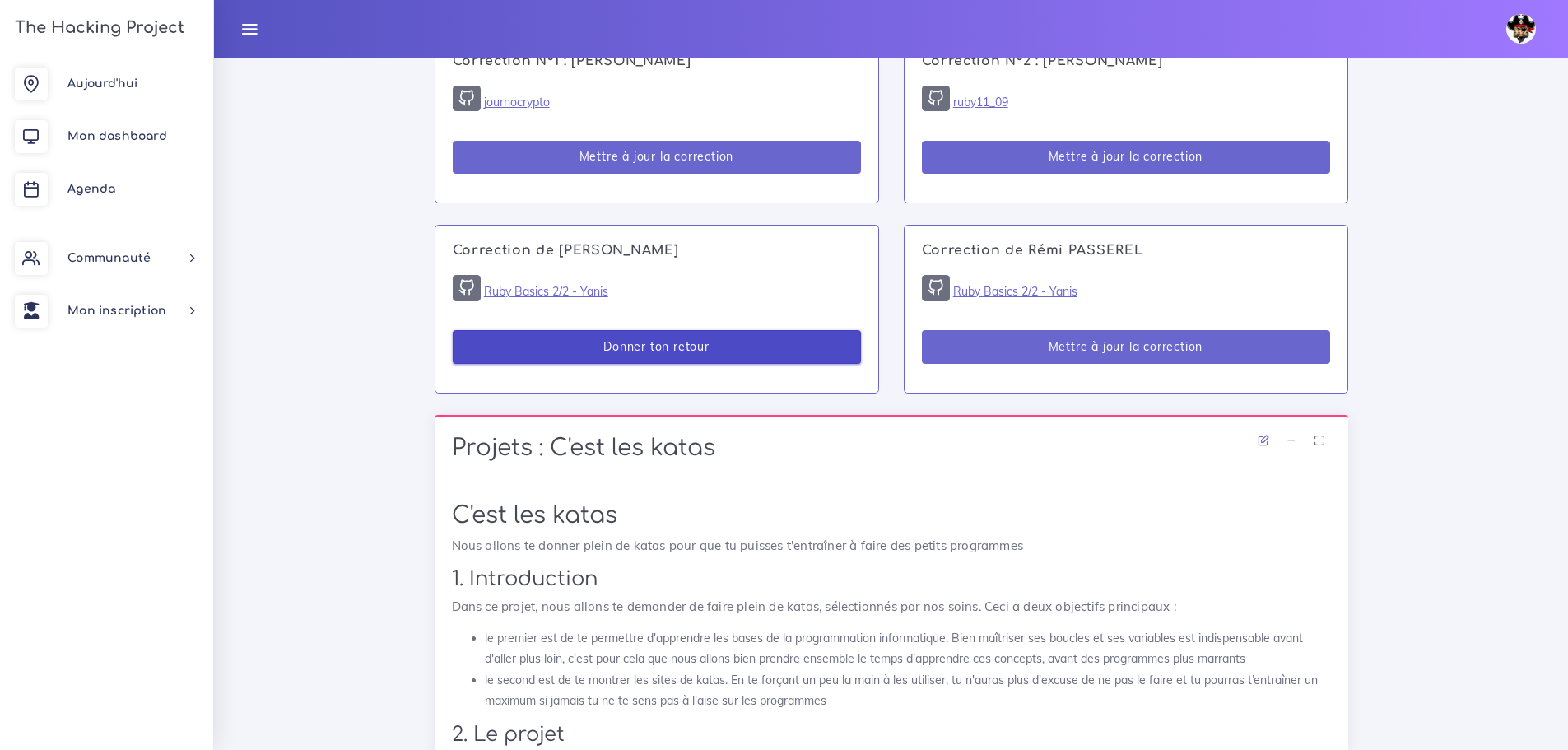
click at [705, 361] on button "Donner ton retour" at bounding box center [657, 346] width 408 height 33
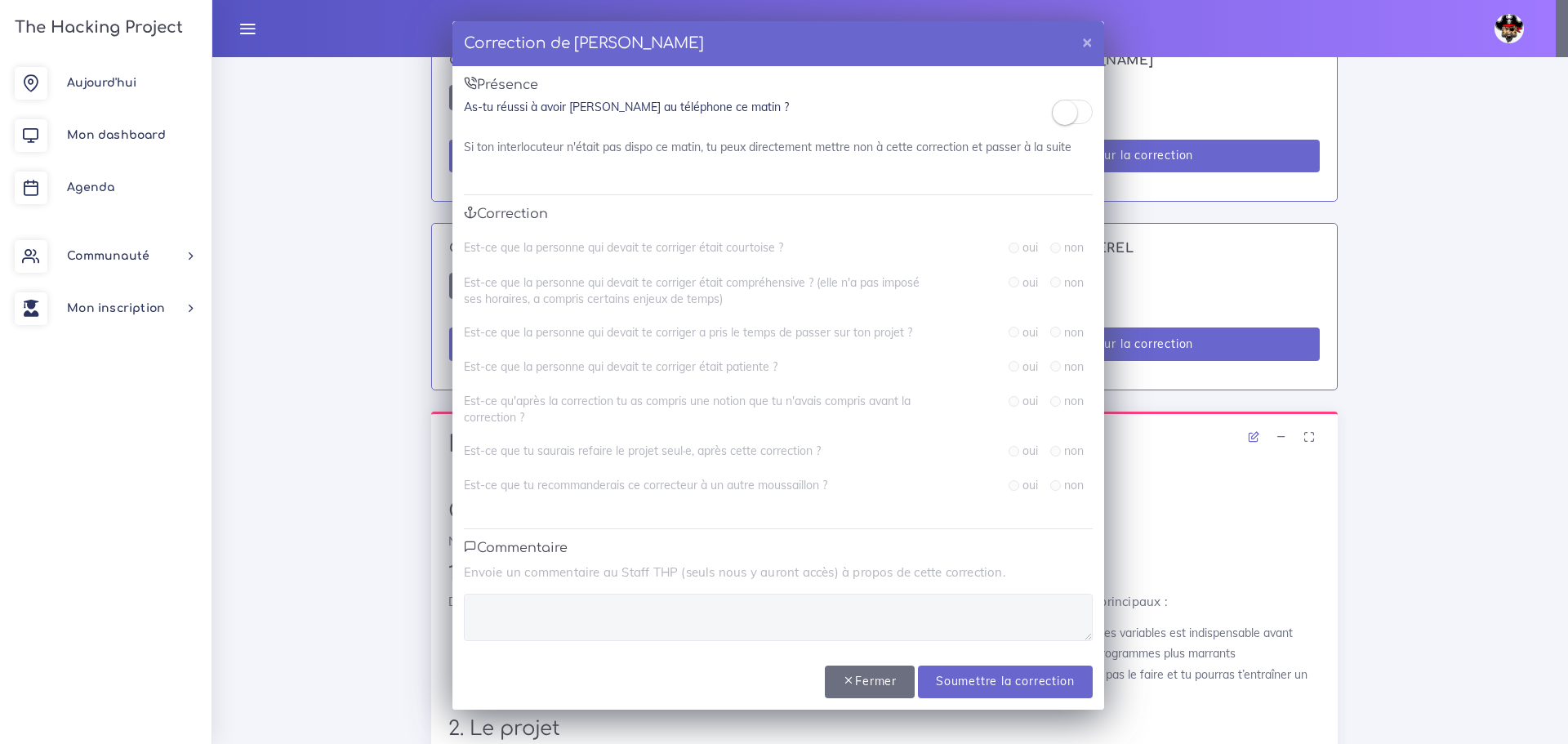
click at [1074, 112] on small at bounding box center [1064, 112] width 24 height 24
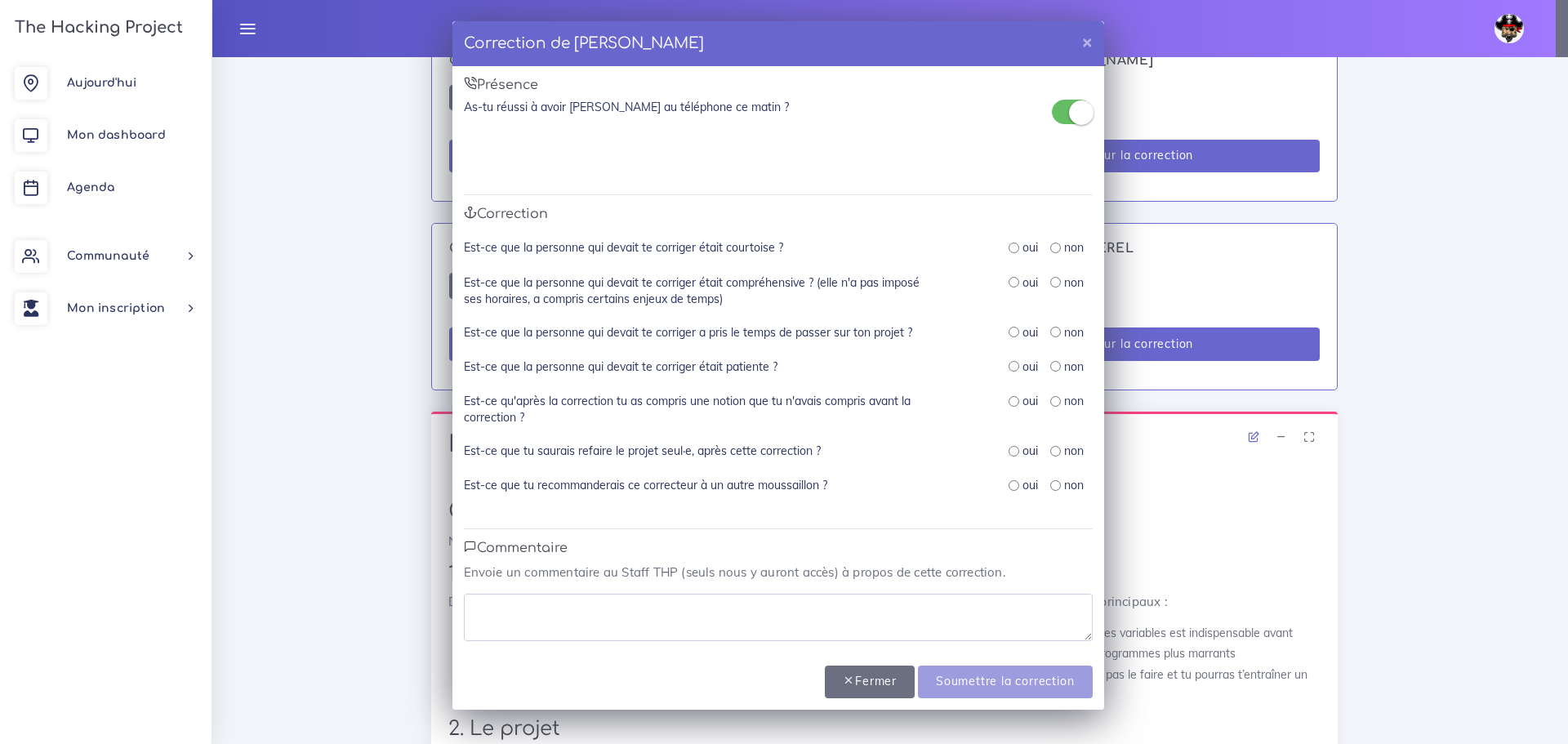
click at [1018, 247] on input "radio" at bounding box center [1014, 248] width 11 height 11
radio input "true"
click at [1017, 286] on input "radio" at bounding box center [1014, 282] width 11 height 11
radio input "true"
click at [1013, 327] on input "radio" at bounding box center [1014, 333] width 11 height 11
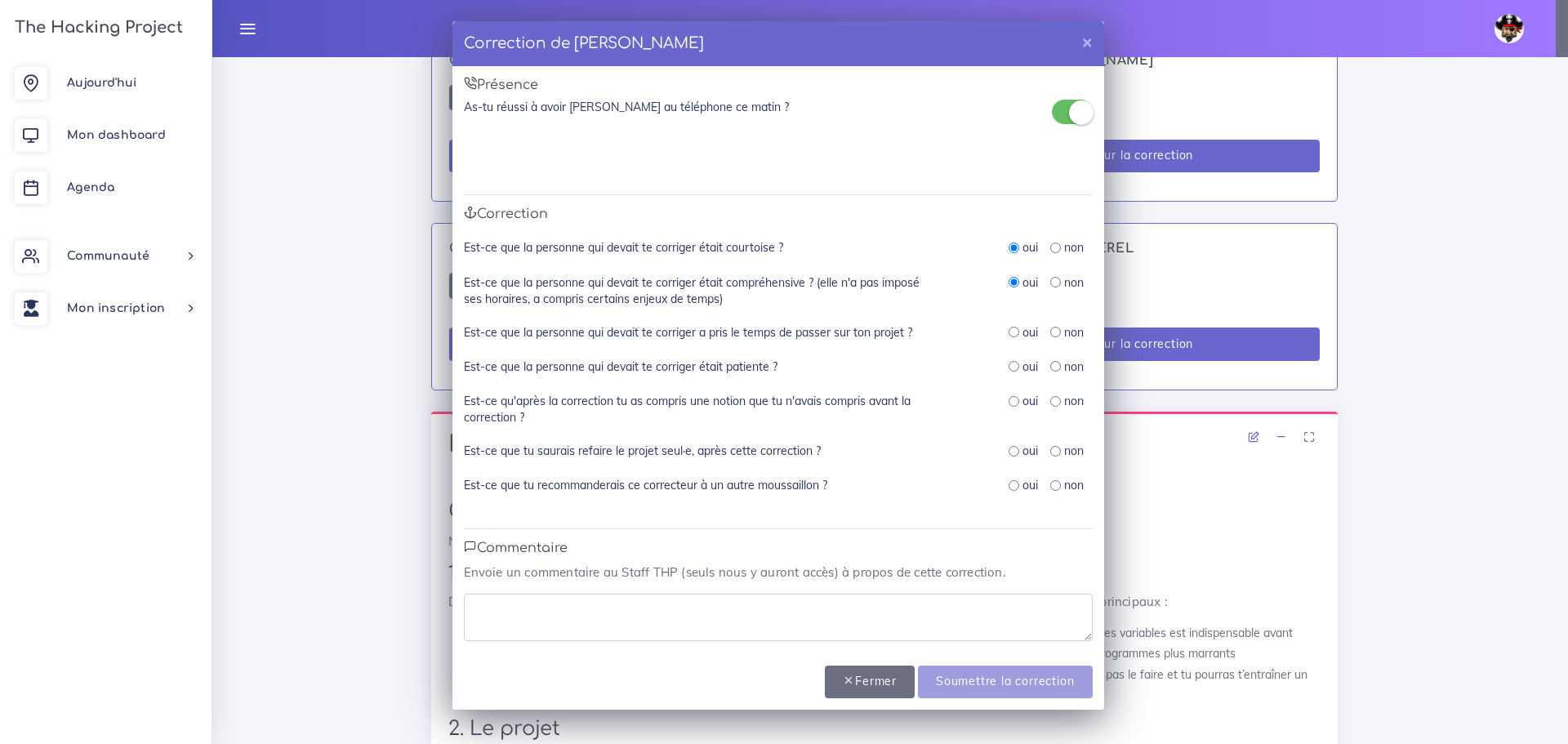
radio input "true"
click at [1012, 389] on div "Est-ce que la personne qui devait te corriger était patiente ? oui non" at bounding box center [779, 376] width 629 height 34
click at [1013, 370] on input "radio" at bounding box center [1014, 367] width 11 height 11
radio input "true"
click at [1014, 405] on input "radio" at bounding box center [1014, 402] width 11 height 11
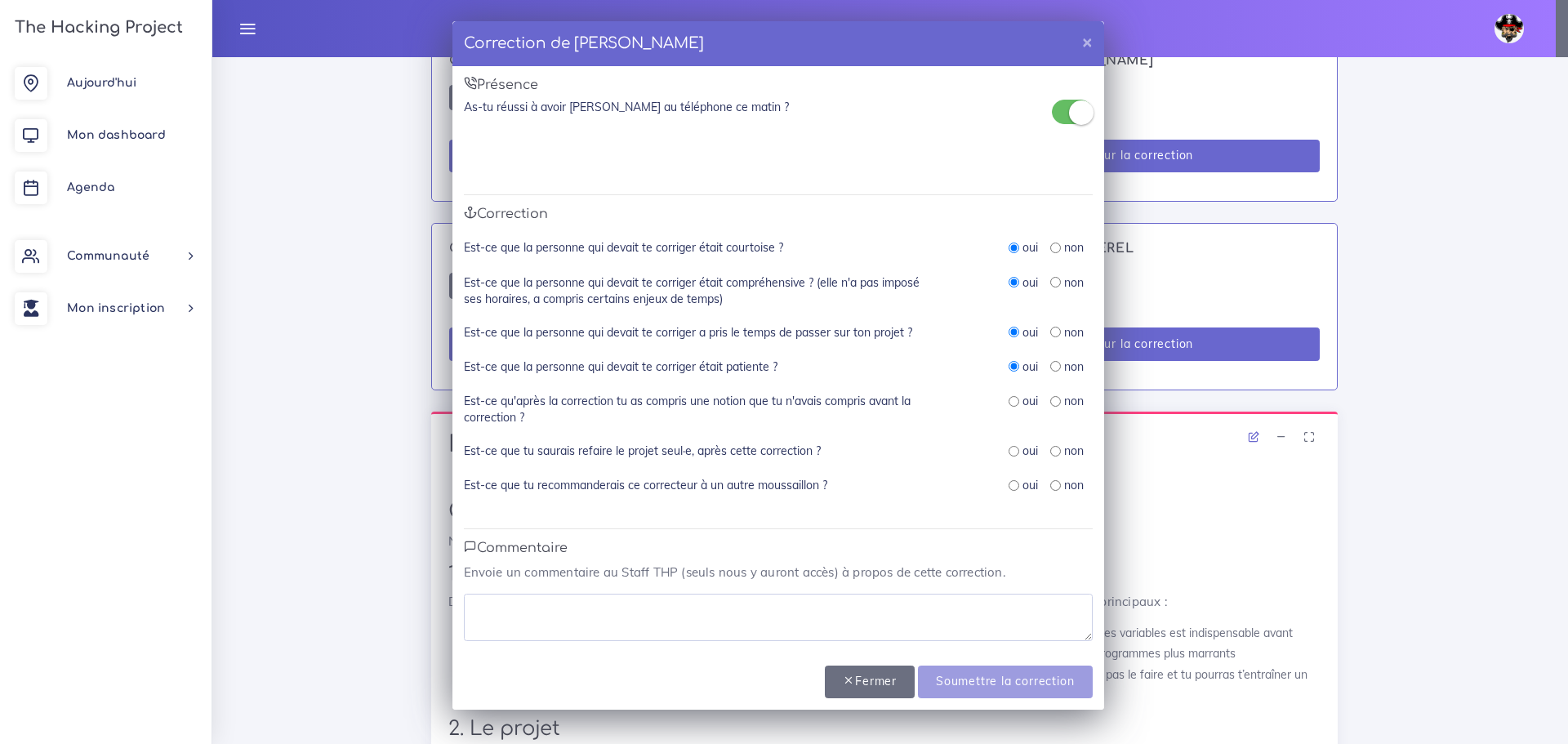
radio input "true"
click at [1013, 447] on input "radio" at bounding box center [1014, 452] width 11 height 11
radio input "true"
drag, startPoint x: 1014, startPoint y: 490, endPoint x: 1013, endPoint y: 499, distance: 9.1
click at [1014, 489] on input "radio" at bounding box center [1014, 486] width 11 height 11
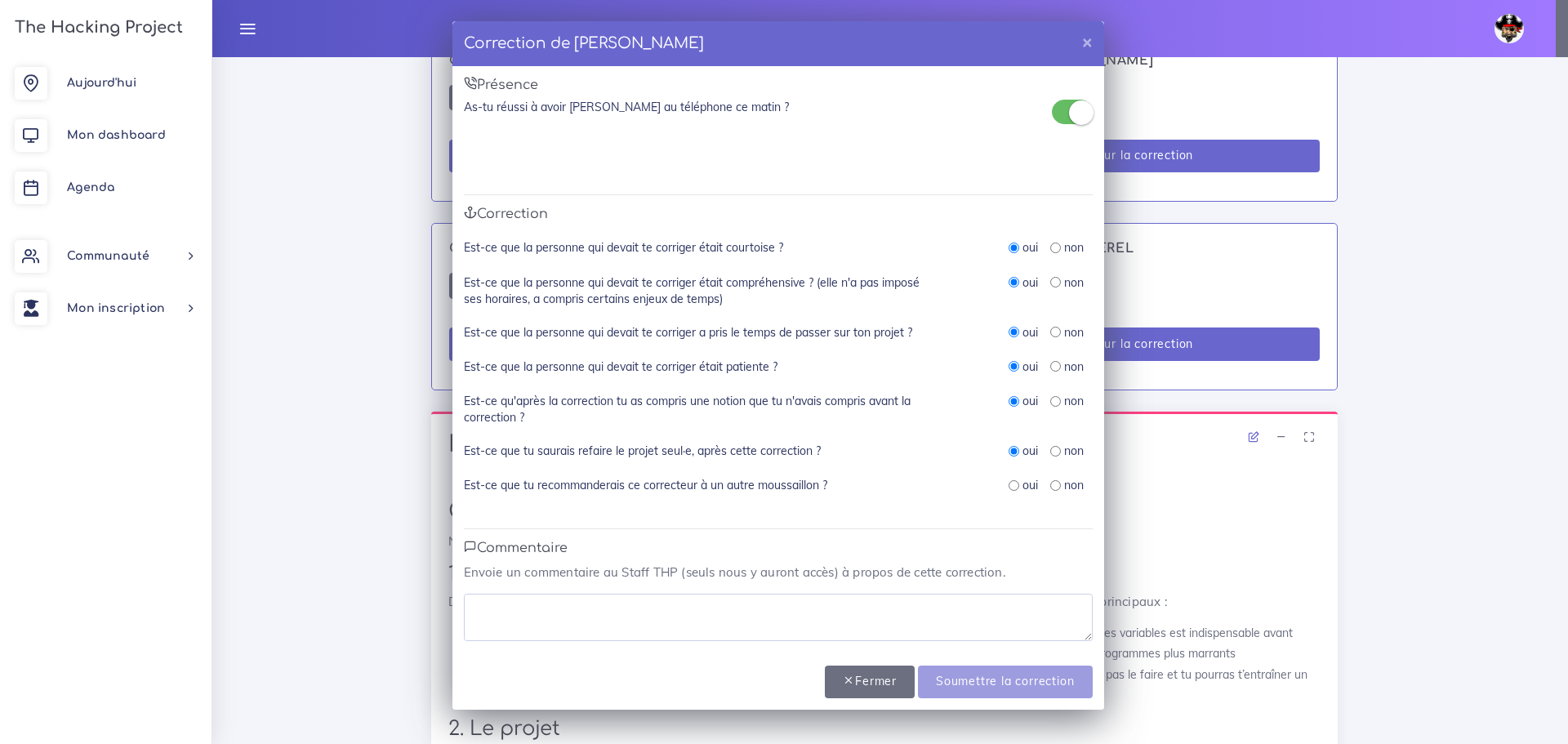
radio input "true"
click at [947, 572] on p "Envoie un commentaire au Staff THP (seuls nous y auront accès) à propos de cett…" at bounding box center [779, 573] width 629 height 20
click at [937, 622] on textarea at bounding box center [779, 618] width 629 height 48
type textarea "p"
type textarea "Parfait"
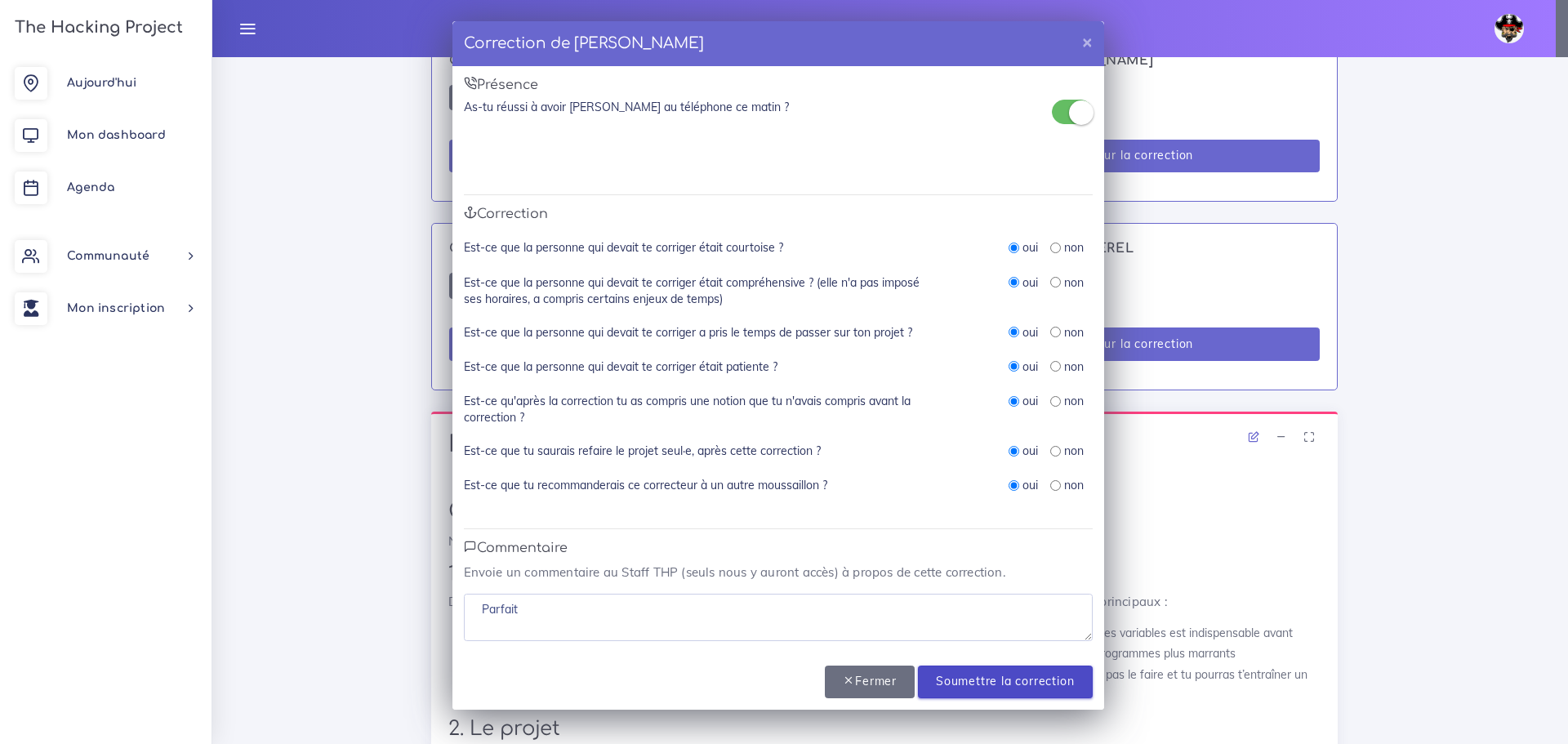
click at [1014, 679] on input "Soumettre la correction" at bounding box center [1004, 682] width 174 height 33
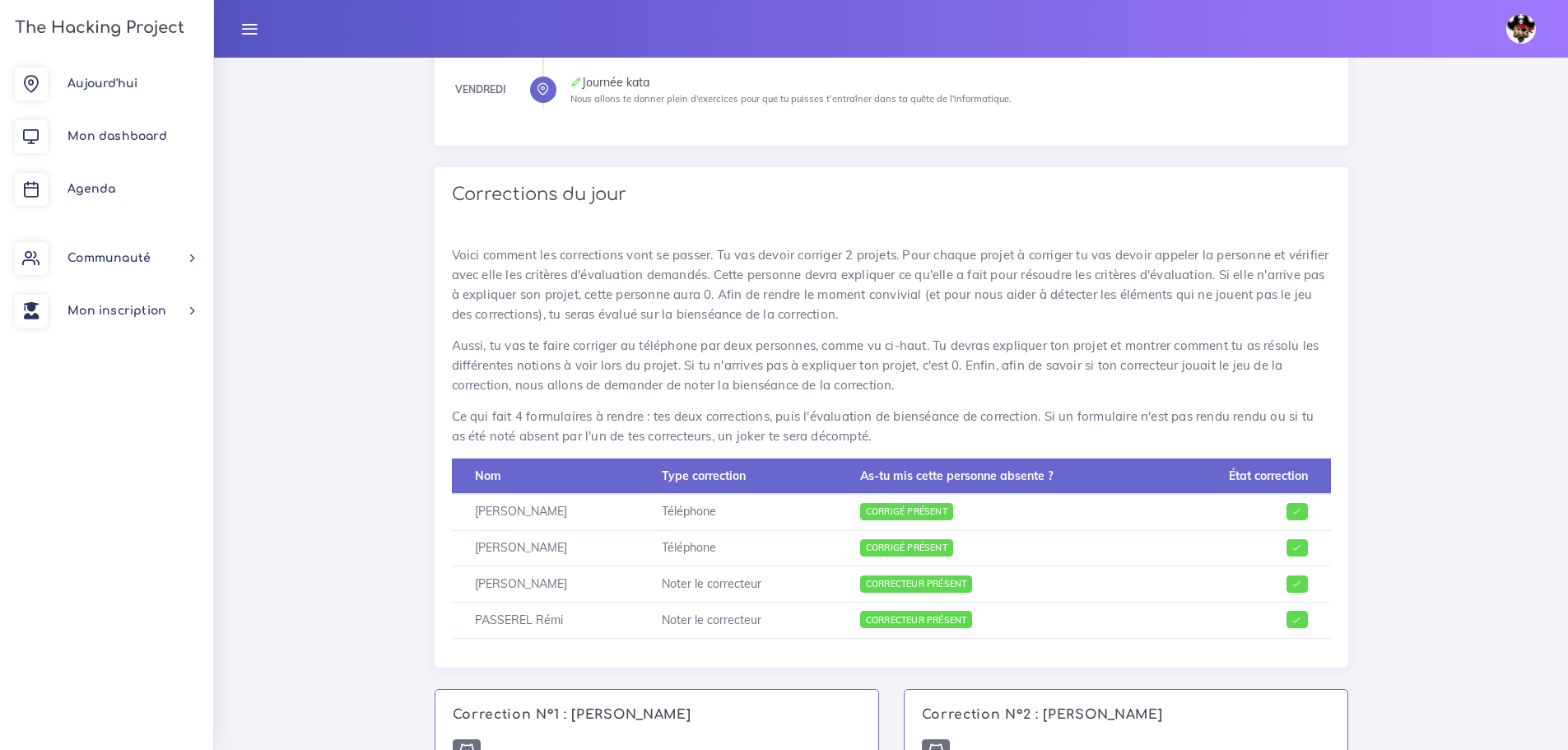
scroll to position [691, 0]
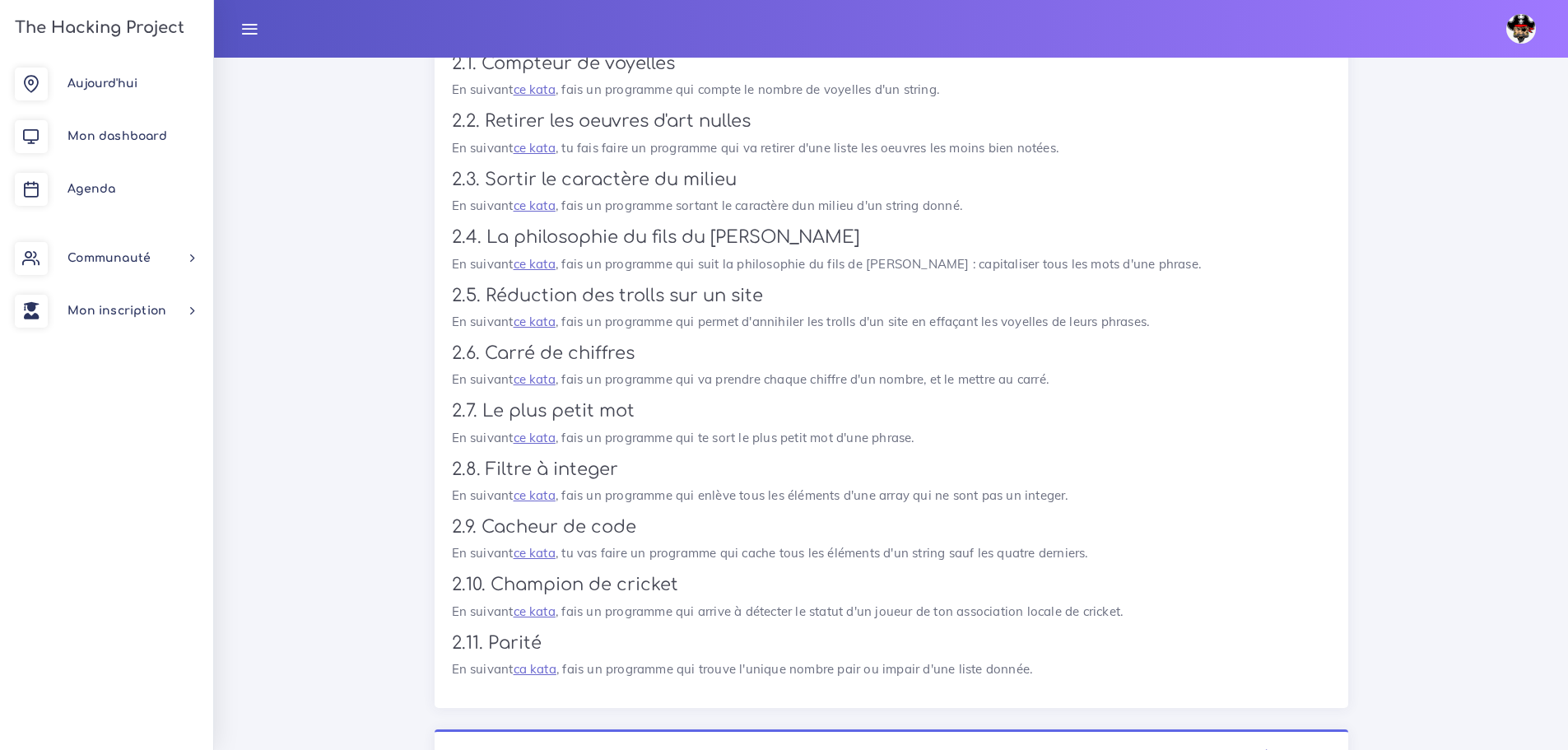
scroll to position [2503, 0]
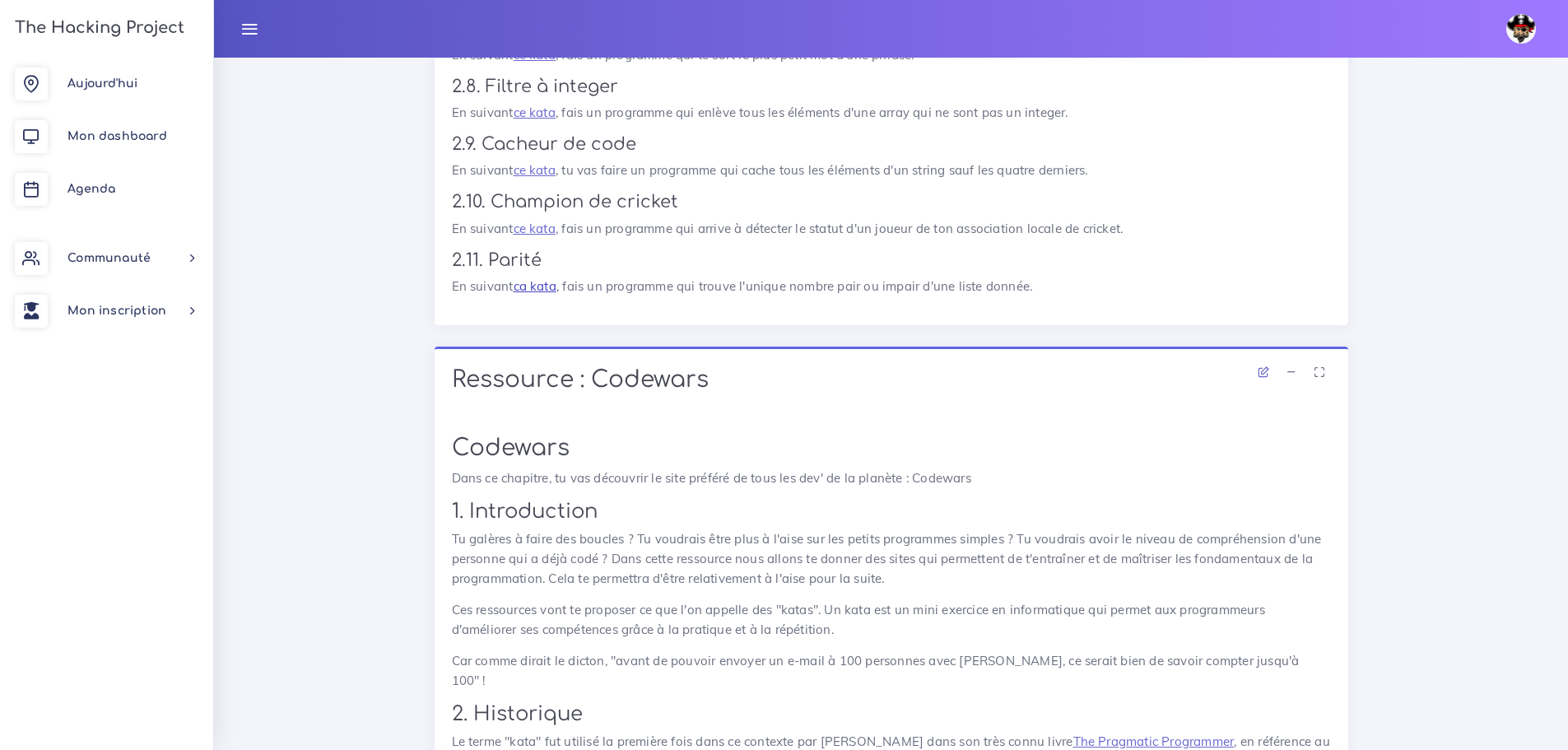
click at [540, 284] on link "ca kata" at bounding box center [535, 286] width 42 height 15
